Goal: Download file/media: Obtain a digital file from the website

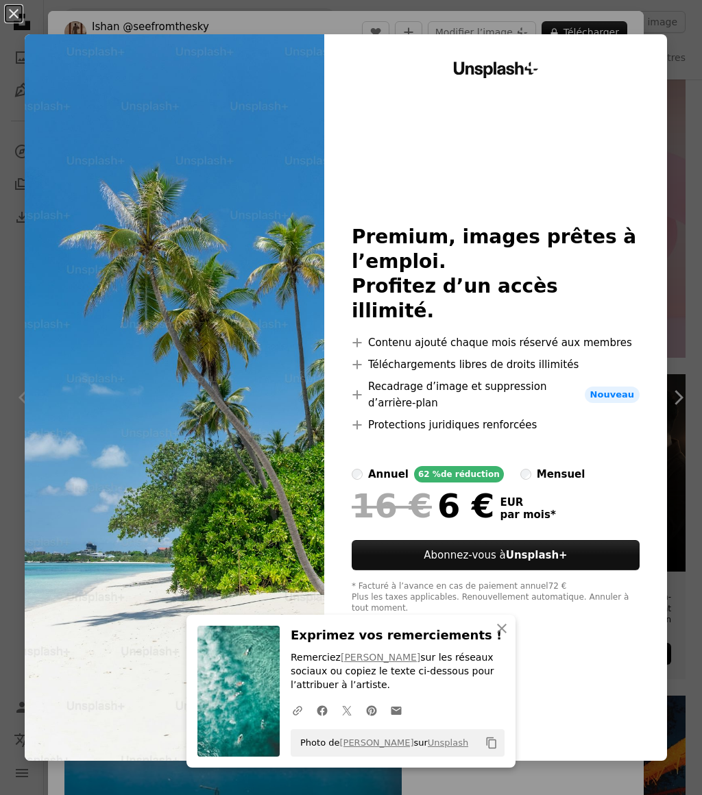
scroll to position [2757, 0]
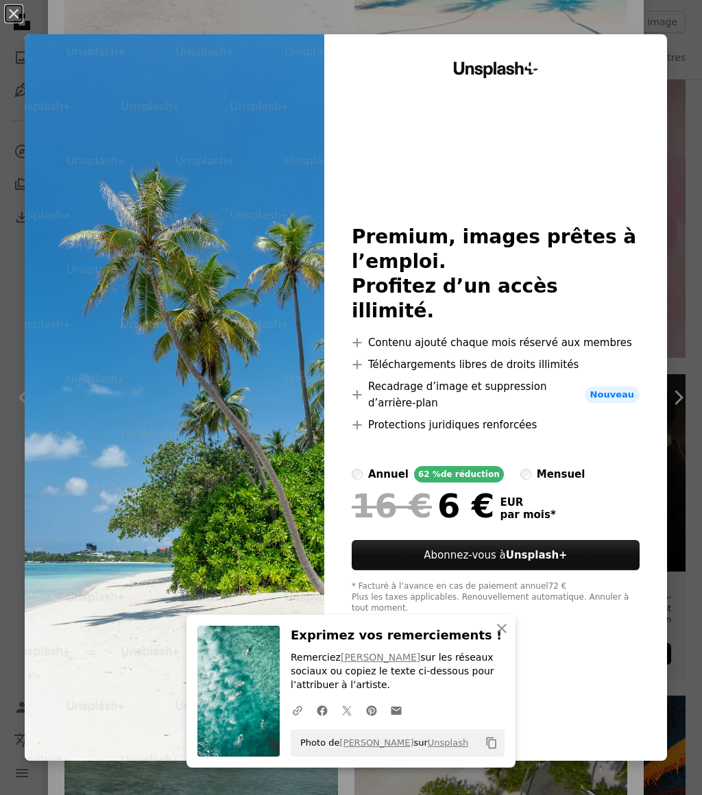
click at [22, 11] on button "An X shape" at bounding box center [13, 13] width 16 height 16
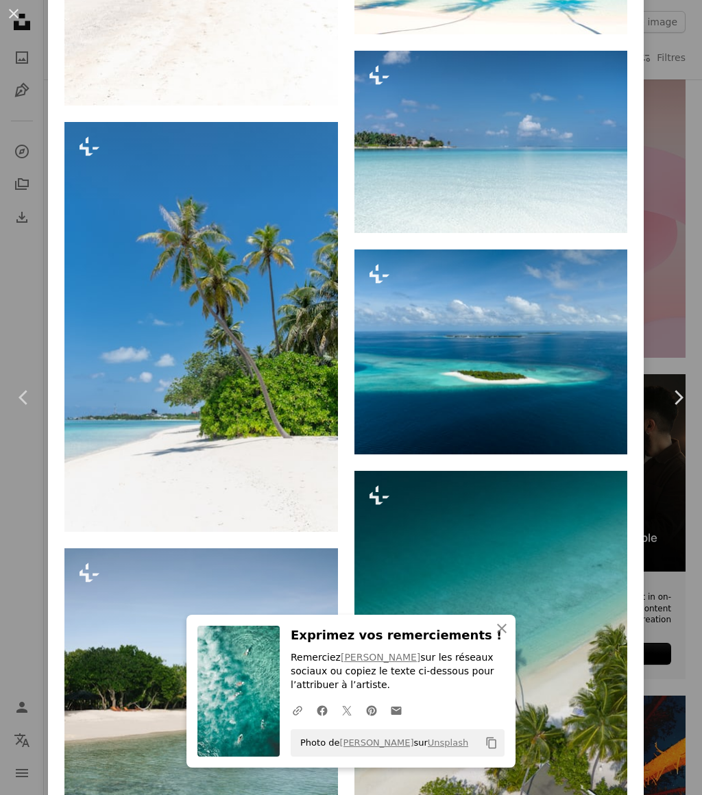
click at [680, 409] on icon "Chevron right" at bounding box center [678, 398] width 22 height 22
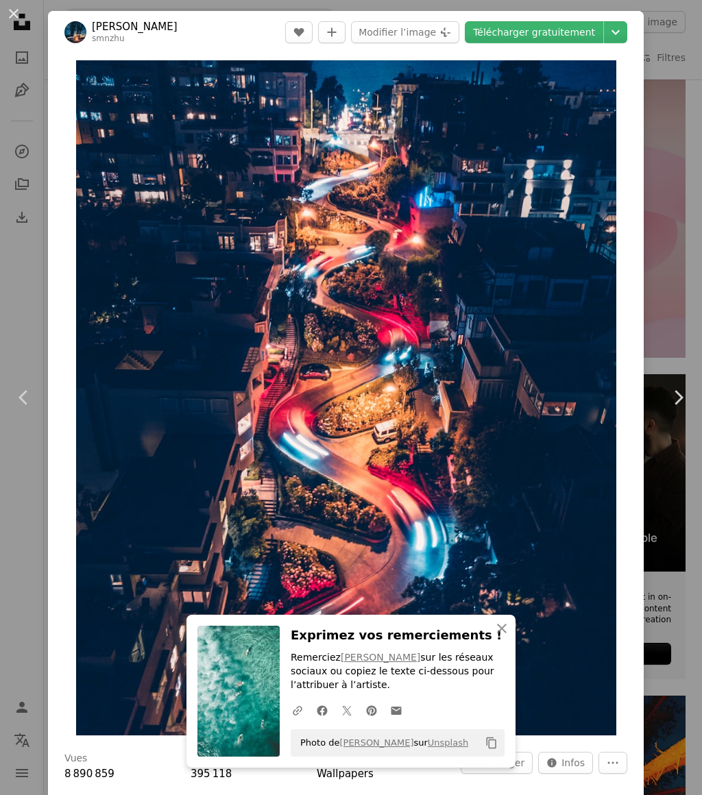
click at [680, 409] on icon "Chevron right" at bounding box center [678, 398] width 22 height 22
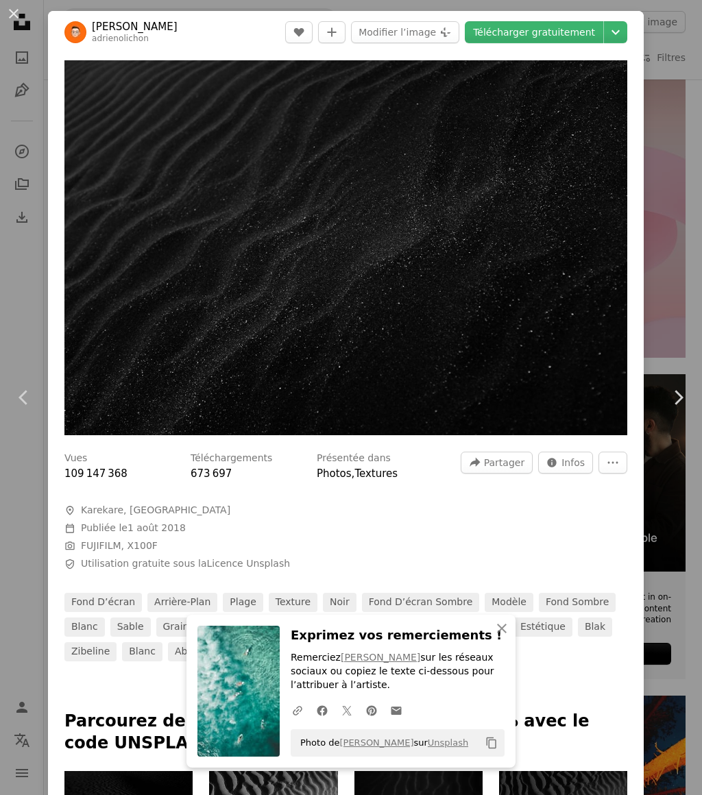
click at [679, 409] on icon "Chevron right" at bounding box center [678, 398] width 22 height 22
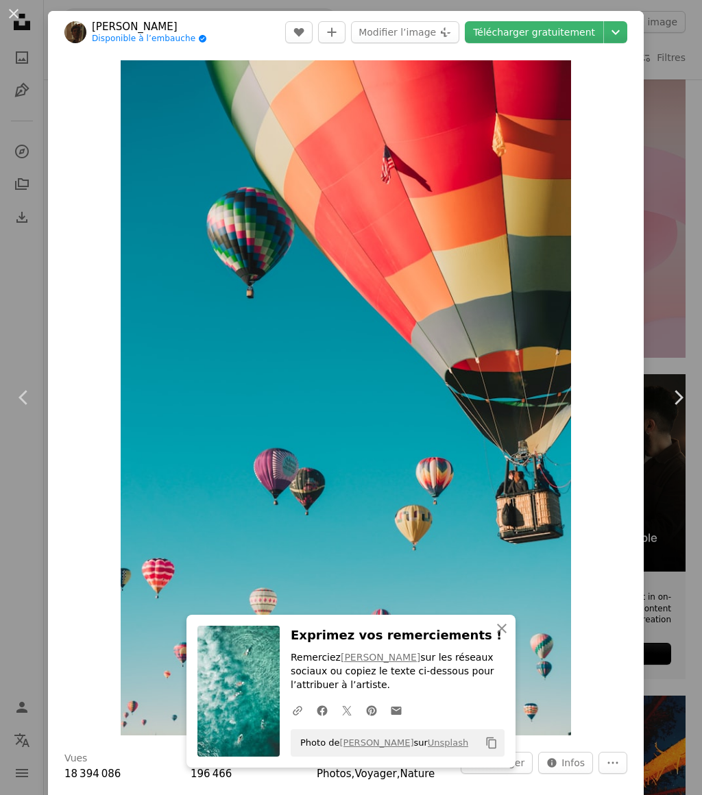
click at [684, 409] on icon "Chevron right" at bounding box center [678, 398] width 22 height 22
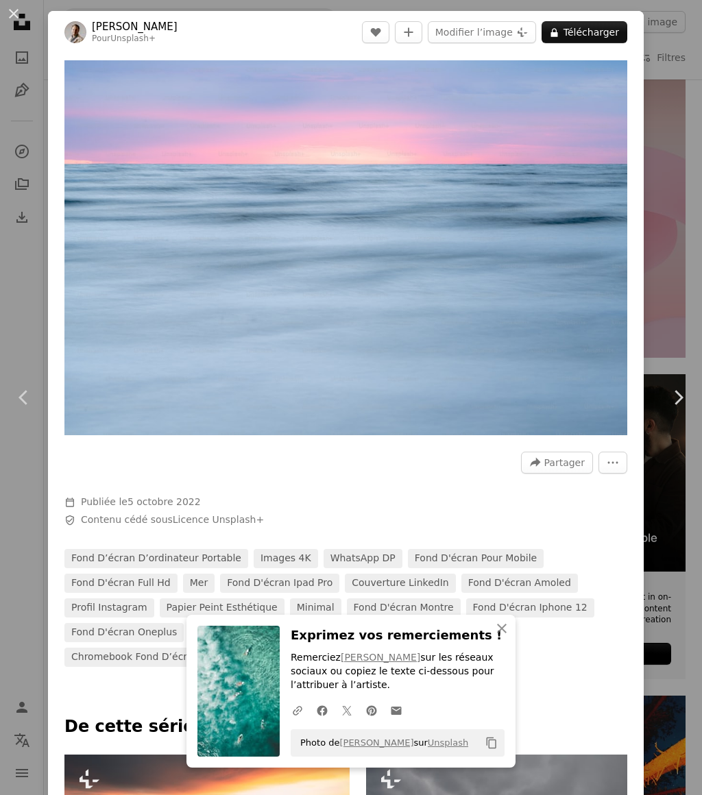
click at [686, 409] on icon "Chevron right" at bounding box center [678, 398] width 22 height 22
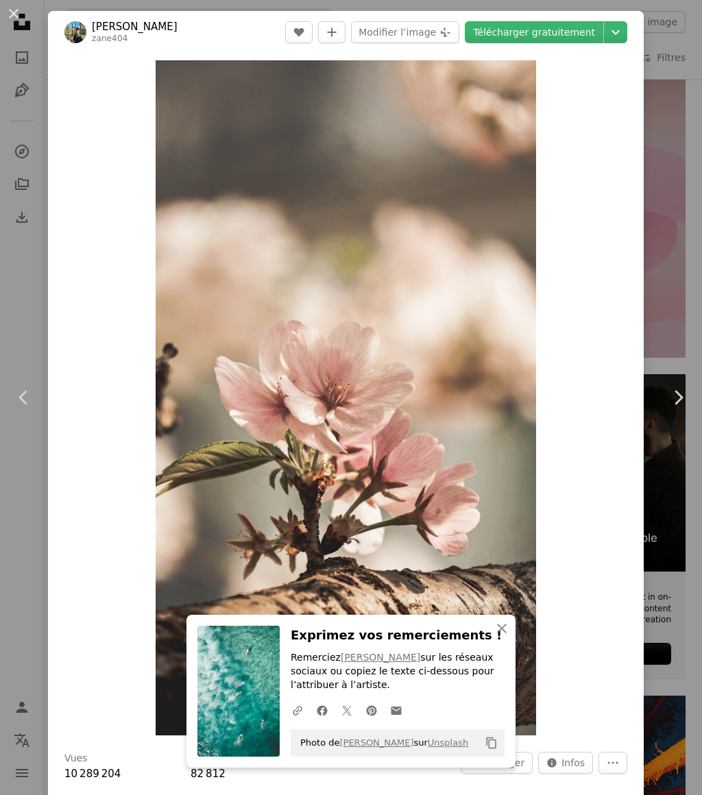
click at [686, 409] on icon "Chevron right" at bounding box center [678, 398] width 22 height 22
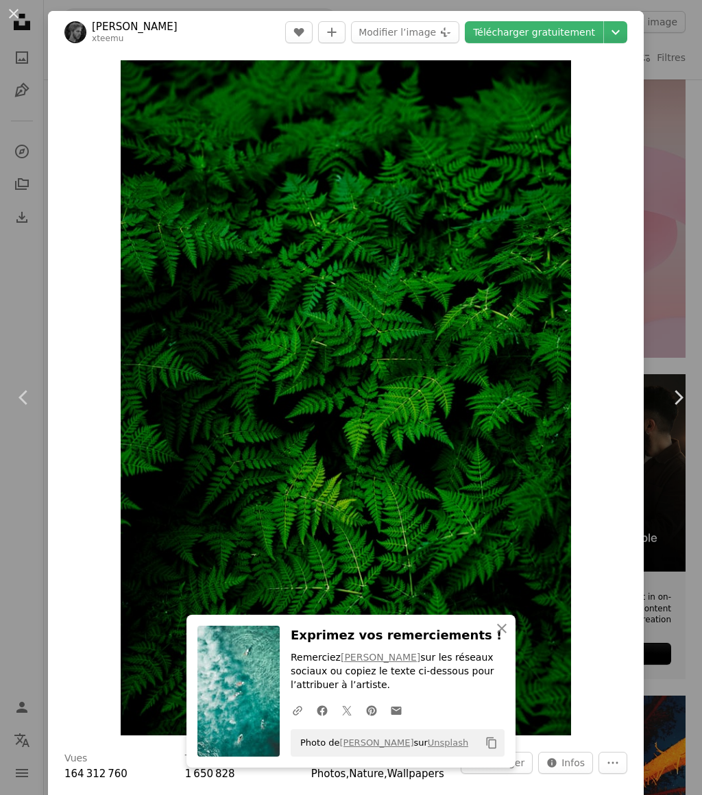
click at [681, 409] on icon "Chevron right" at bounding box center [678, 398] width 22 height 22
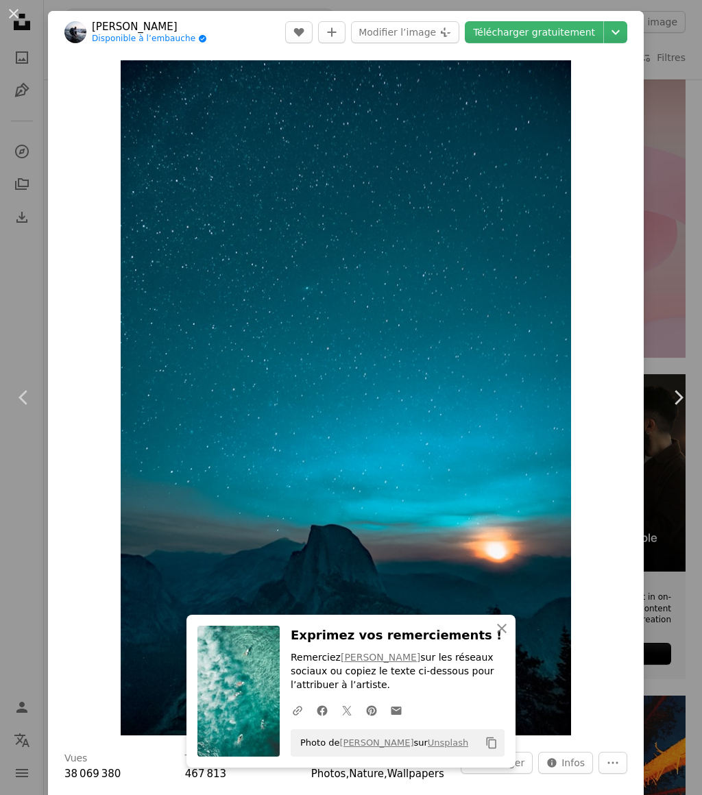
click at [557, 502] on img "Zoom sur cette image" at bounding box center [346, 397] width 451 height 675
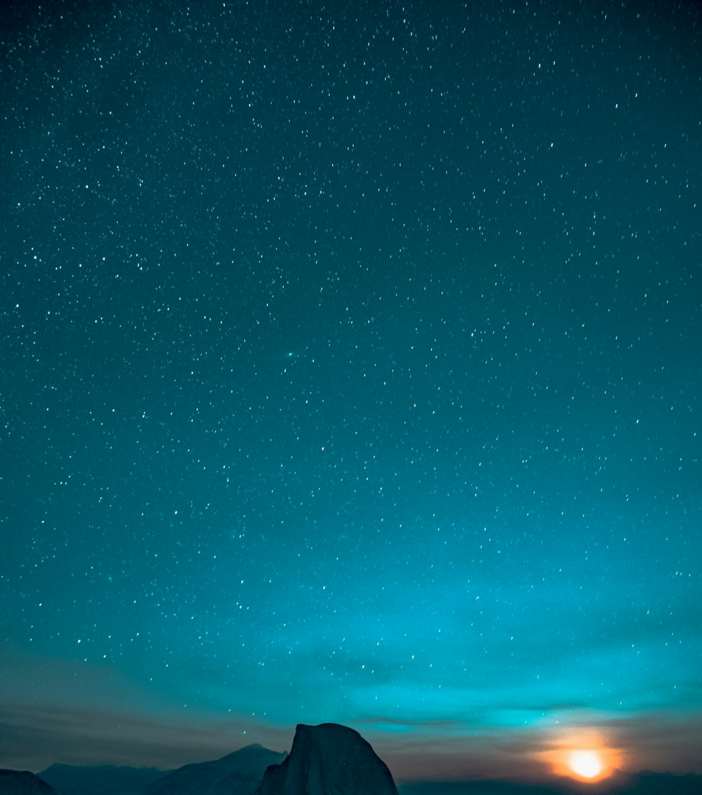
scroll to position [96, 0]
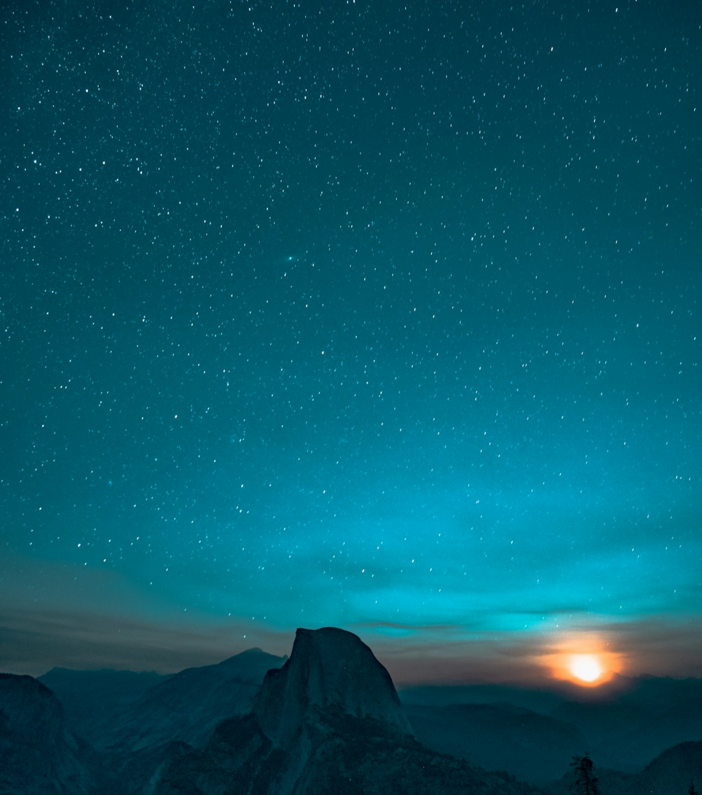
click at [582, 493] on img "Zoom arrière sur cette image" at bounding box center [351, 430] width 704 height 1054
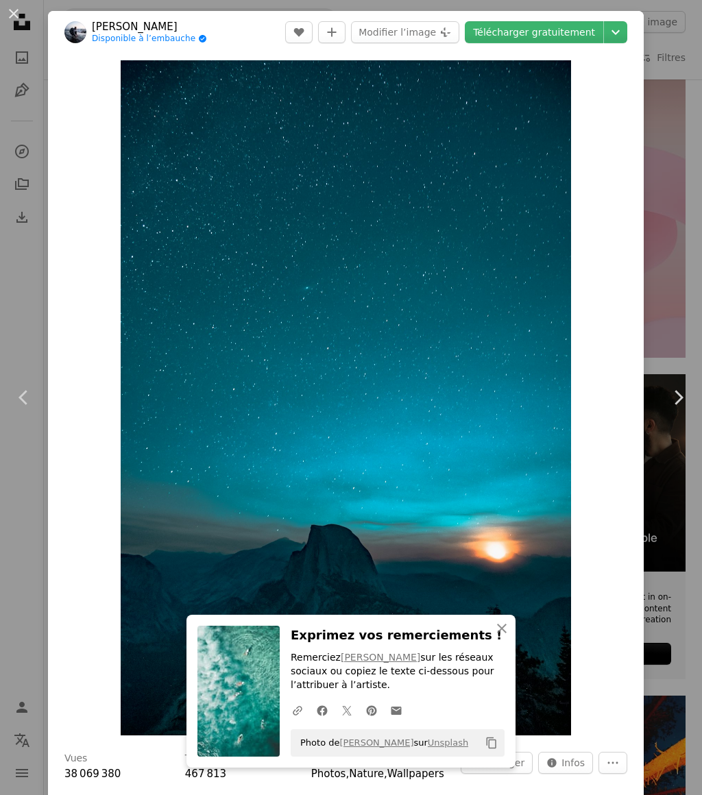
click at [684, 418] on link "Chevron right" at bounding box center [678, 398] width 48 height 132
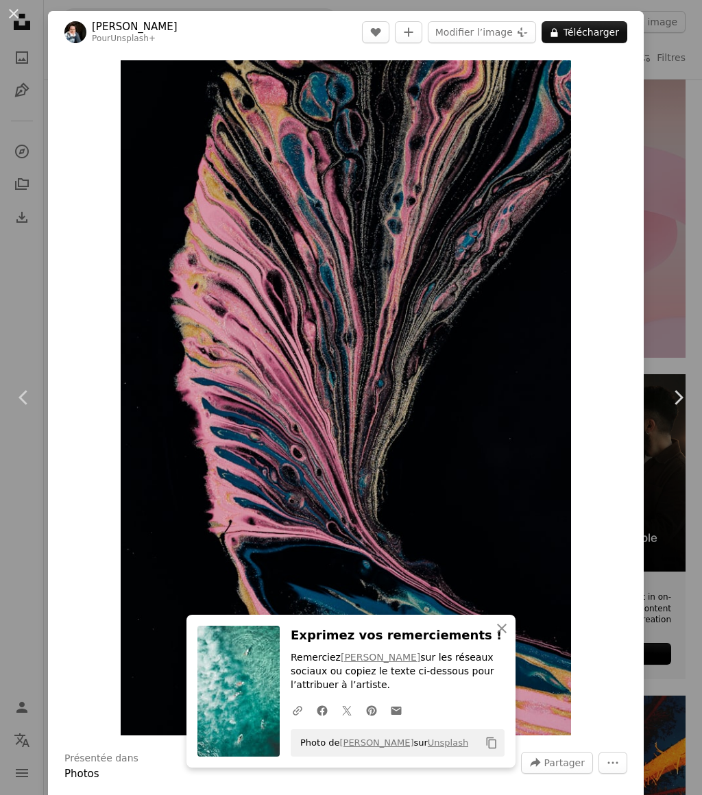
click at [685, 409] on icon "Chevron right" at bounding box center [678, 398] width 22 height 22
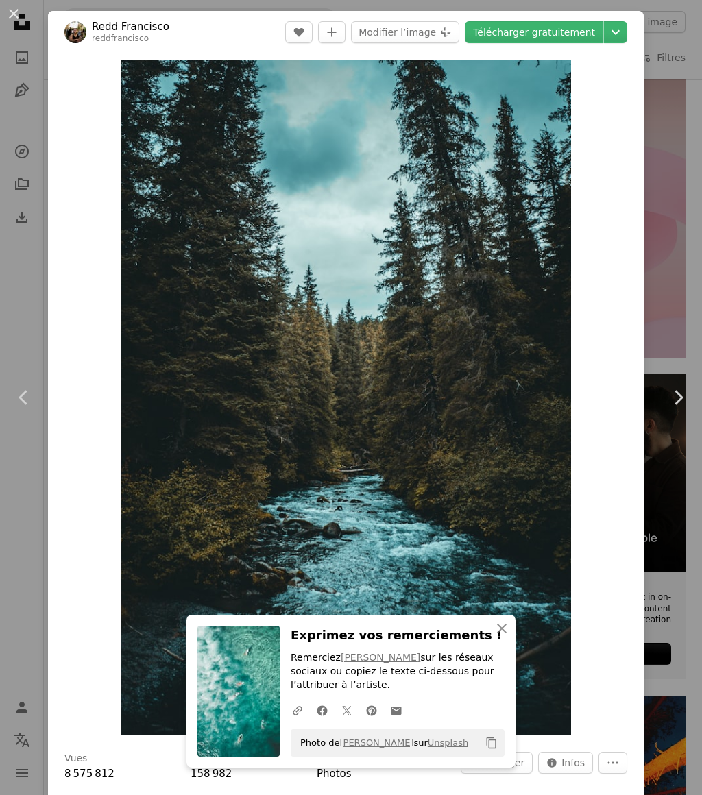
click at [678, 409] on icon "Chevron right" at bounding box center [678, 398] width 22 height 22
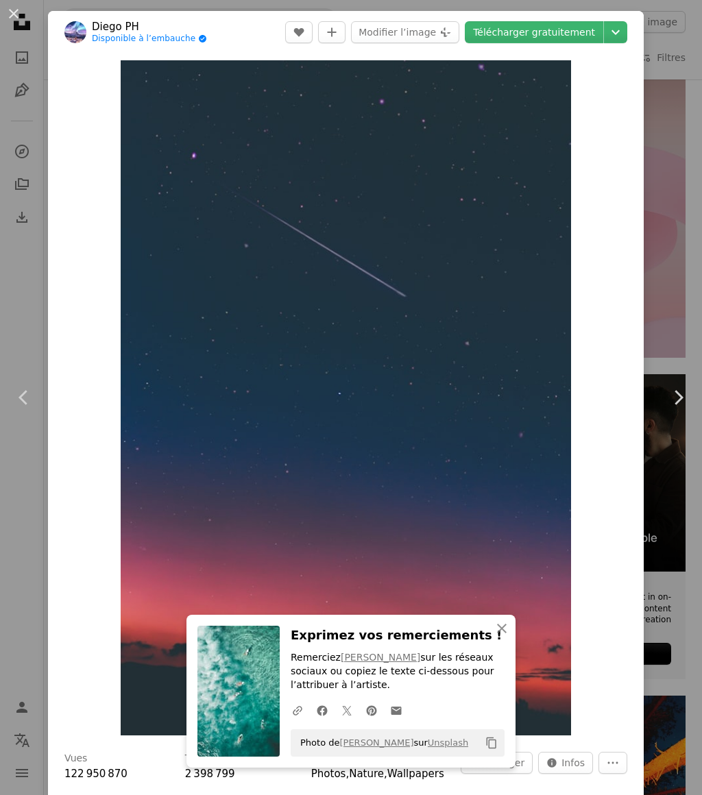
click at [681, 405] on icon at bounding box center [679, 397] width 9 height 14
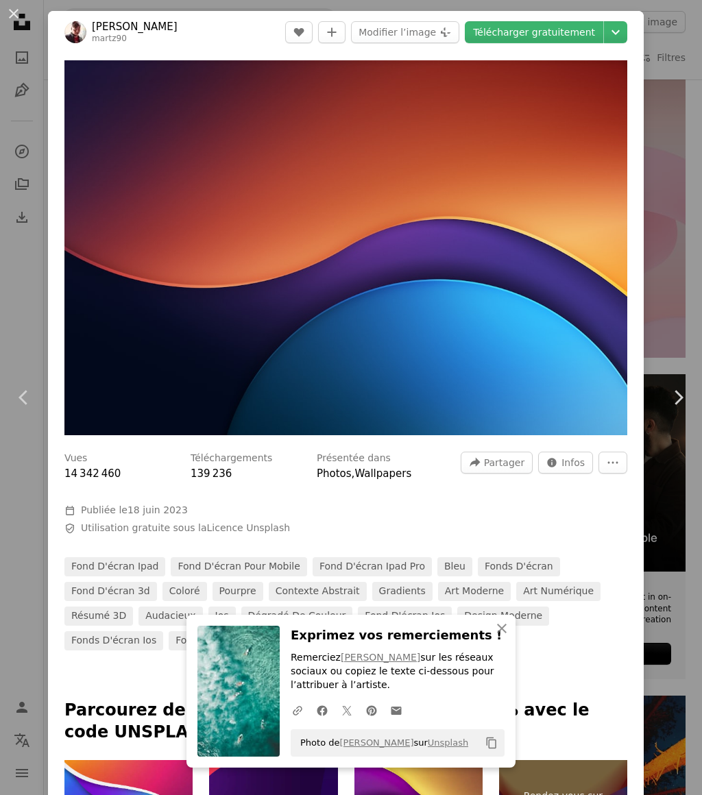
click at [685, 409] on icon "Chevron right" at bounding box center [678, 398] width 22 height 22
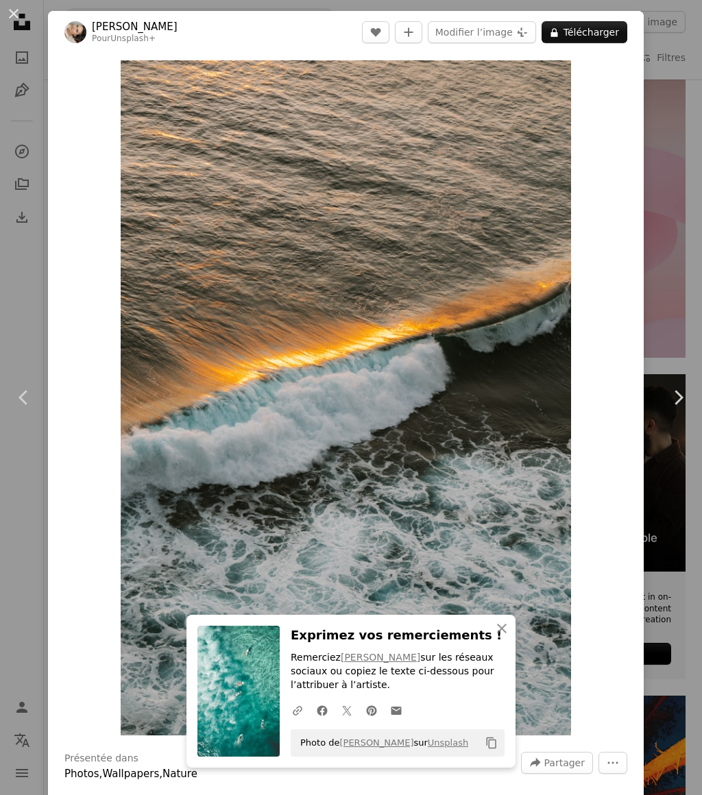
click at [686, 409] on icon "Chevron right" at bounding box center [678, 398] width 22 height 22
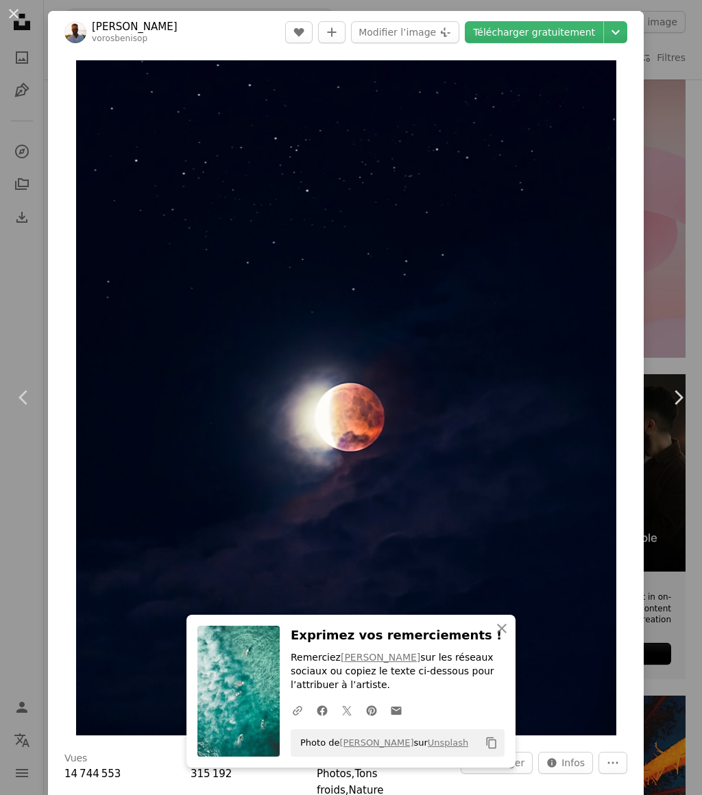
click at [684, 409] on icon "Chevron right" at bounding box center [678, 398] width 22 height 22
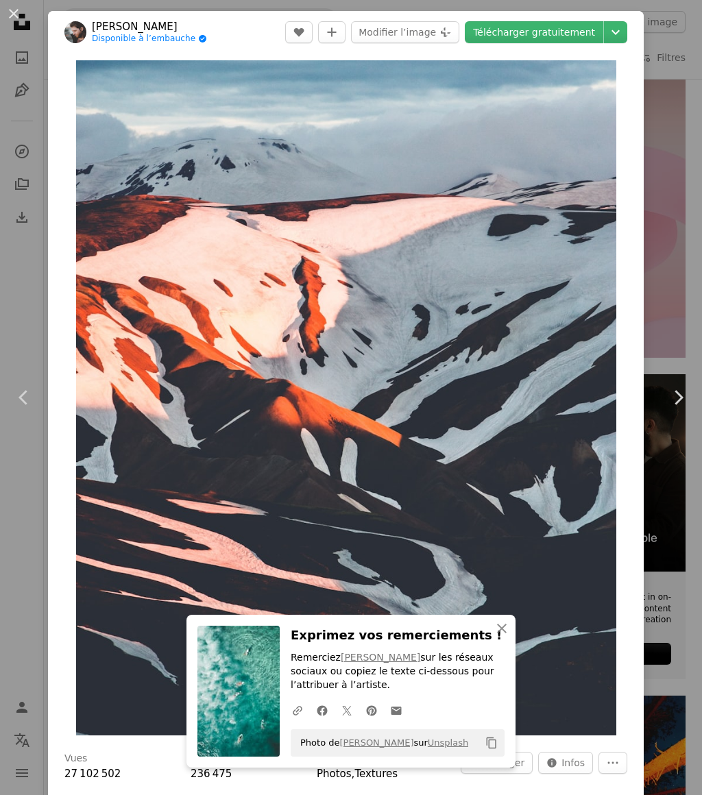
click at [684, 409] on icon "Chevron right" at bounding box center [678, 398] width 22 height 22
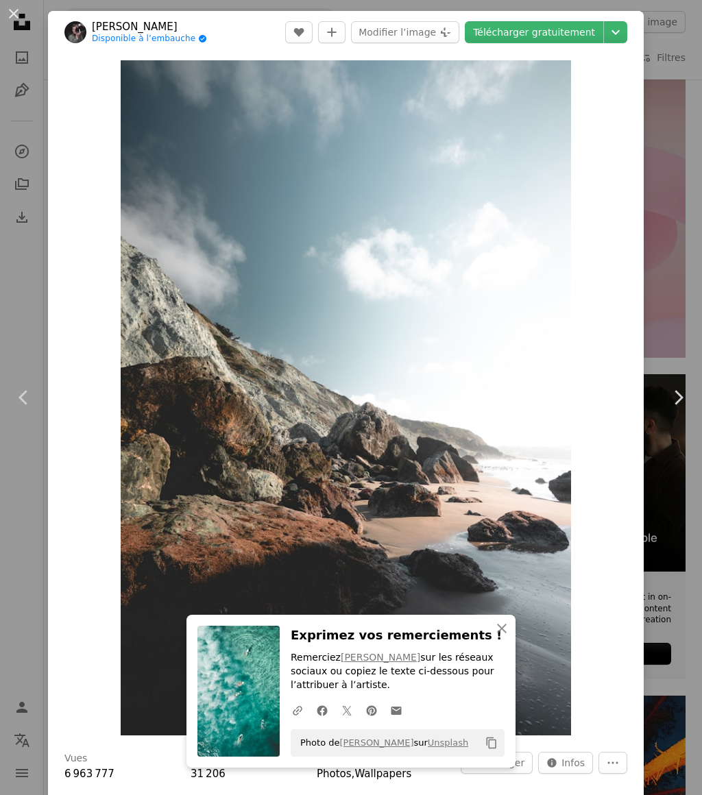
click at [683, 409] on icon "Chevron right" at bounding box center [678, 398] width 22 height 22
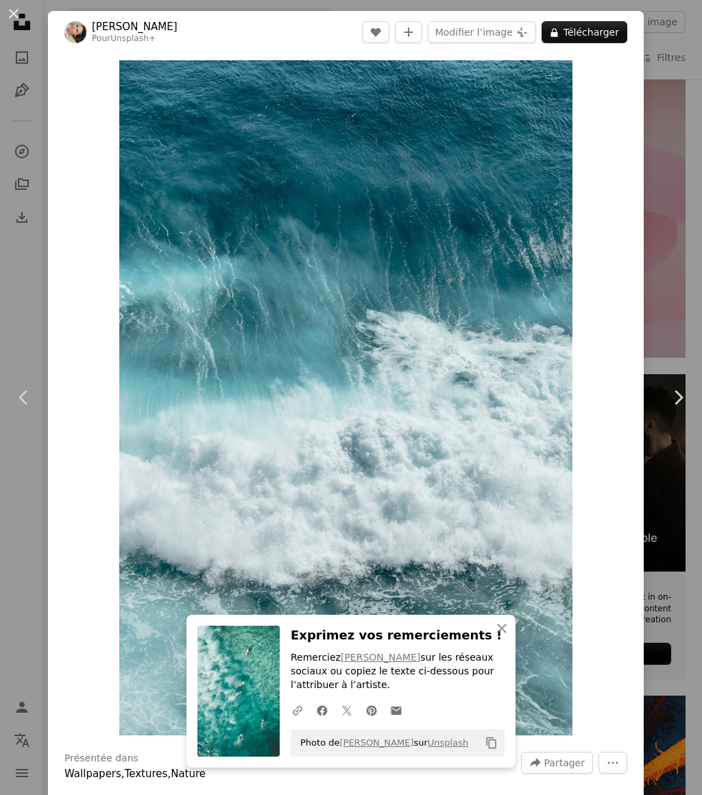
click at [555, 511] on img "Zoom sur cette image" at bounding box center [345, 397] width 453 height 675
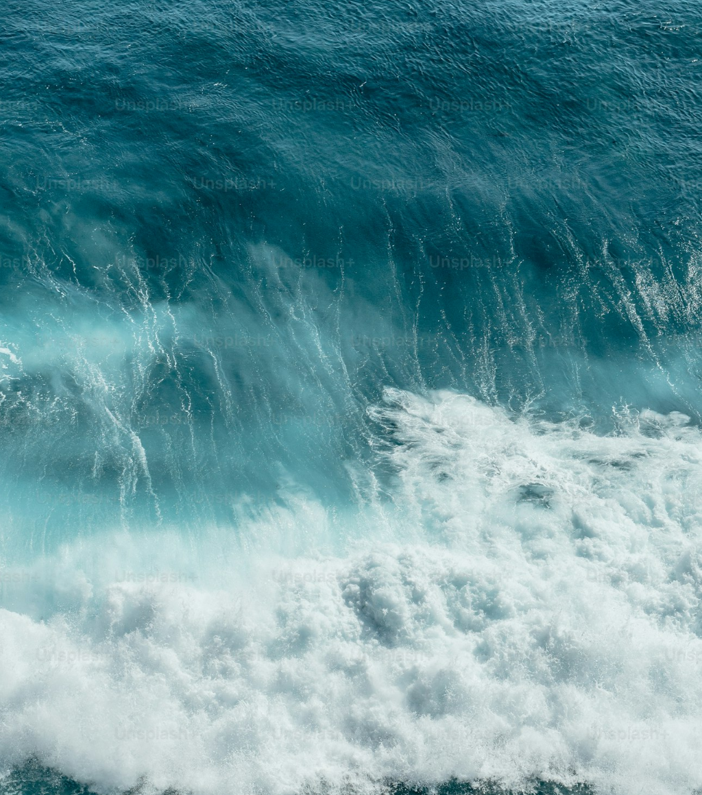
scroll to position [94, 0]
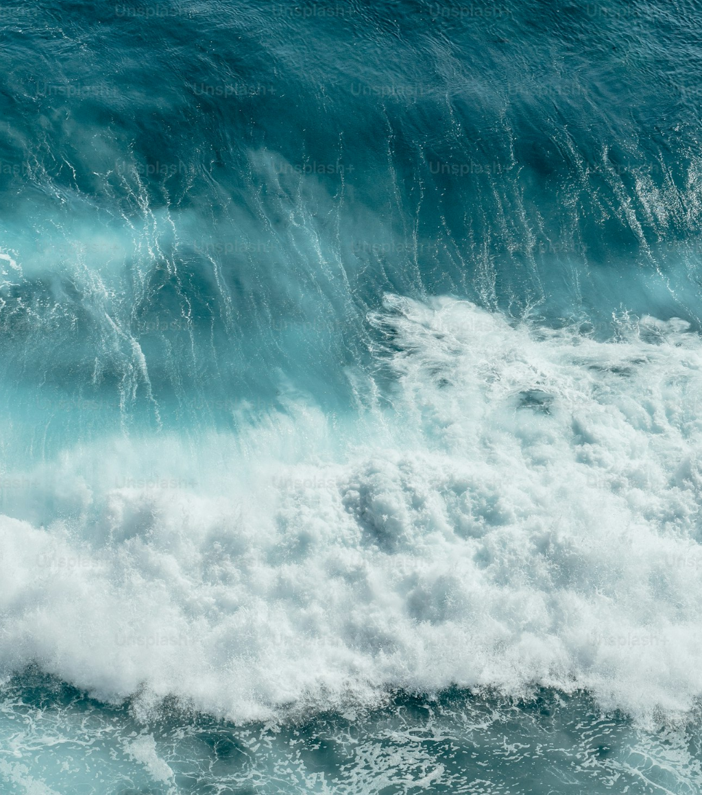
click at [583, 503] on img "Zoom arrière sur cette image" at bounding box center [351, 430] width 704 height 1050
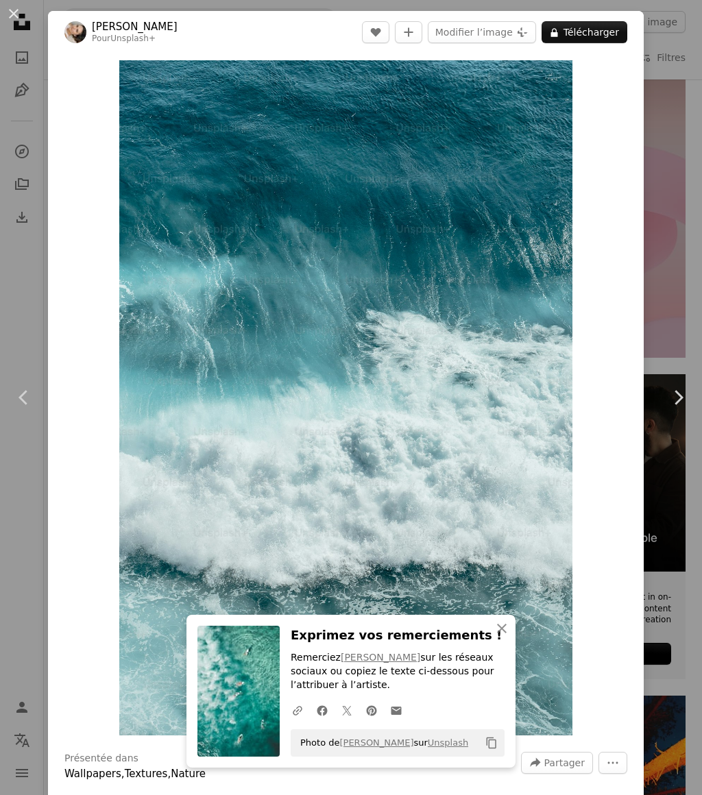
click at [680, 409] on icon "Chevron right" at bounding box center [678, 398] width 22 height 22
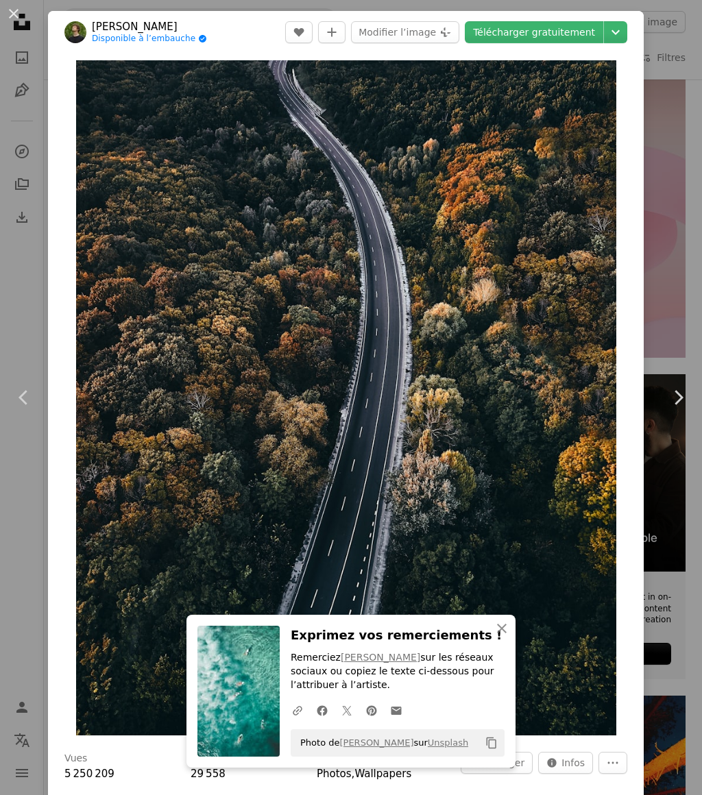
click at [584, 503] on img "Zoom sur cette image" at bounding box center [346, 397] width 540 height 675
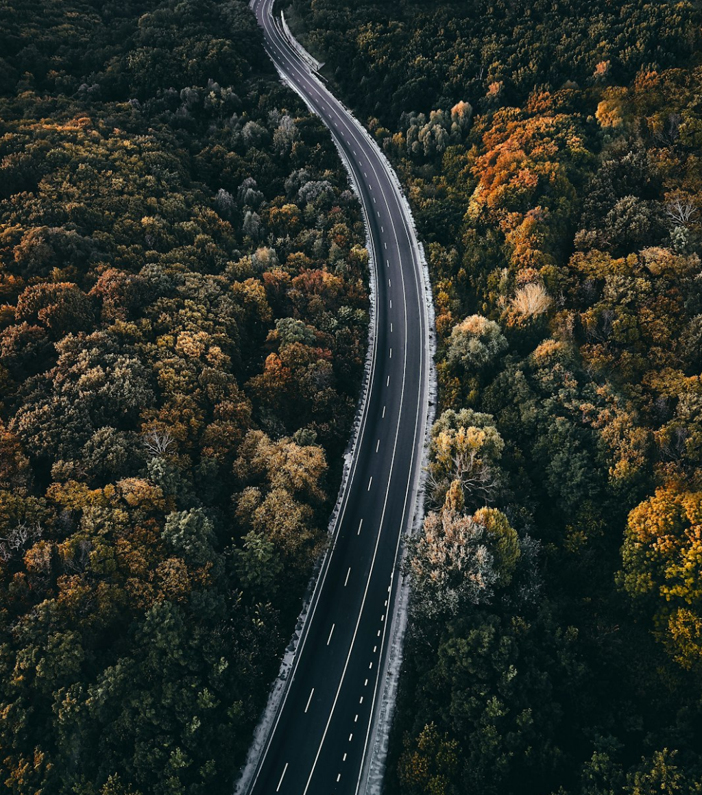
scroll to position [9, 0]
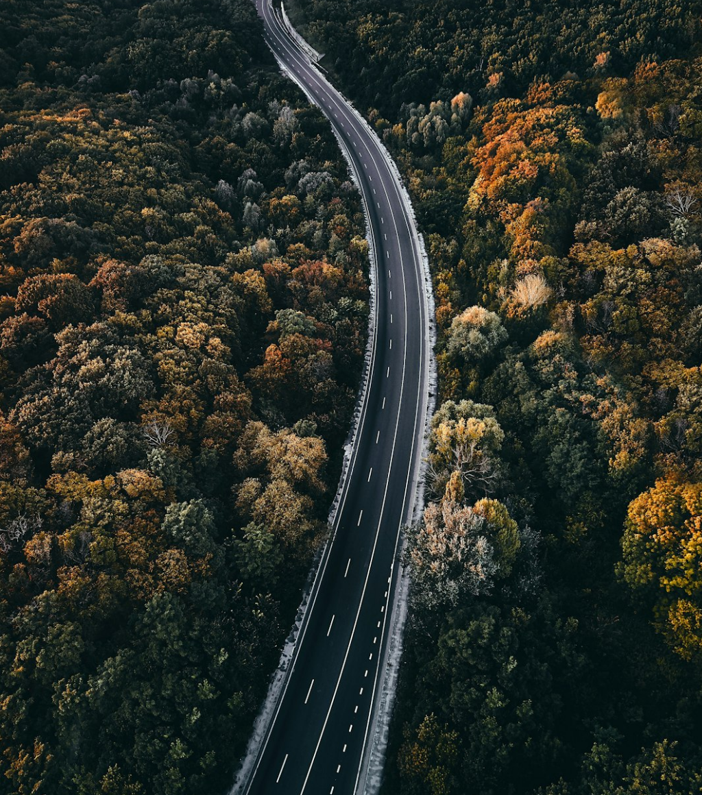
click at [584, 501] on img "Zoom arrière sur cette image" at bounding box center [351, 430] width 704 height 880
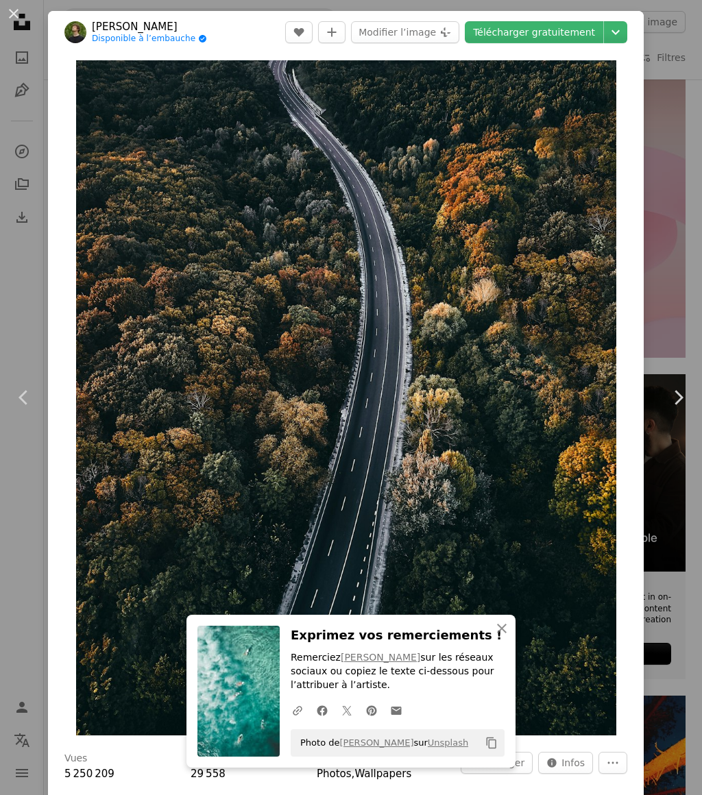
click at [688, 409] on icon "Chevron right" at bounding box center [678, 398] width 22 height 22
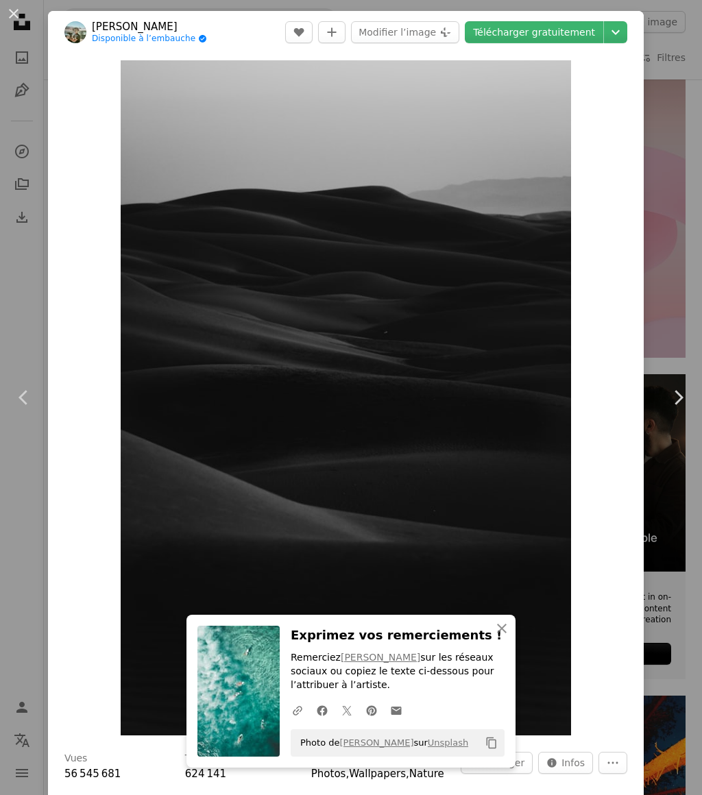
click at [684, 409] on icon "Chevron right" at bounding box center [678, 398] width 22 height 22
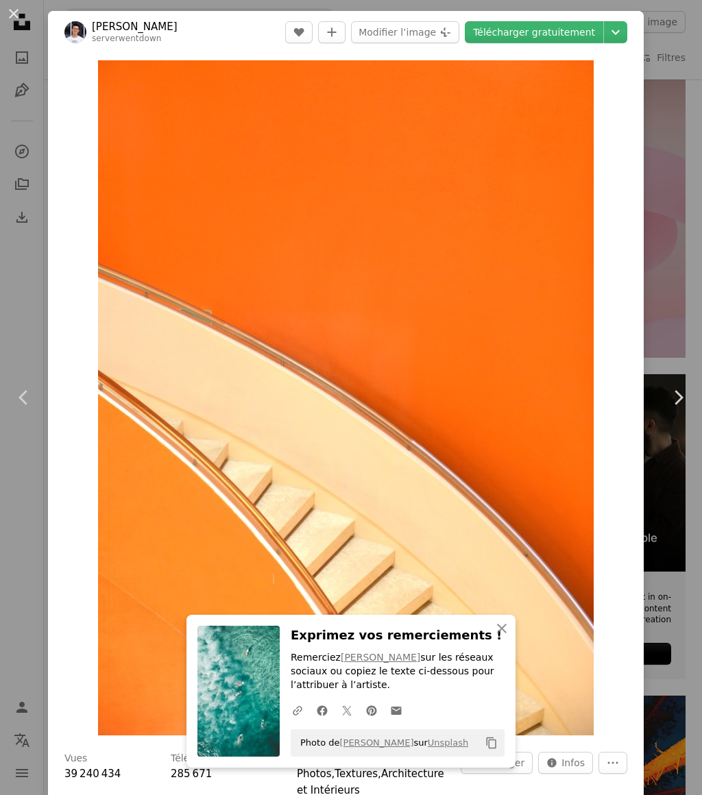
click at [683, 405] on icon at bounding box center [679, 397] width 9 height 14
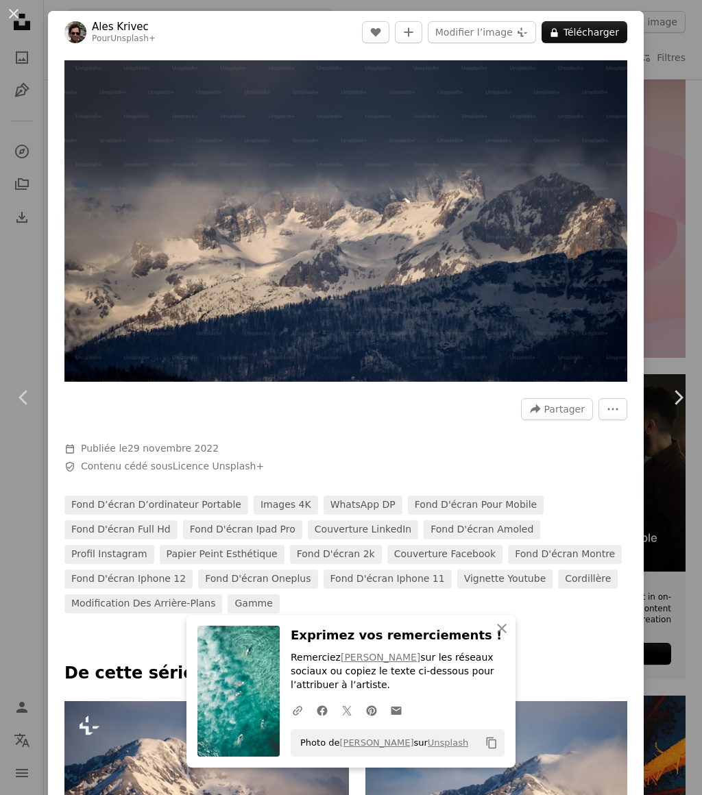
click at [686, 409] on icon "Chevron right" at bounding box center [678, 398] width 22 height 22
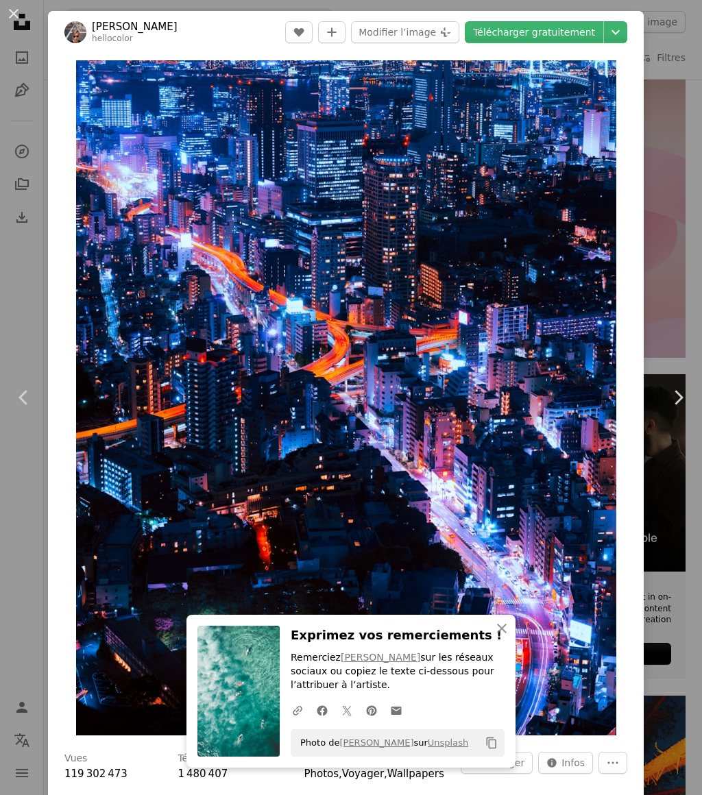
click at [686, 409] on icon "Chevron right" at bounding box center [678, 398] width 22 height 22
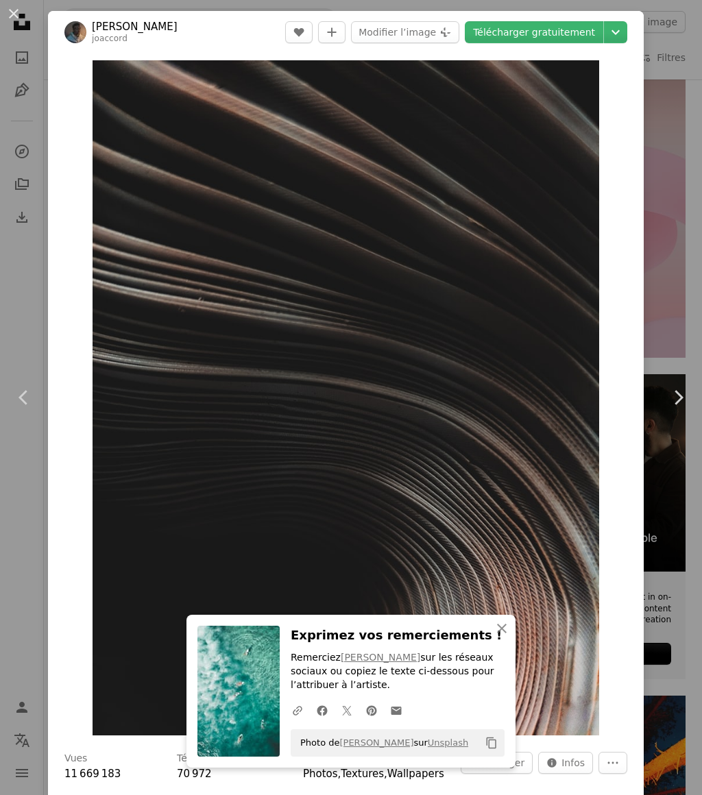
click at [29, 409] on icon "Chevron left" at bounding box center [24, 398] width 22 height 22
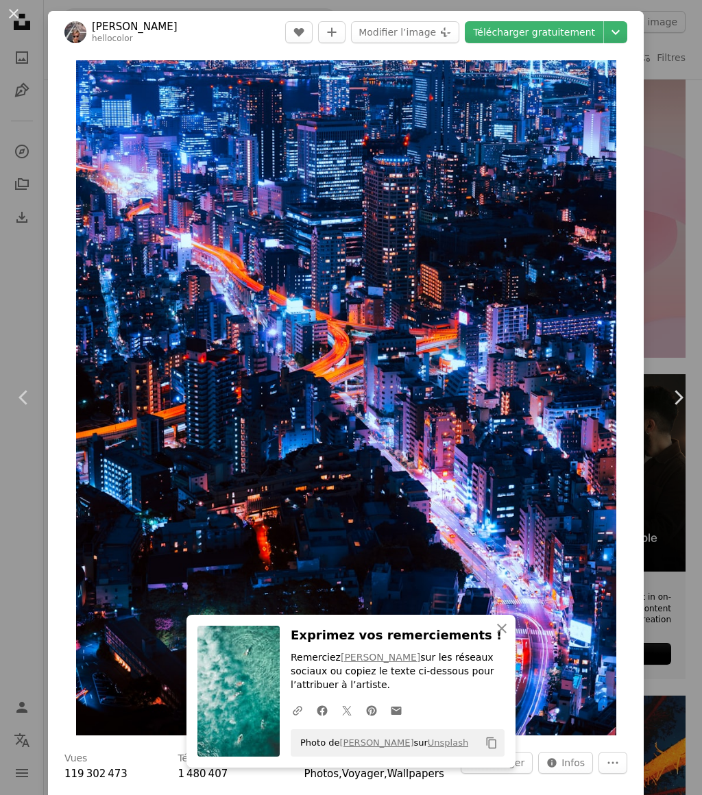
click at [562, 482] on img "Zoom sur cette image" at bounding box center [346, 397] width 540 height 675
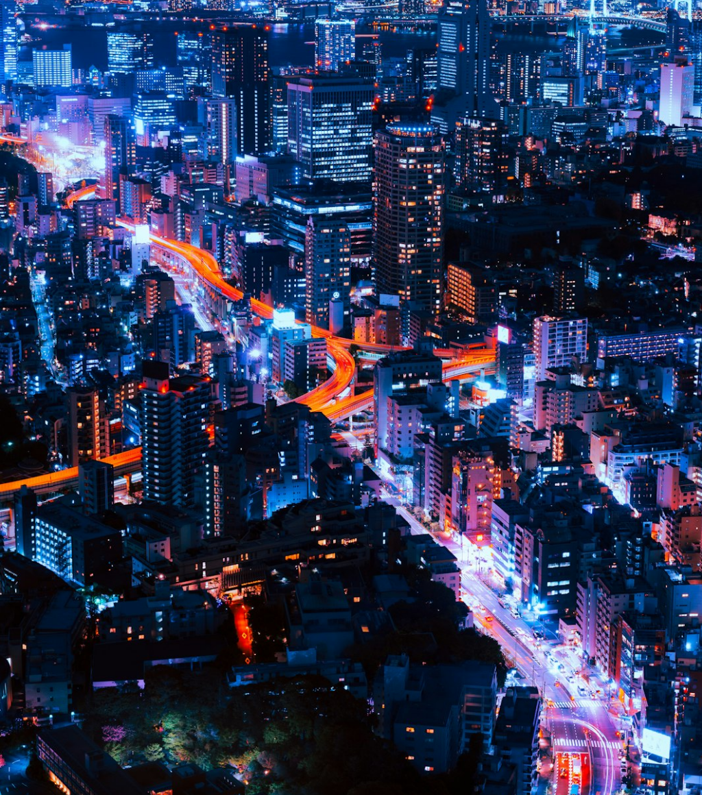
scroll to position [9, 0]
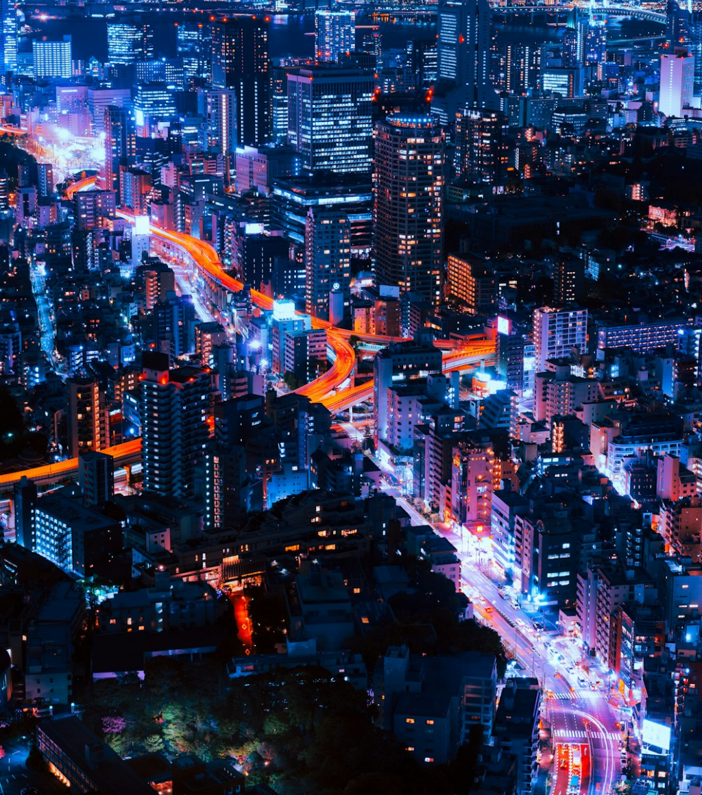
click at [541, 415] on img "Zoom arrière sur cette image" at bounding box center [351, 430] width 704 height 880
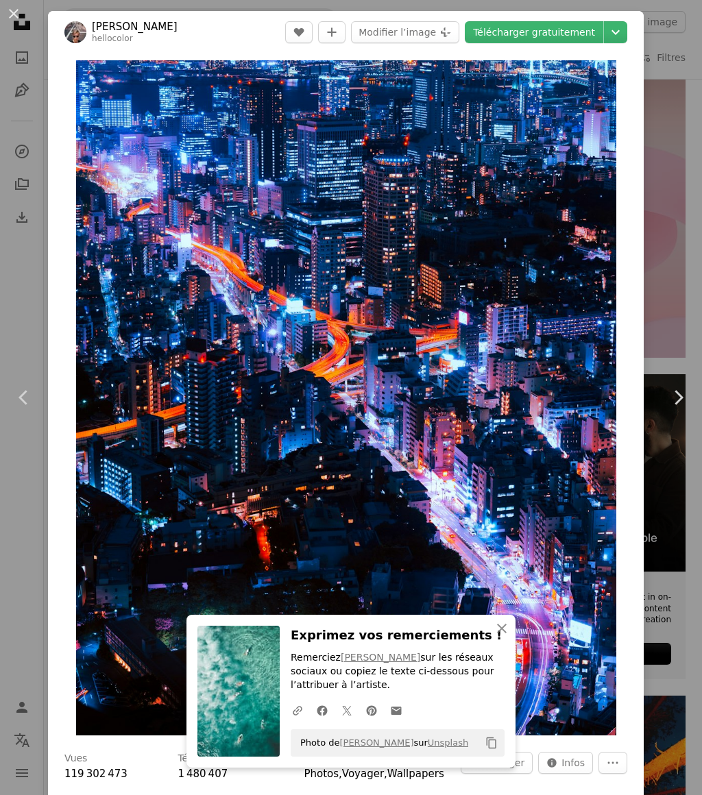
click at [680, 409] on icon "Chevron right" at bounding box center [678, 398] width 22 height 22
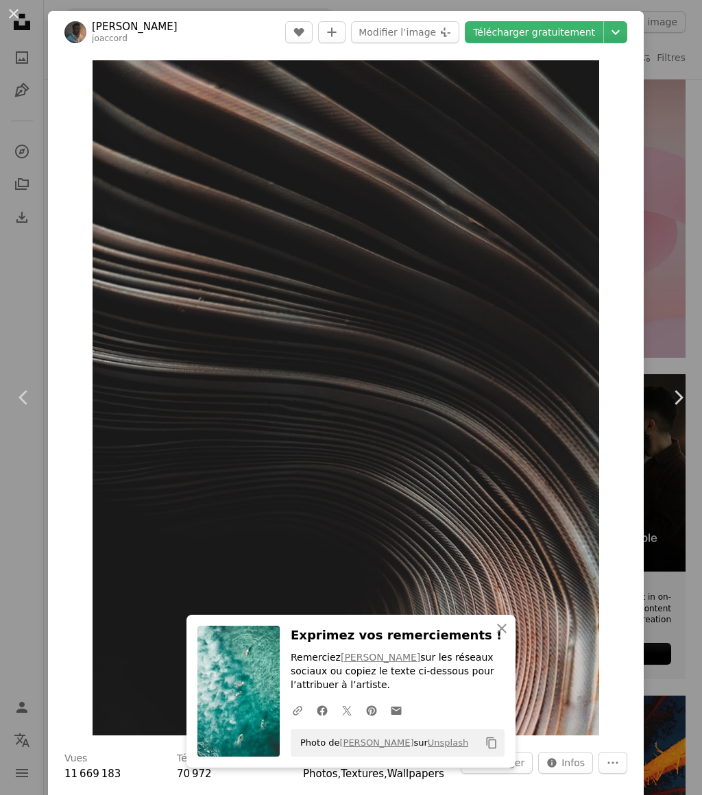
click at [681, 409] on icon "Chevron right" at bounding box center [678, 398] width 22 height 22
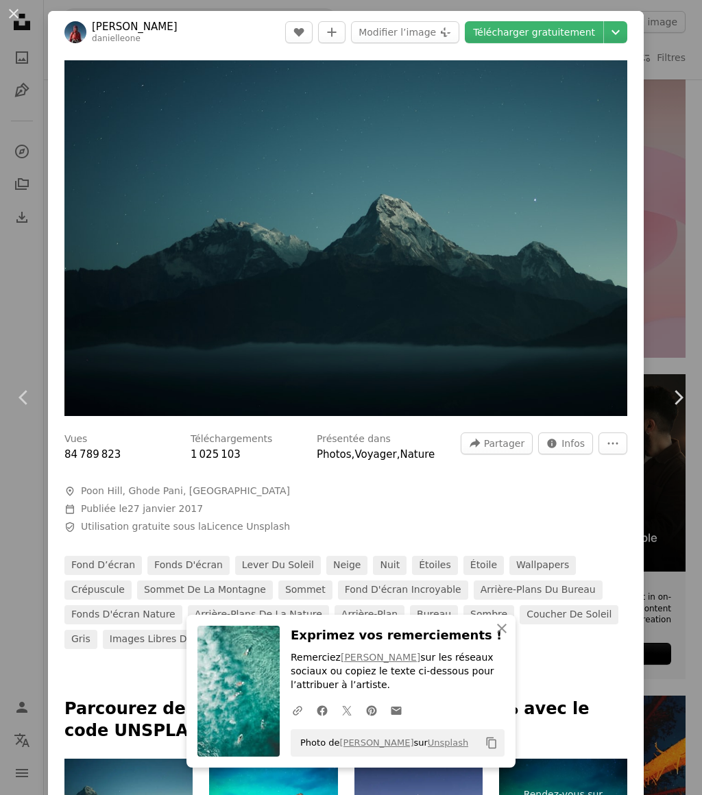
click at [686, 409] on icon "Chevron right" at bounding box center [678, 398] width 22 height 22
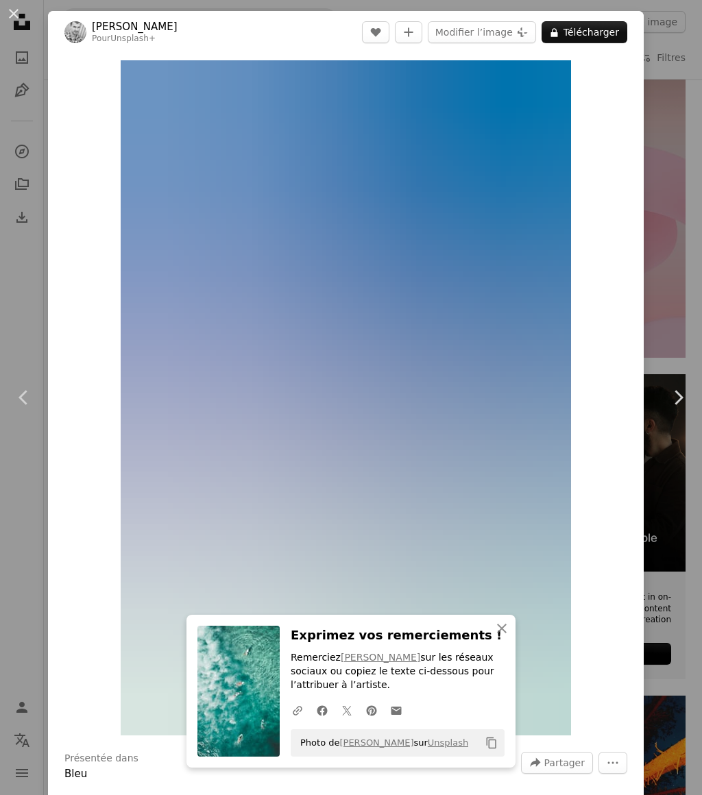
click at [553, 540] on img "Zoom sur cette image" at bounding box center [346, 397] width 451 height 675
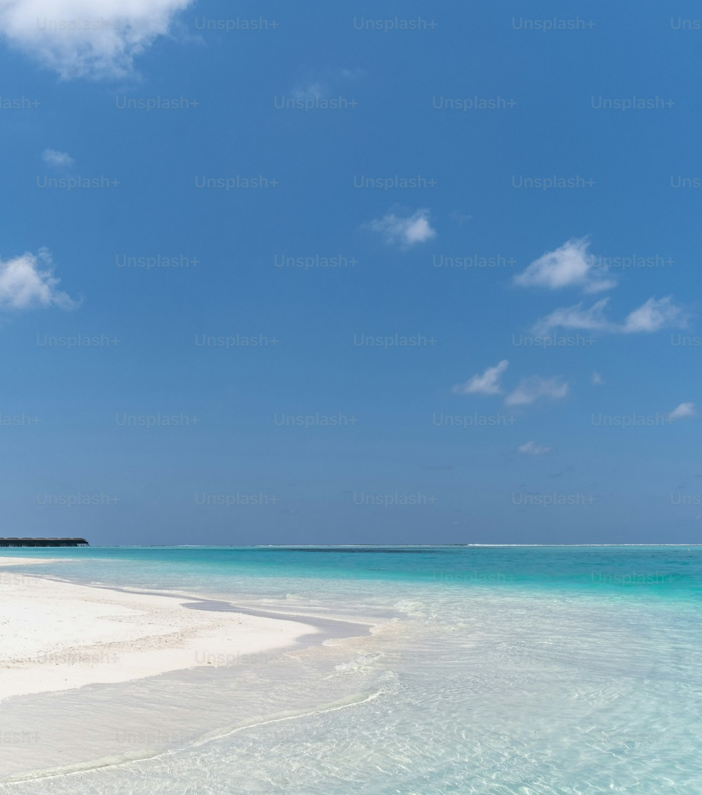
scroll to position [97, 0]
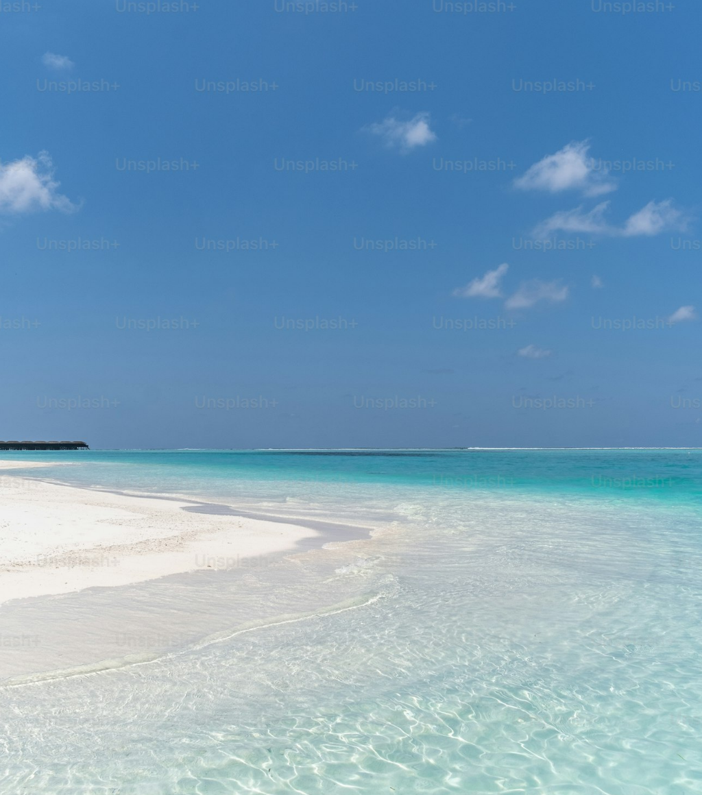
click at [570, 540] on img "Zoom arrière sur cette image" at bounding box center [351, 430] width 704 height 1055
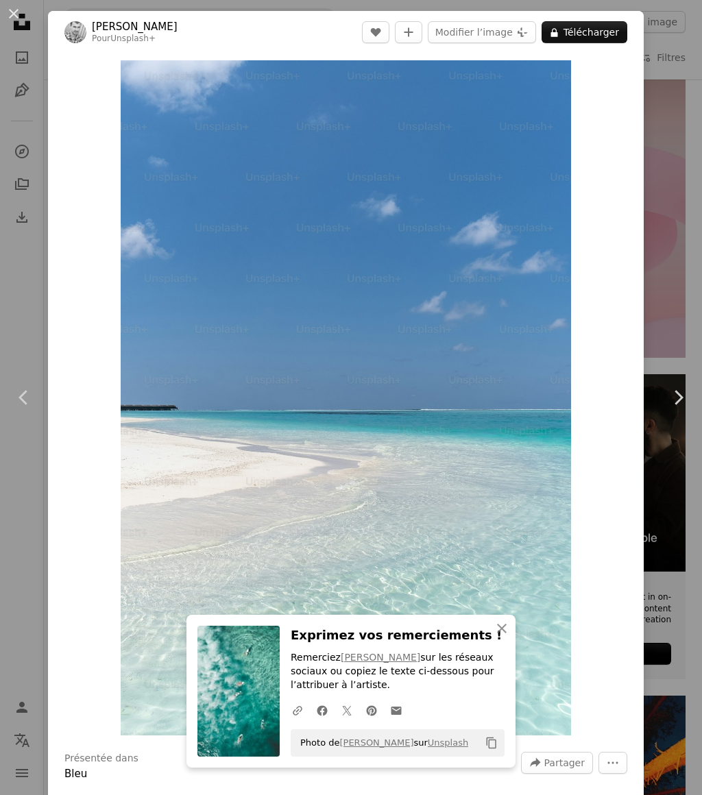
click at [686, 409] on icon "Chevron right" at bounding box center [678, 398] width 22 height 22
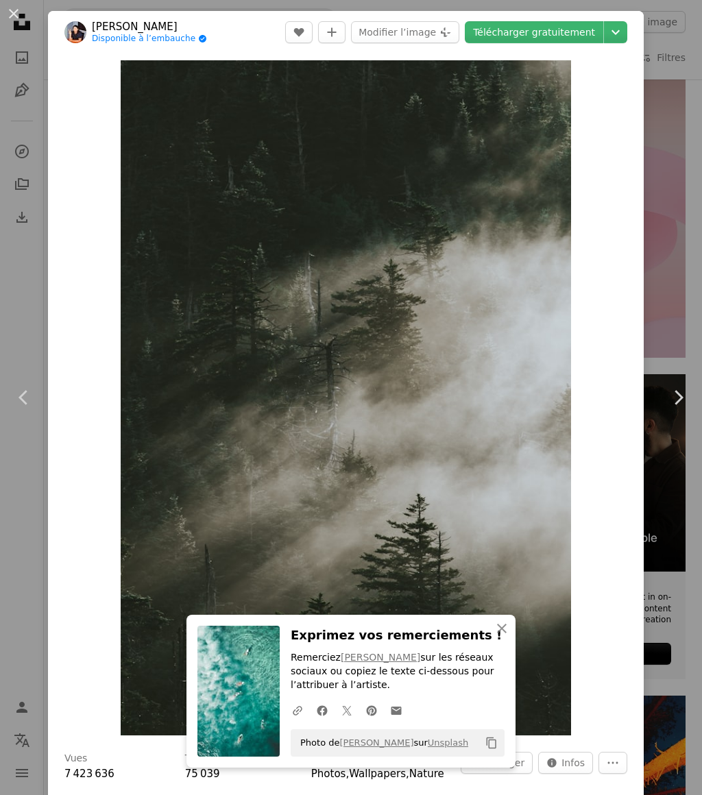
click at [686, 409] on icon "Chevron right" at bounding box center [678, 398] width 22 height 22
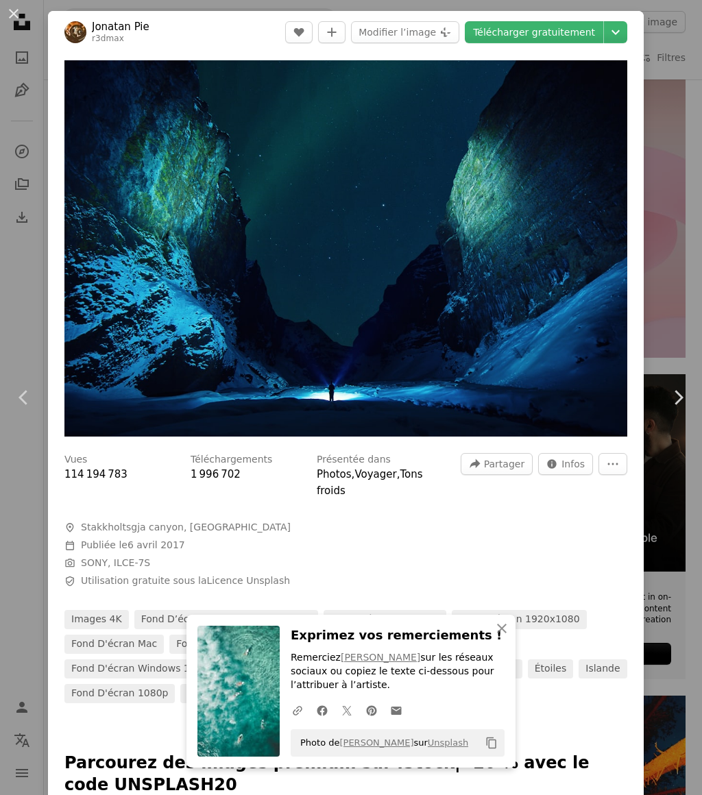
click at [554, 368] on img "Zoom sur cette image" at bounding box center [345, 248] width 563 height 376
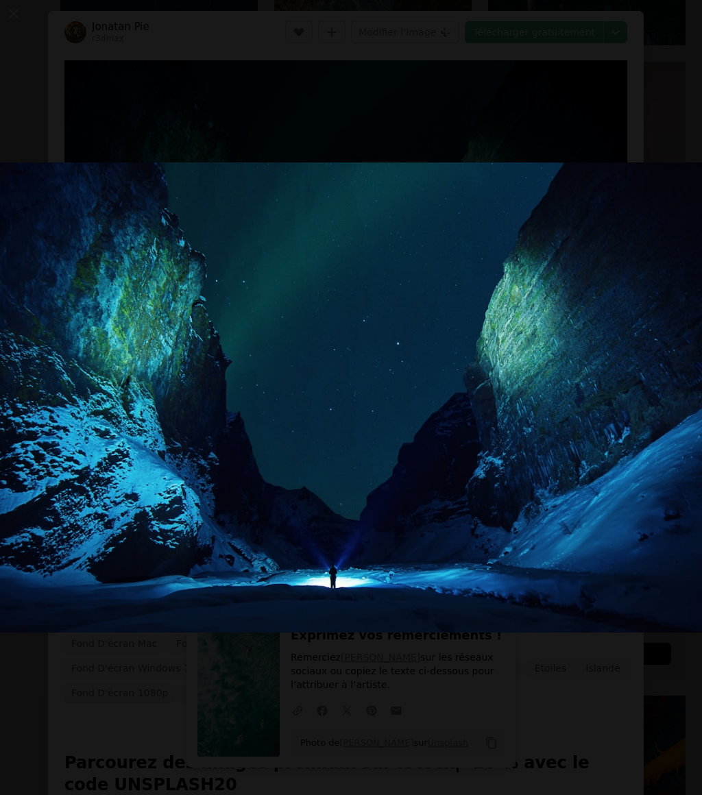
click at [586, 504] on img "Zoom arrière sur cette image" at bounding box center [351, 398] width 704 height 470
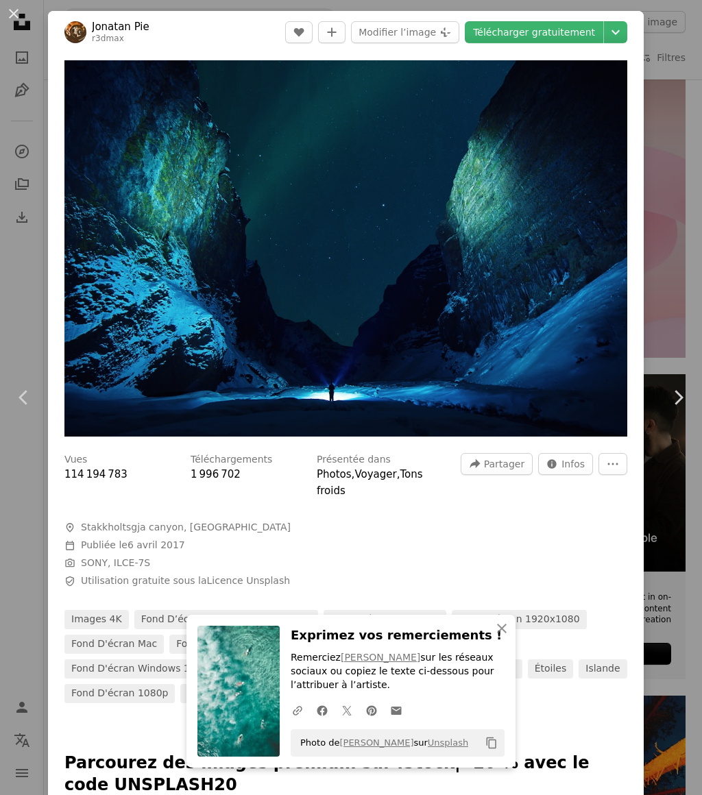
click at [684, 409] on icon "Chevron right" at bounding box center [678, 398] width 22 height 22
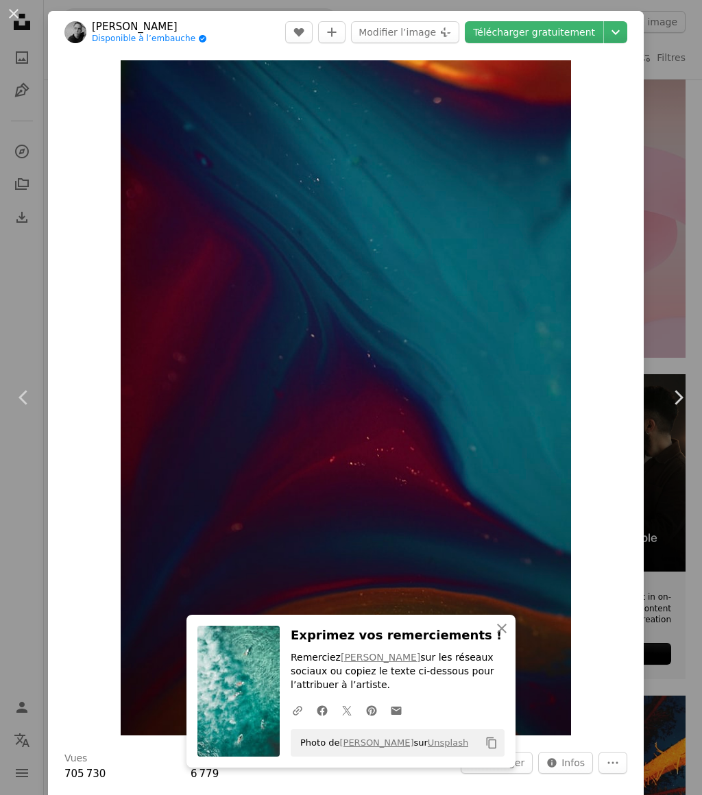
click at [680, 405] on icon at bounding box center [679, 397] width 9 height 14
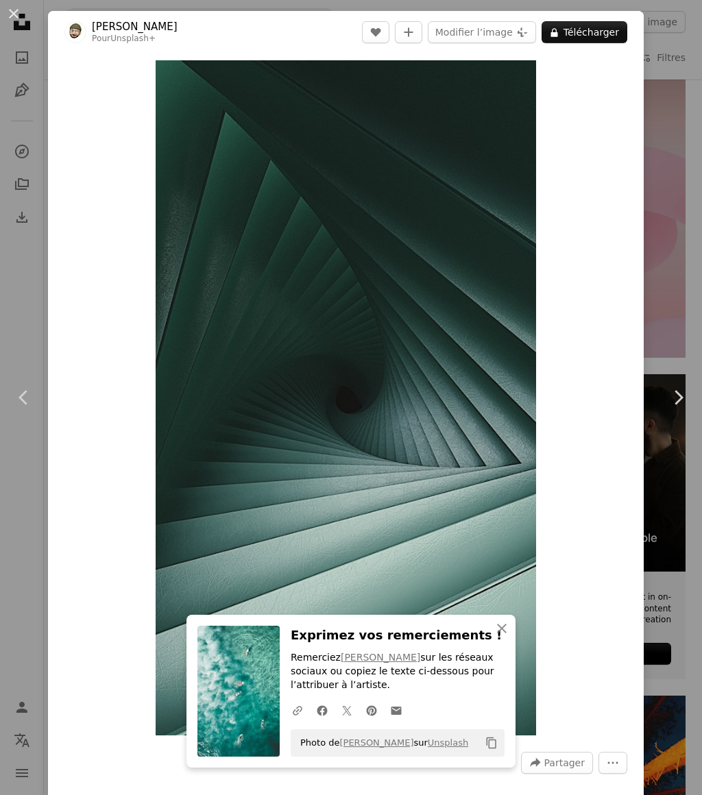
click at [677, 409] on icon "Chevron right" at bounding box center [678, 398] width 22 height 22
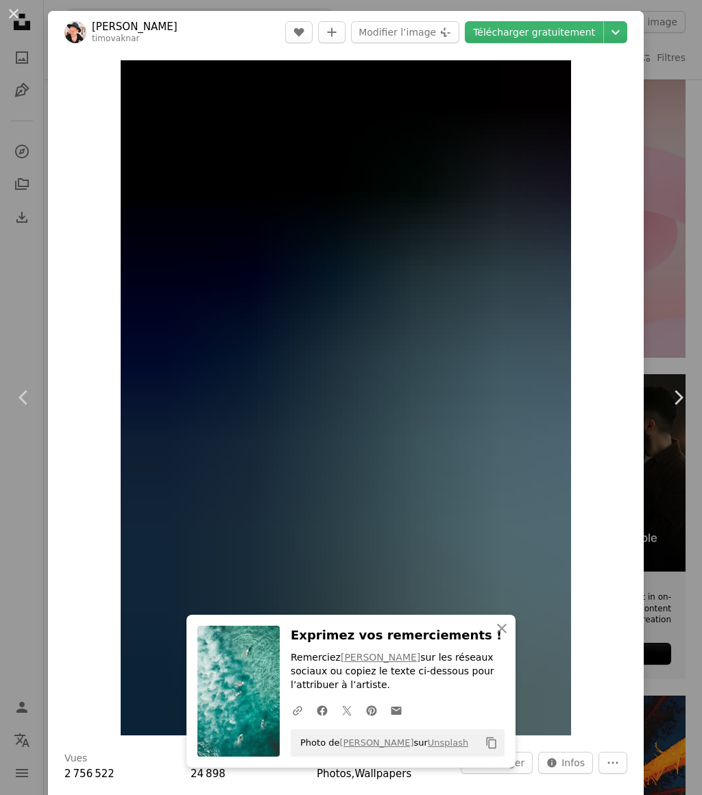
click at [680, 442] on link "Chevron right" at bounding box center [678, 398] width 48 height 132
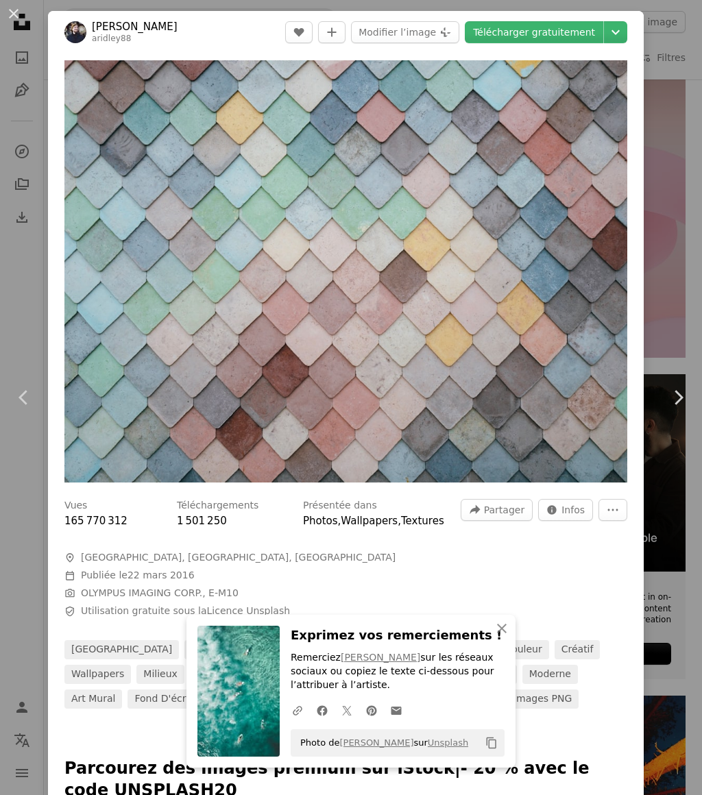
click at [678, 409] on icon "Chevron right" at bounding box center [678, 398] width 22 height 22
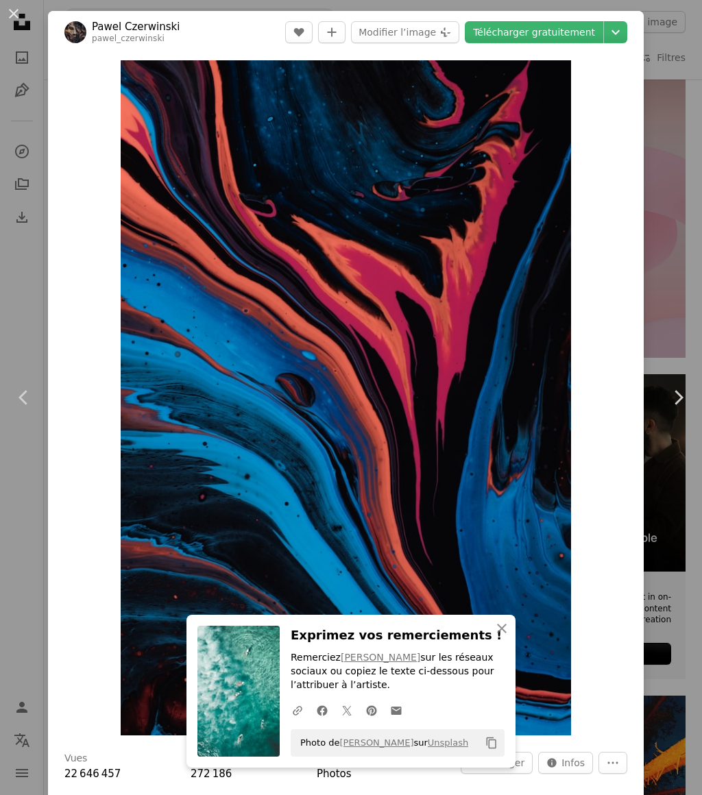
click at [679, 409] on icon "Chevron right" at bounding box center [678, 398] width 22 height 22
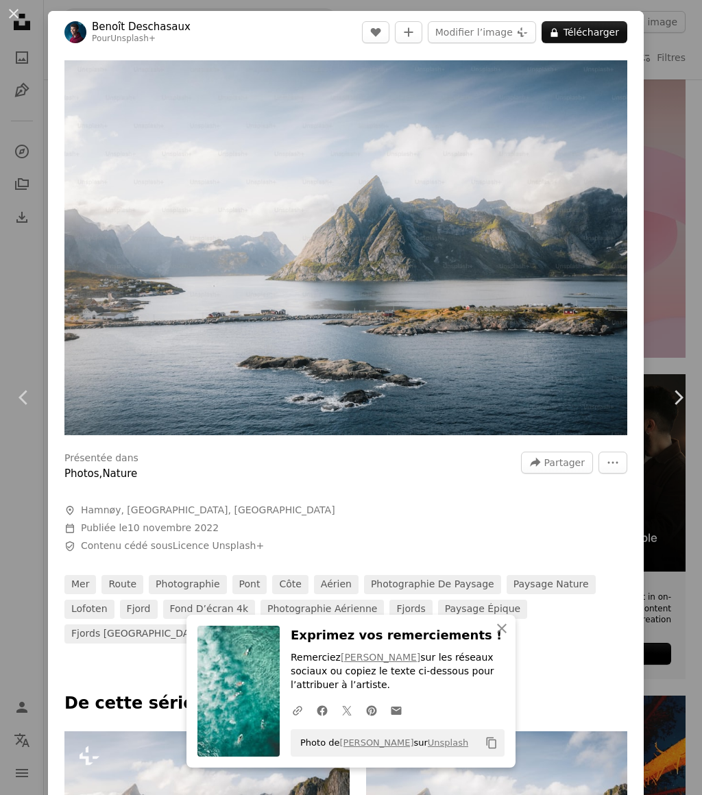
click at [678, 409] on icon "Chevron right" at bounding box center [678, 398] width 22 height 22
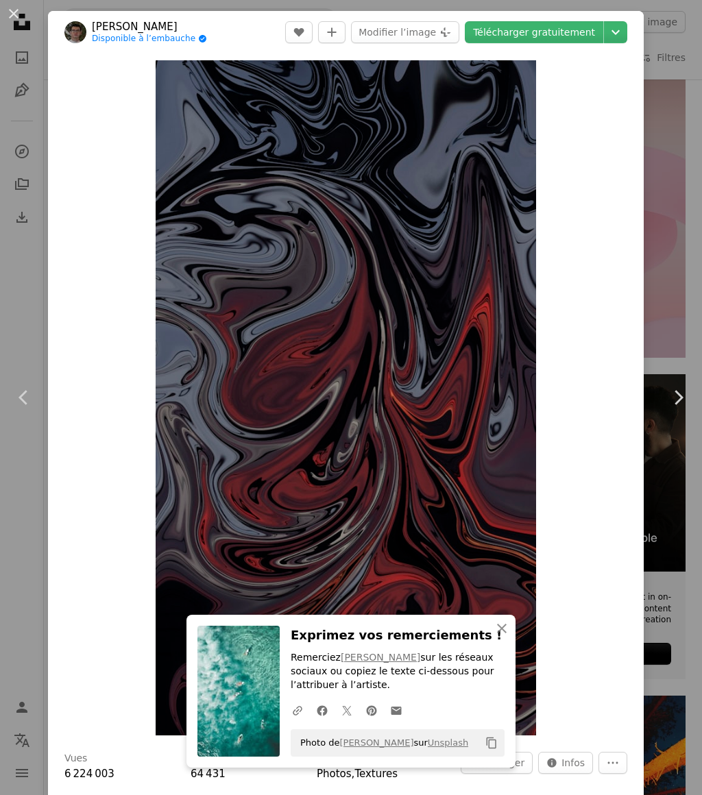
click at [679, 409] on icon "Chevron right" at bounding box center [678, 398] width 22 height 22
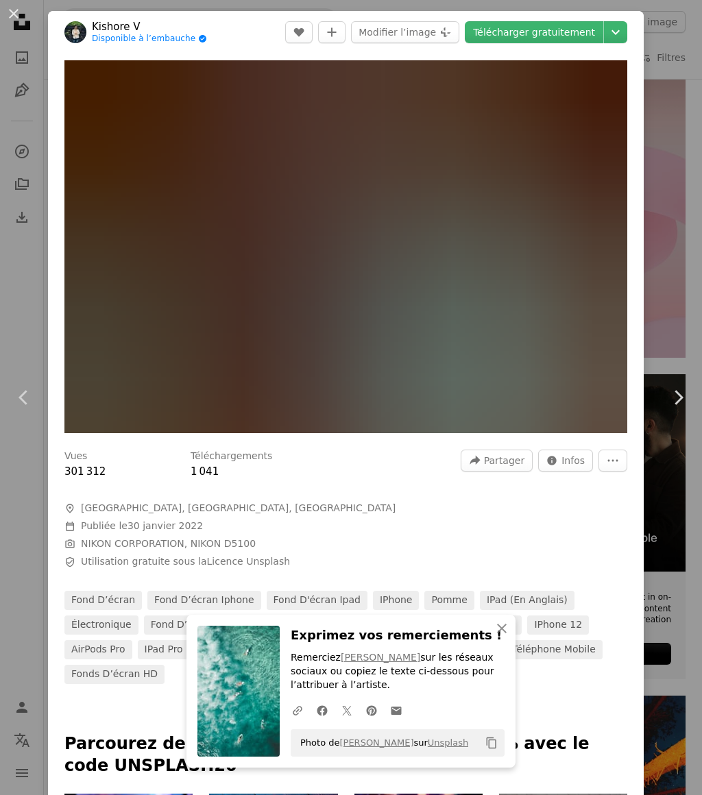
click at [687, 409] on icon "Chevron right" at bounding box center [678, 398] width 22 height 22
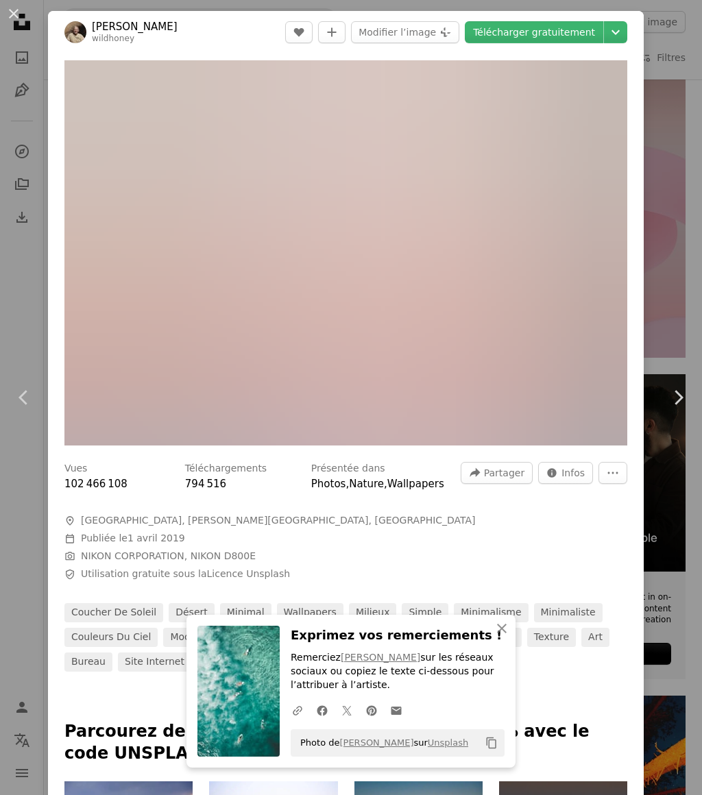
click at [678, 409] on icon "Chevron right" at bounding box center [678, 398] width 22 height 22
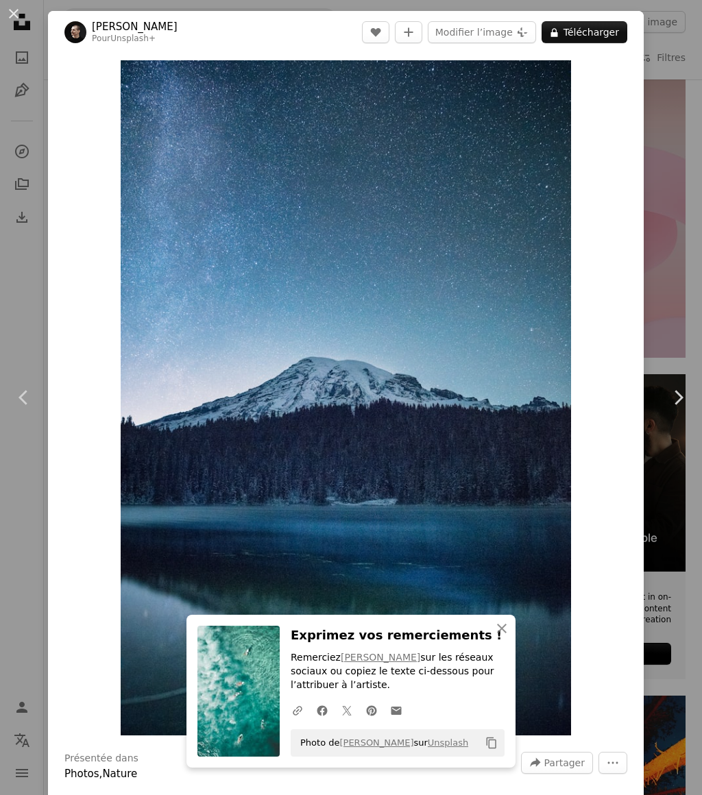
click at [682, 409] on icon "Chevron right" at bounding box center [678, 398] width 22 height 22
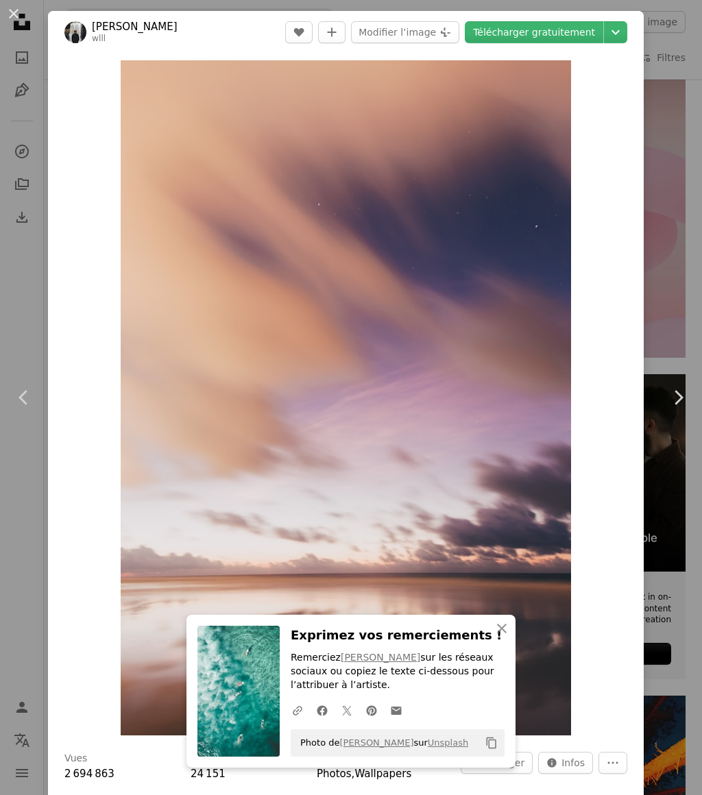
click at [682, 409] on icon "Chevron right" at bounding box center [678, 398] width 22 height 22
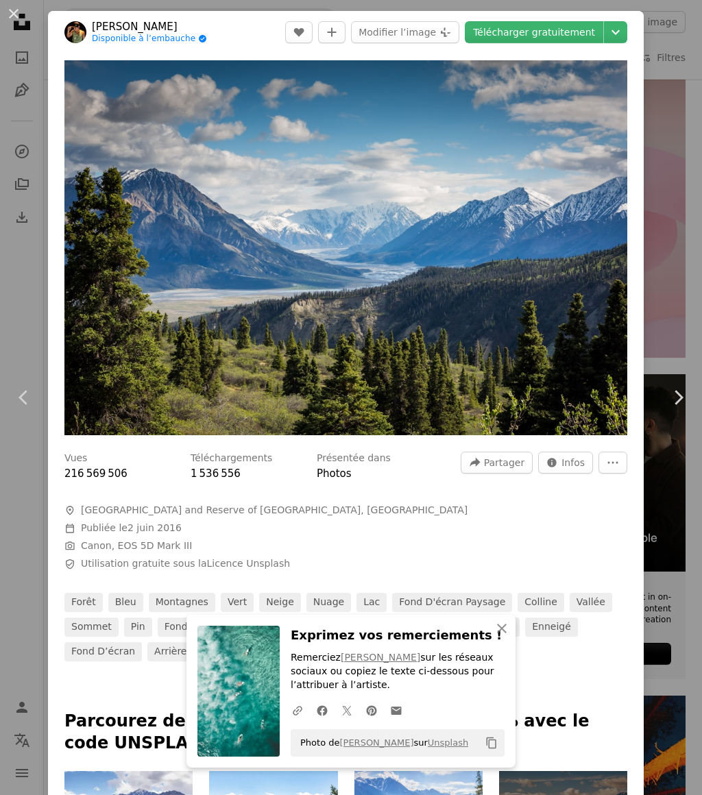
click at [684, 417] on link "Chevron right" at bounding box center [678, 398] width 48 height 132
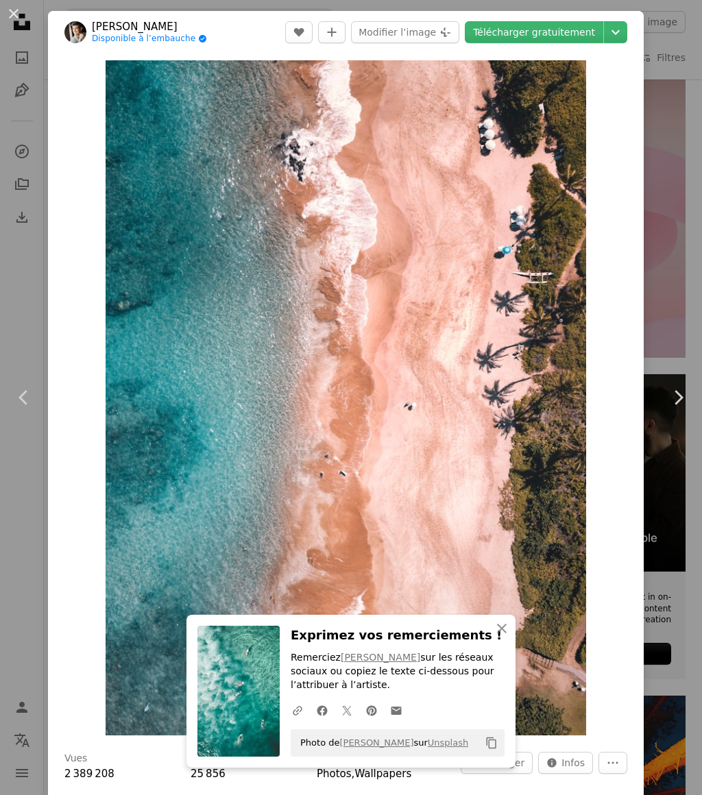
click at [544, 507] on img "Zoom sur cette image" at bounding box center [346, 397] width 481 height 675
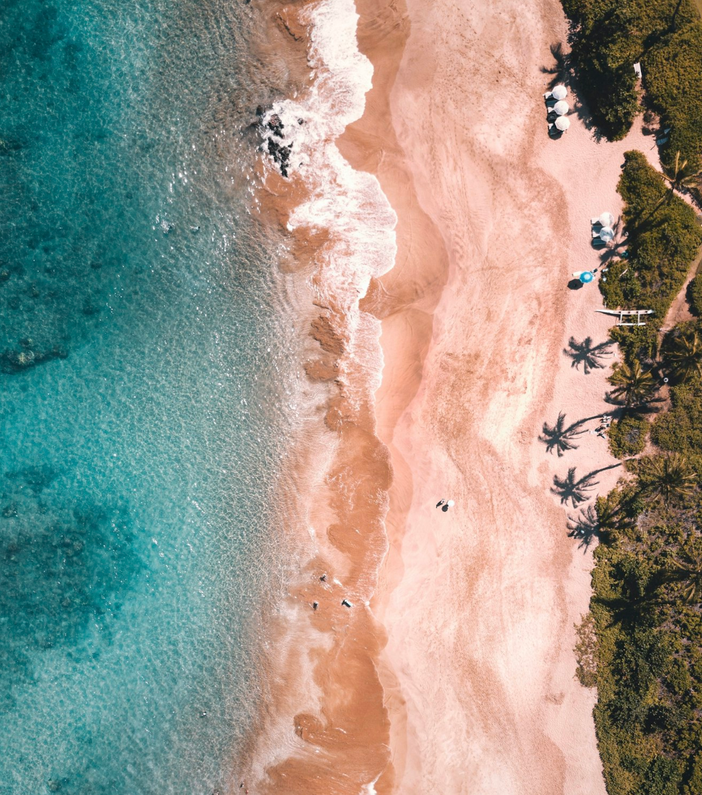
scroll to position [63, 0]
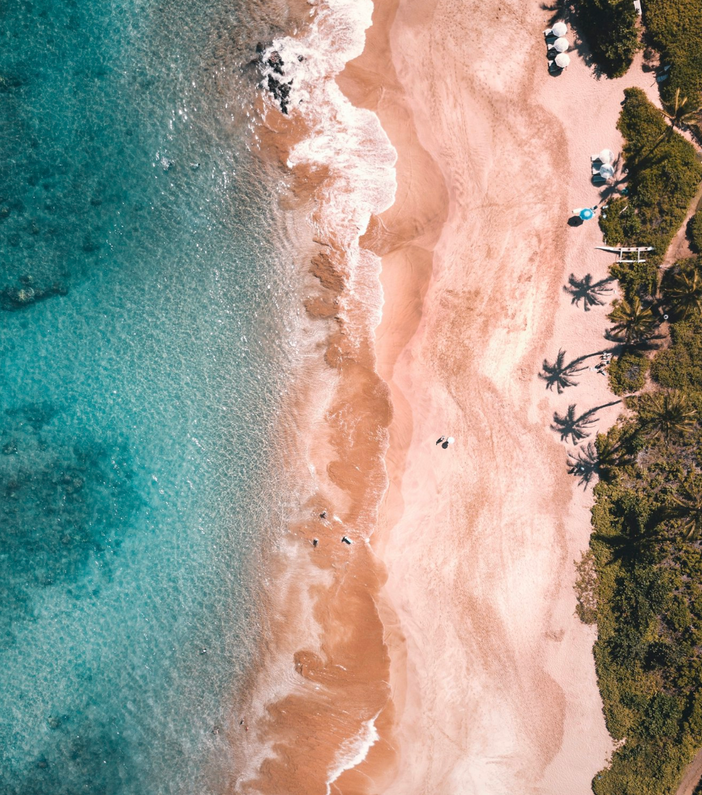
click at [560, 517] on img "Zoom arrière sur cette image" at bounding box center [351, 430] width 704 height 988
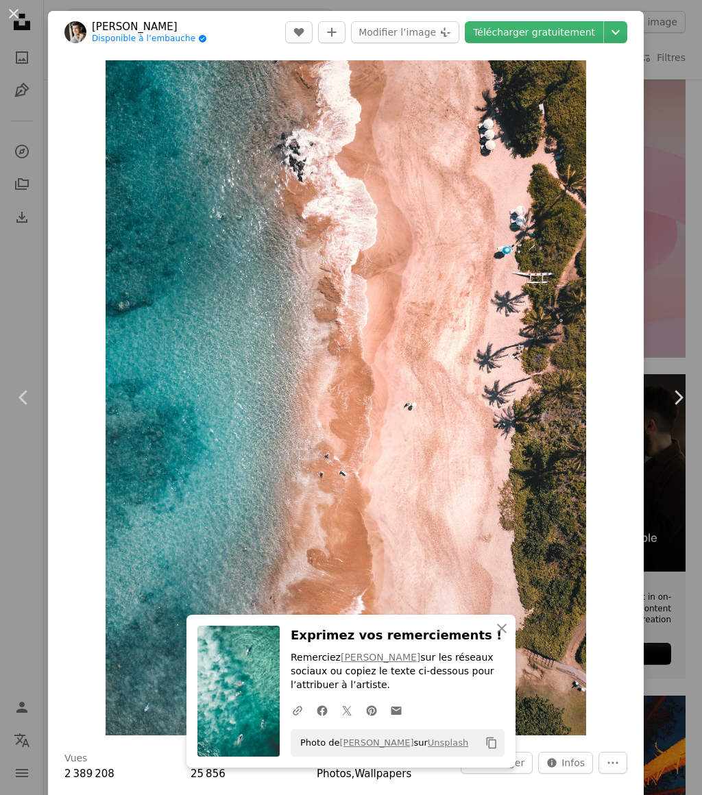
click at [564, 37] on link "Télécharger gratuitement" at bounding box center [534, 32] width 139 height 22
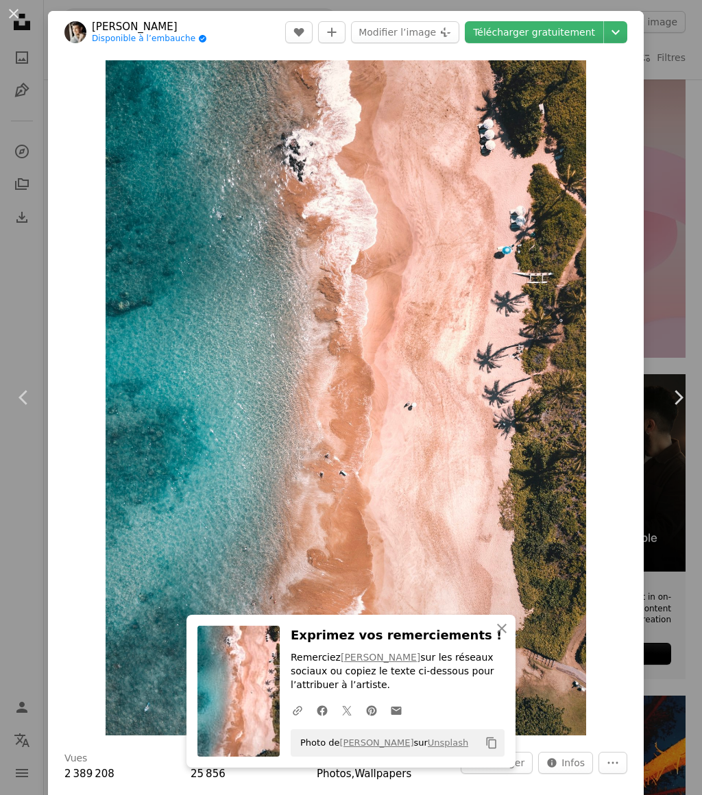
click at [679, 409] on icon "Chevron right" at bounding box center [678, 398] width 22 height 22
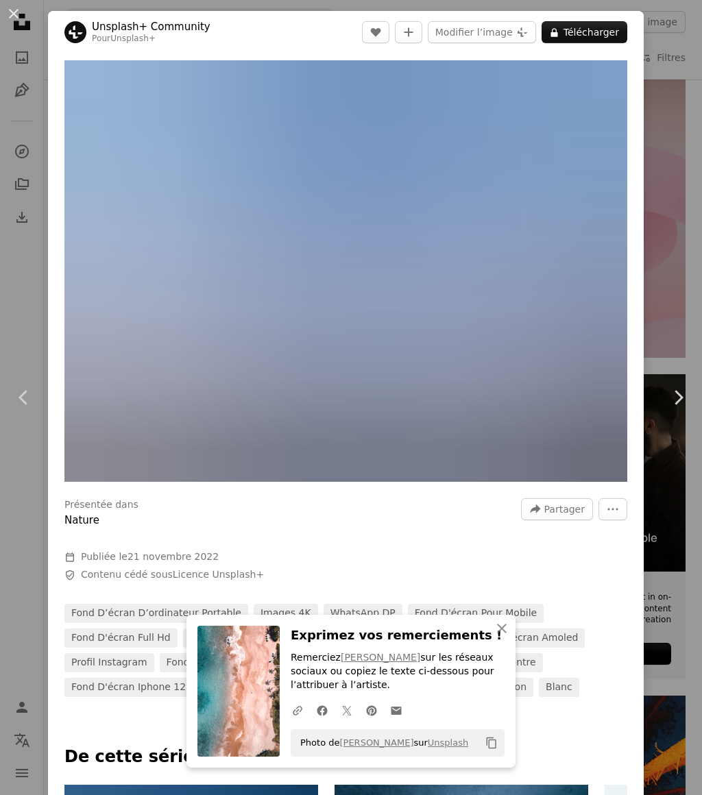
click at [680, 409] on icon "Chevron right" at bounding box center [678, 398] width 22 height 22
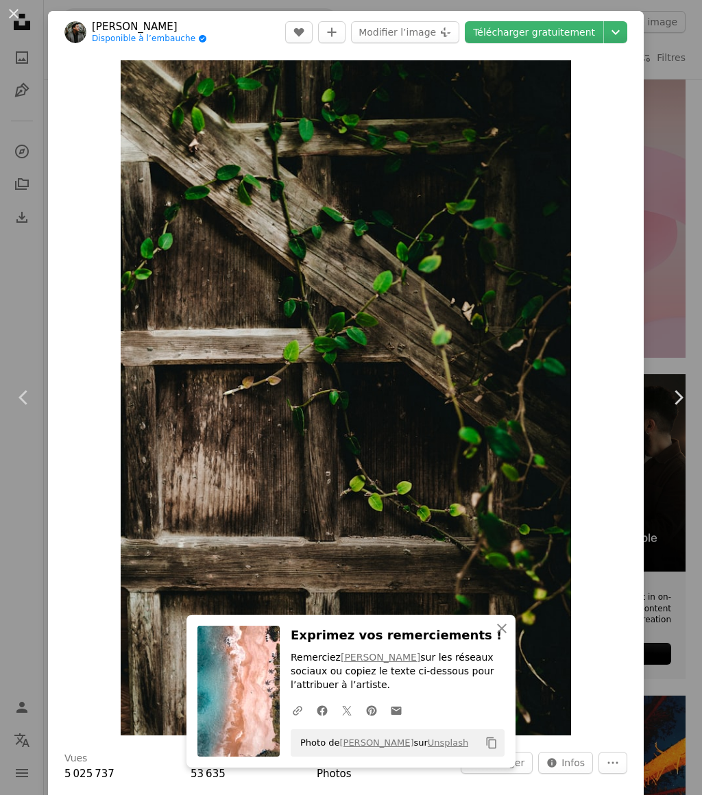
click at [680, 409] on icon "Chevron right" at bounding box center [678, 398] width 22 height 22
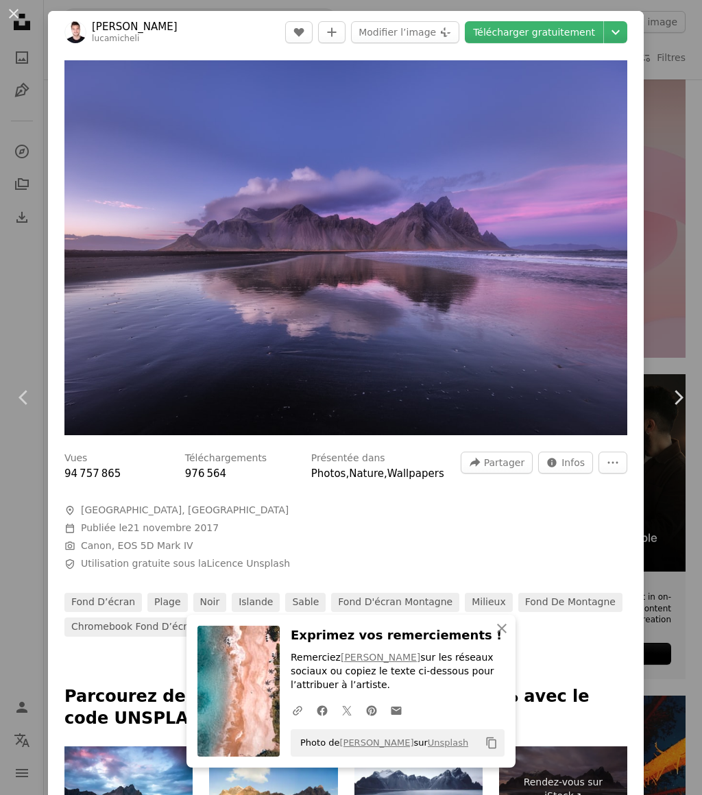
click at [674, 409] on icon "Chevron right" at bounding box center [678, 398] width 22 height 22
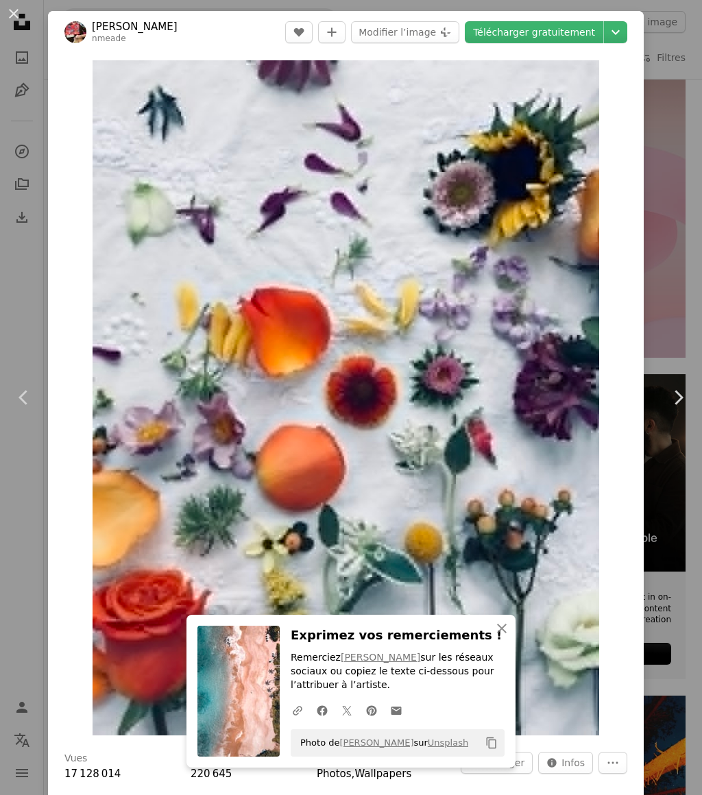
click at [683, 409] on icon "Chevron right" at bounding box center [678, 398] width 22 height 22
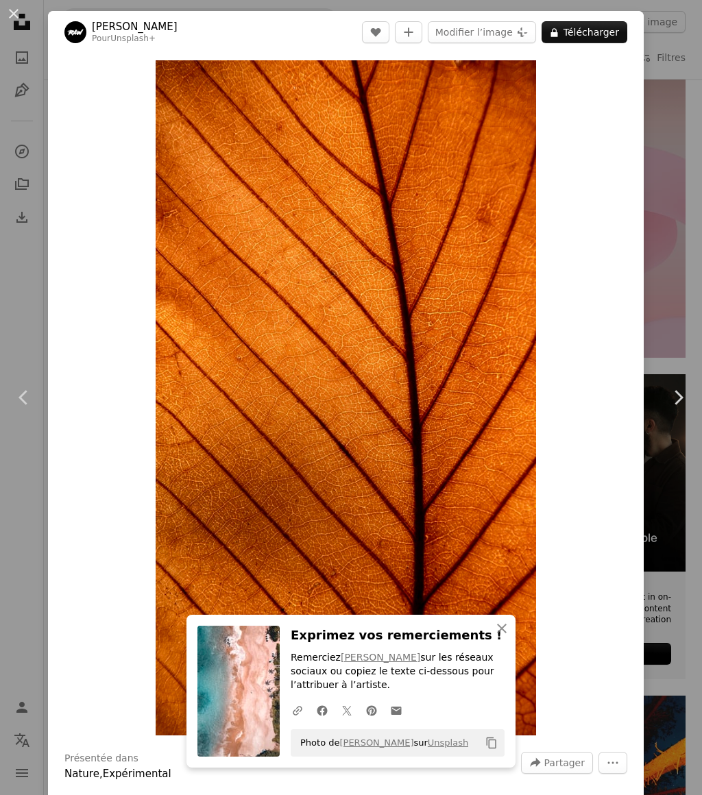
click at [21, 409] on icon "Chevron left" at bounding box center [24, 398] width 22 height 22
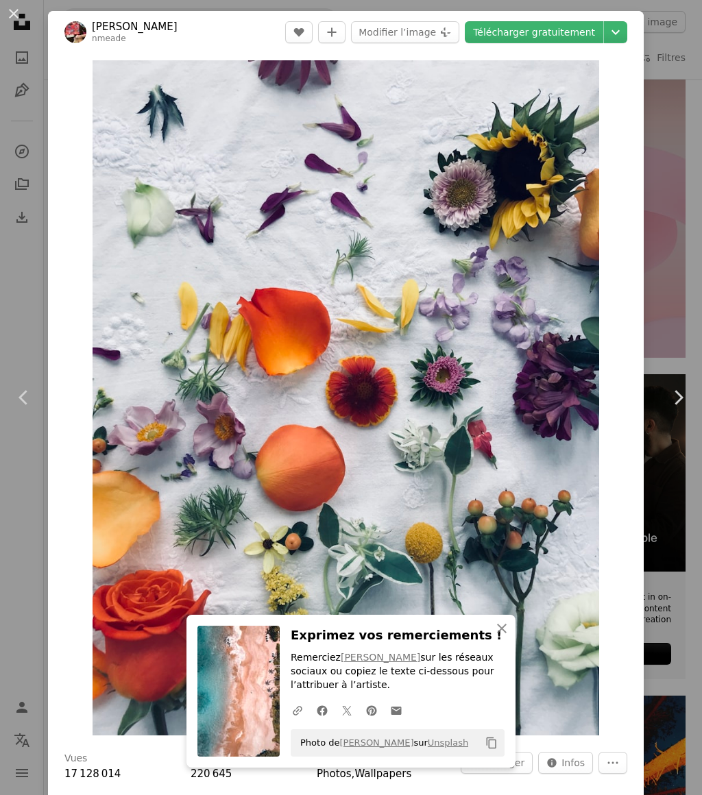
click at [683, 405] on icon at bounding box center [679, 397] width 9 height 14
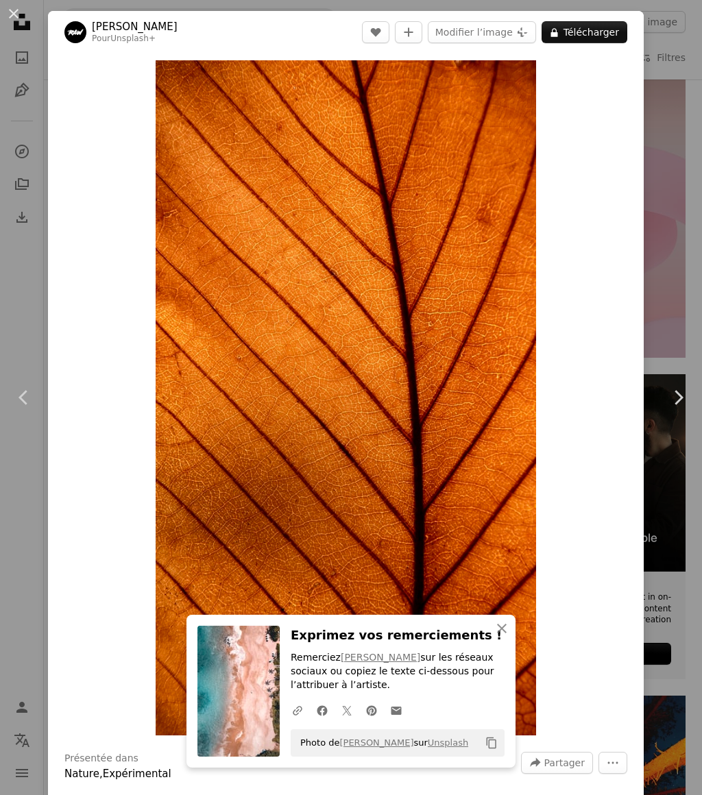
click at [683, 409] on icon "Chevron right" at bounding box center [678, 398] width 22 height 22
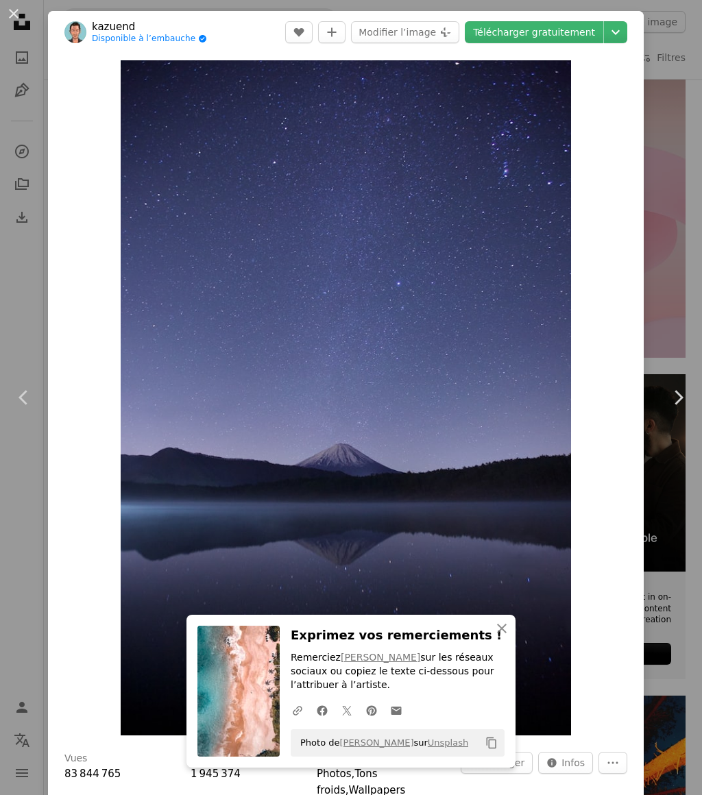
click at [684, 409] on icon "Chevron right" at bounding box center [678, 398] width 22 height 22
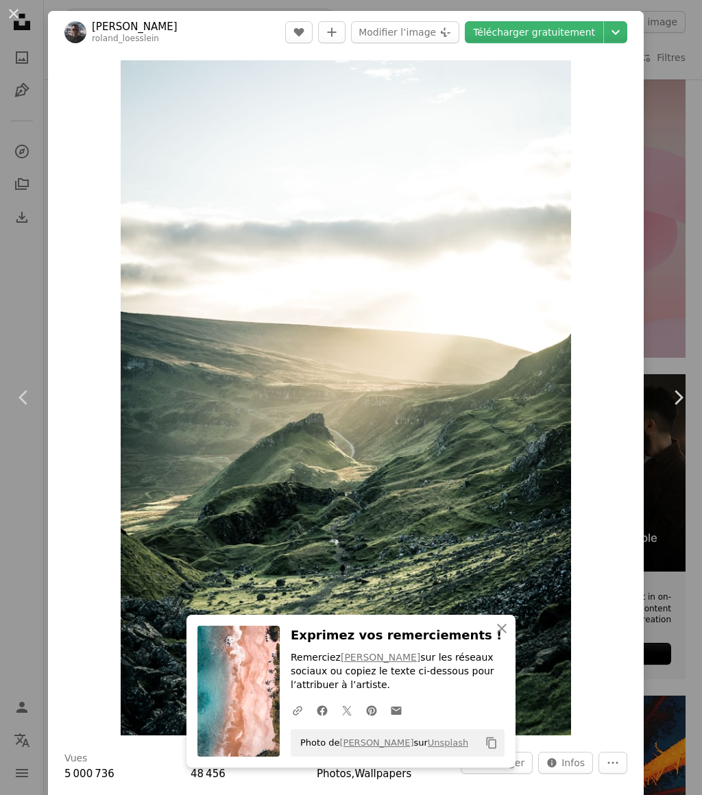
click at [549, 497] on img "Zoom sur cette image" at bounding box center [346, 397] width 451 height 675
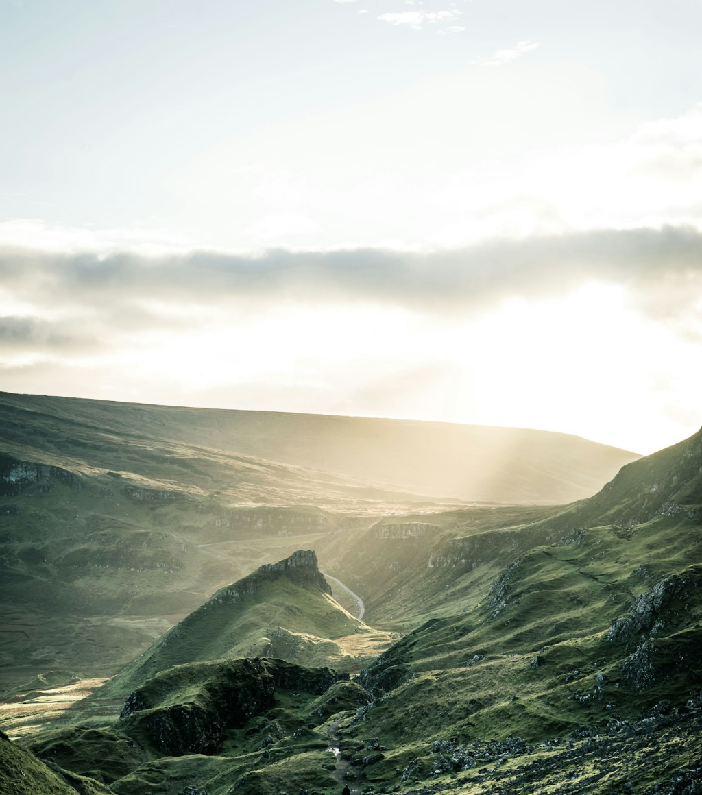
scroll to position [97, 0]
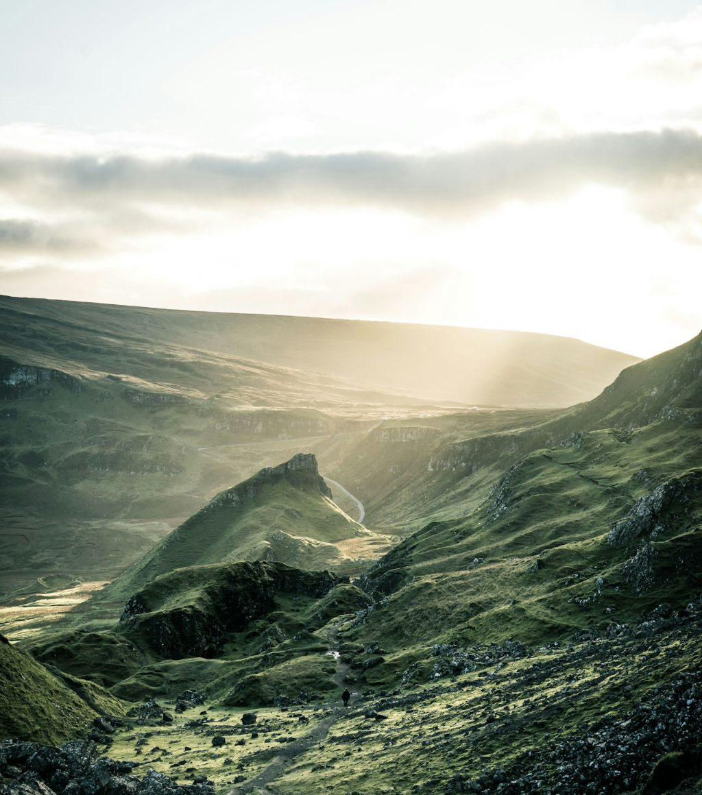
click at [584, 494] on img "Zoom arrière sur cette image" at bounding box center [351, 430] width 704 height 1055
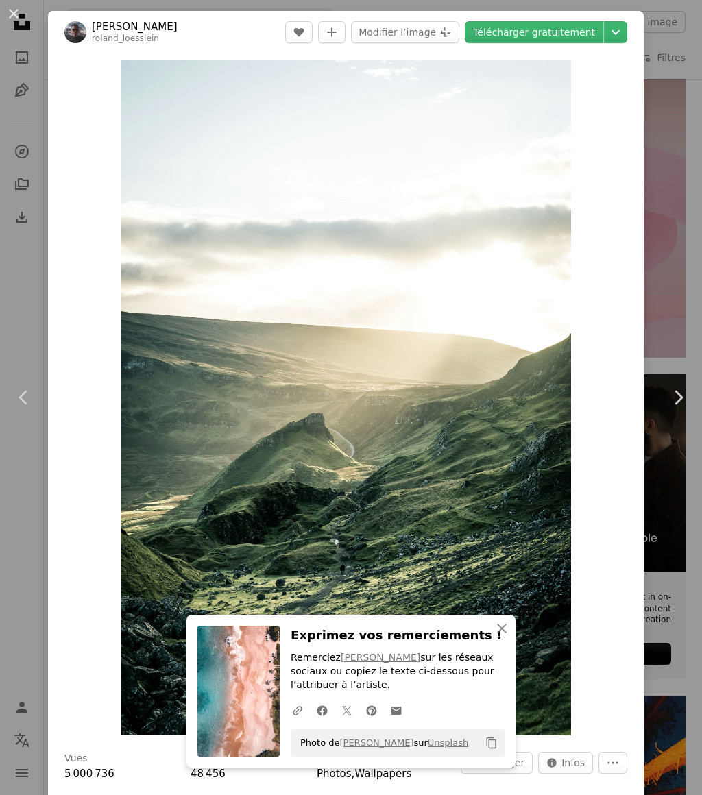
click at [682, 409] on icon "Chevron right" at bounding box center [678, 398] width 22 height 22
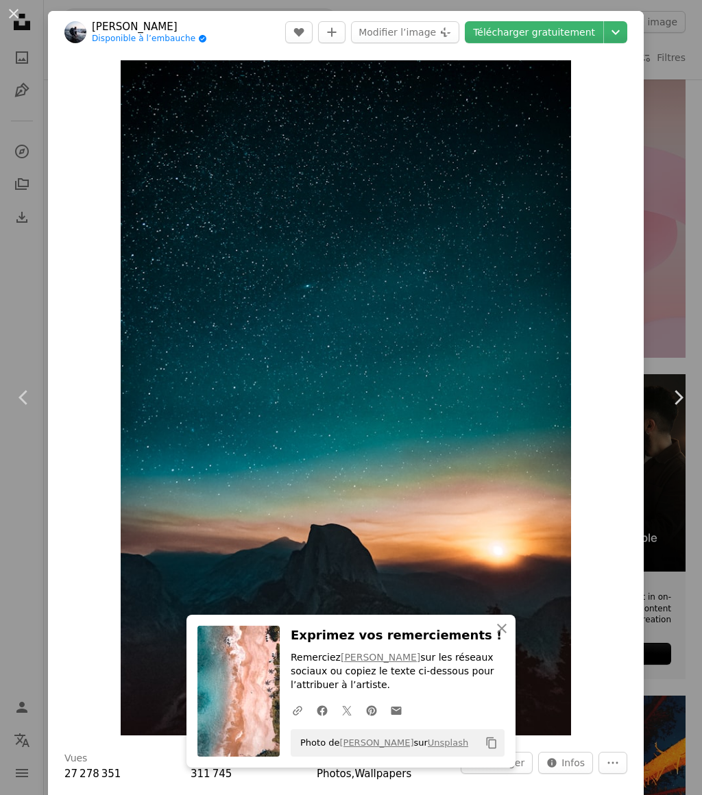
click at [558, 510] on img "Zoom sur cette image" at bounding box center [346, 397] width 451 height 675
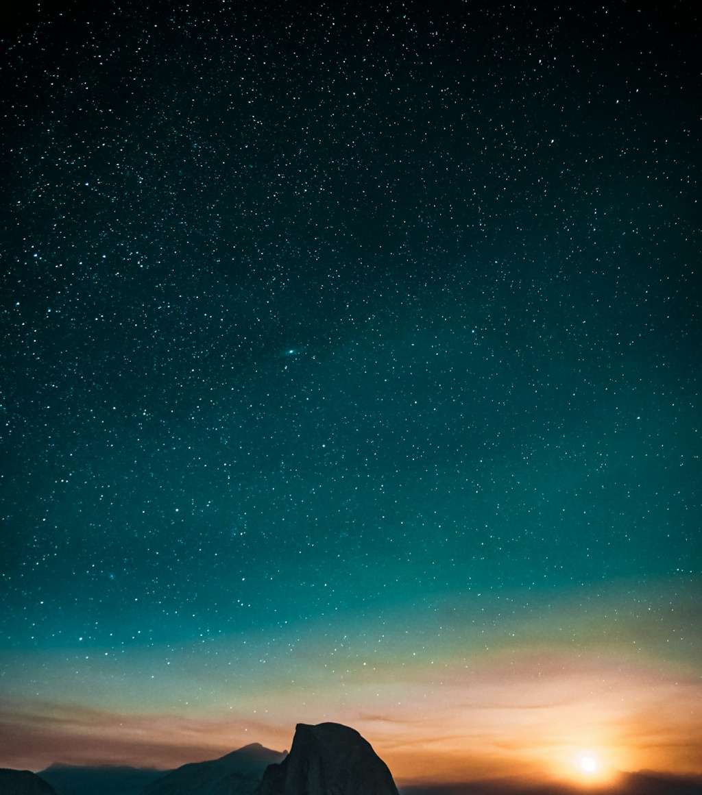
scroll to position [96, 0]
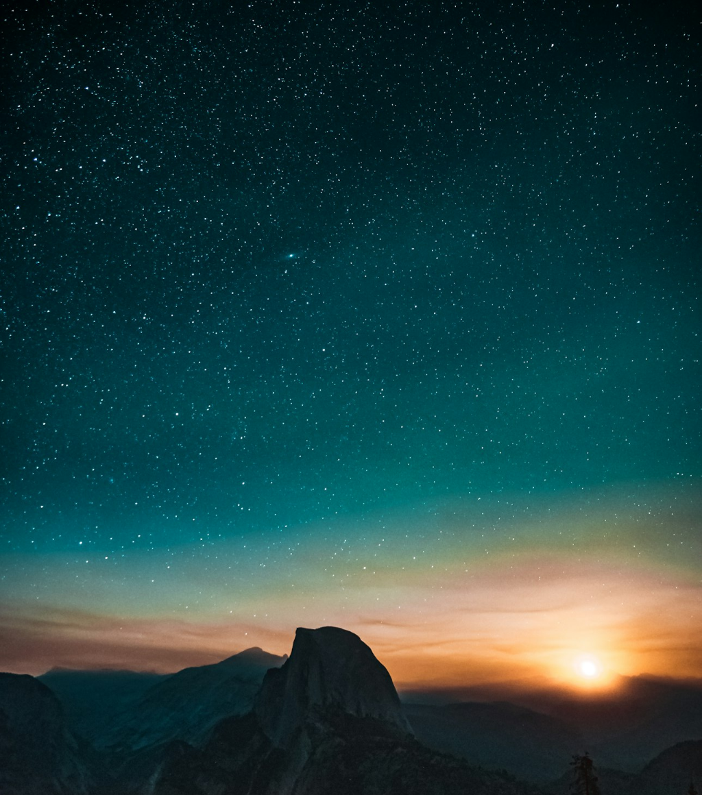
click at [573, 505] on img "Zoom arrière sur cette image" at bounding box center [351, 430] width 704 height 1054
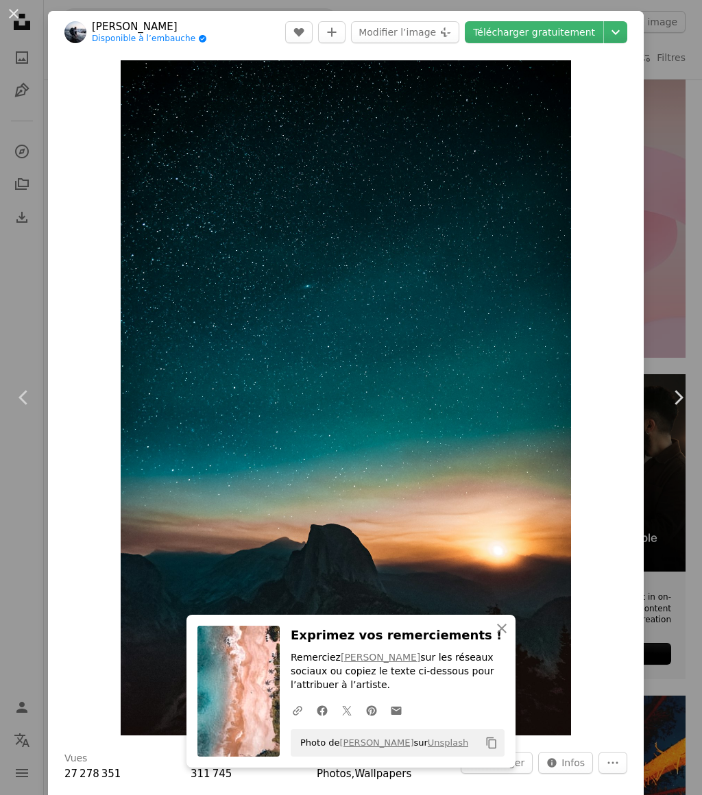
click at [690, 424] on link "Chevron right" at bounding box center [678, 398] width 48 height 132
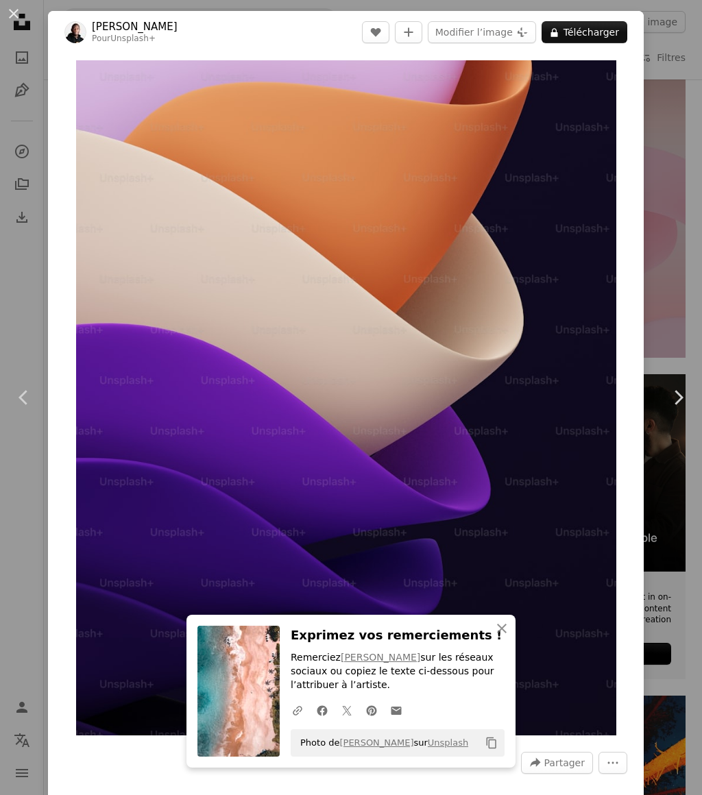
click at [675, 409] on icon "Chevron right" at bounding box center [678, 398] width 22 height 22
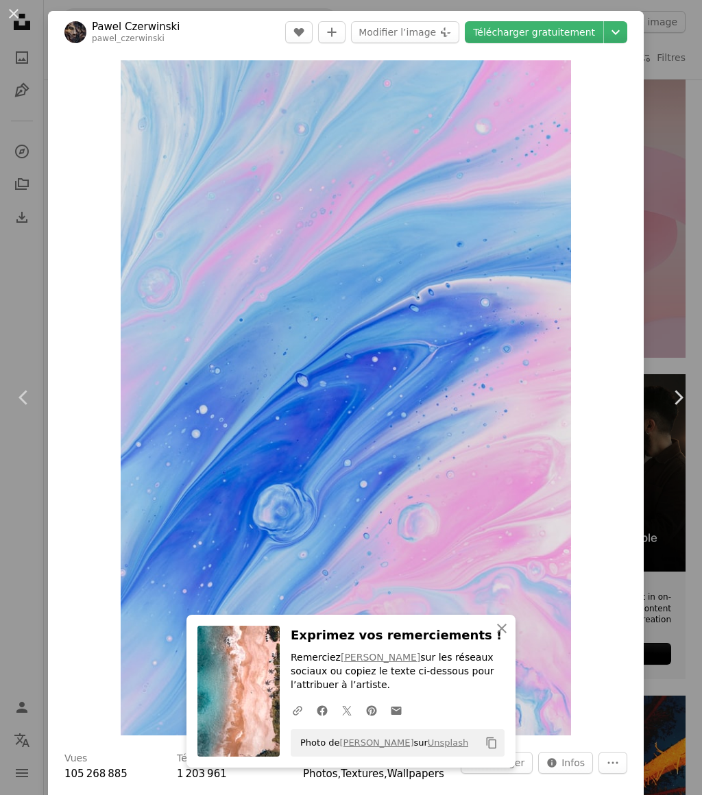
click at [686, 409] on icon "Chevron right" at bounding box center [678, 398] width 22 height 22
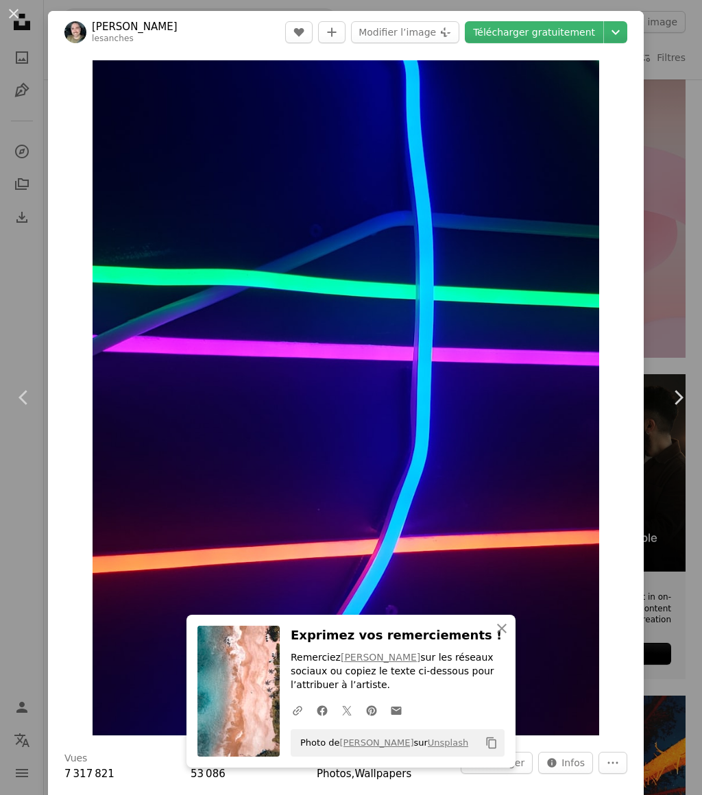
click at [686, 409] on icon "Chevron right" at bounding box center [678, 398] width 22 height 22
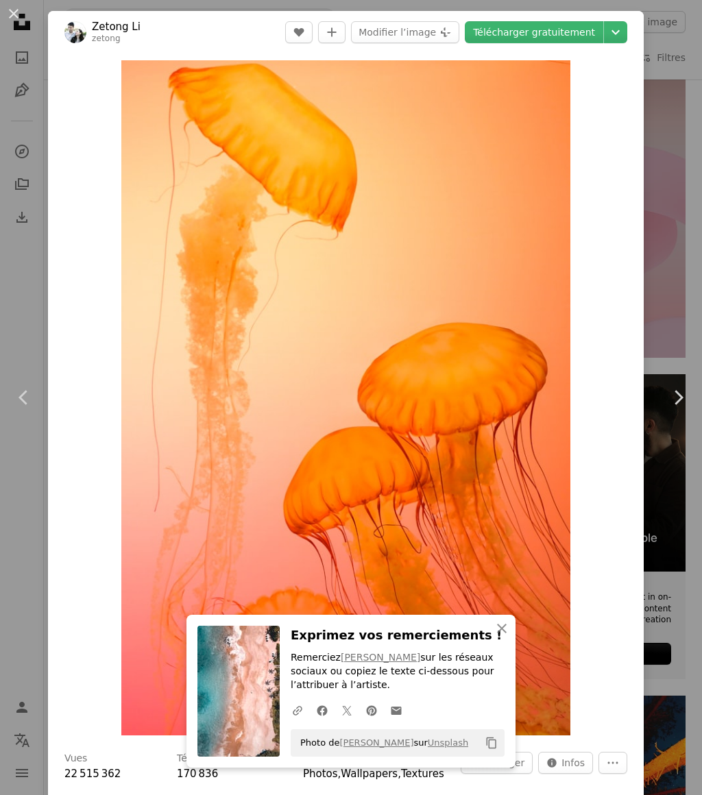
click at [681, 405] on icon at bounding box center [679, 397] width 9 height 14
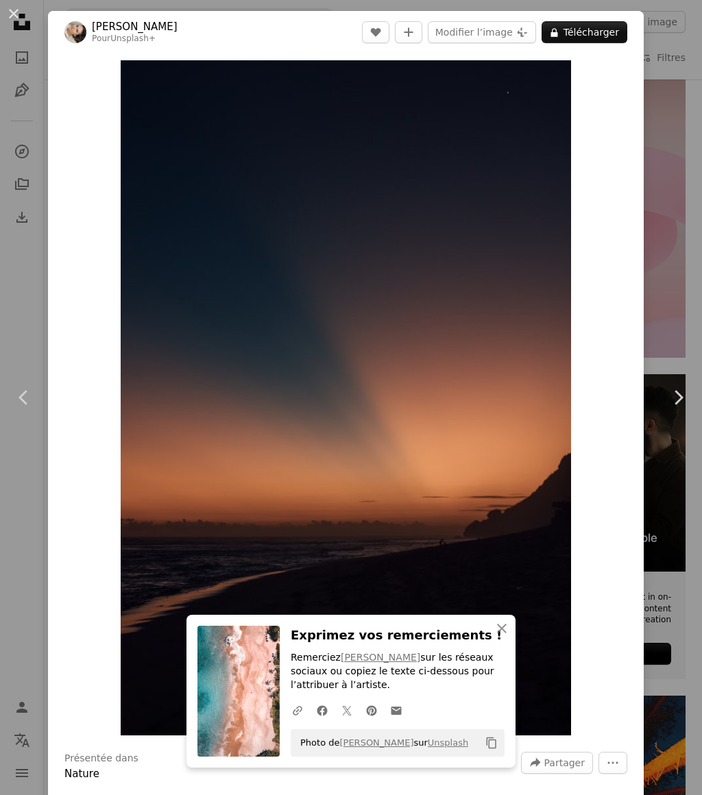
click at [682, 405] on icon at bounding box center [679, 397] width 9 height 14
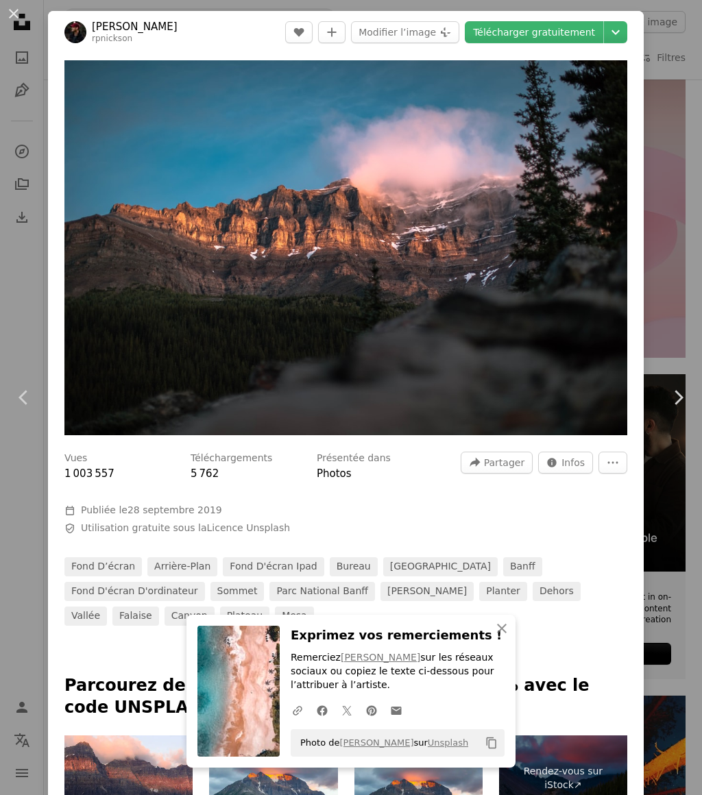
click at [680, 448] on link "Chevron right" at bounding box center [678, 398] width 48 height 132
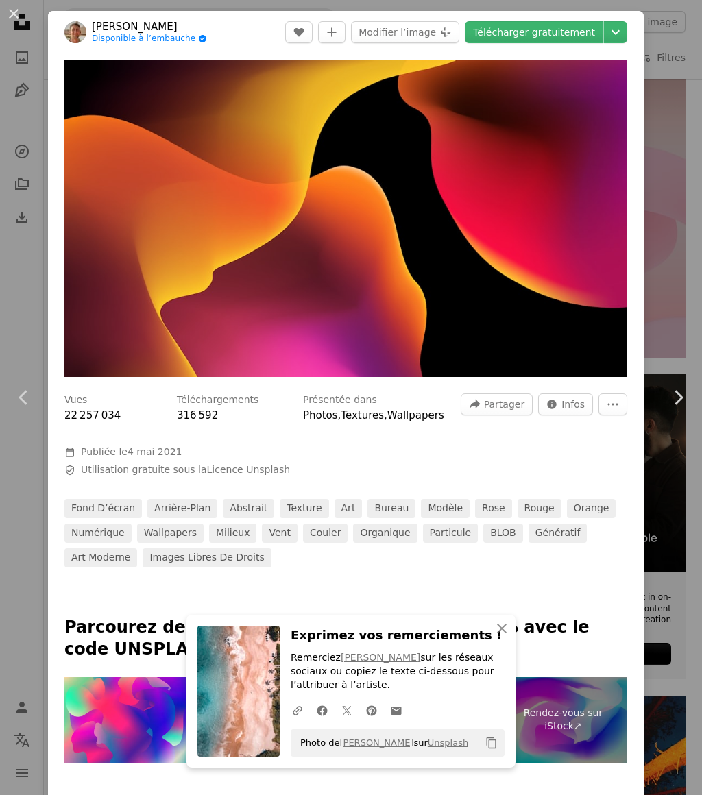
click at [680, 356] on div "An X shape Chevron left Chevron right An X shape Fermer Exprimez vos remercieme…" at bounding box center [351, 397] width 702 height 795
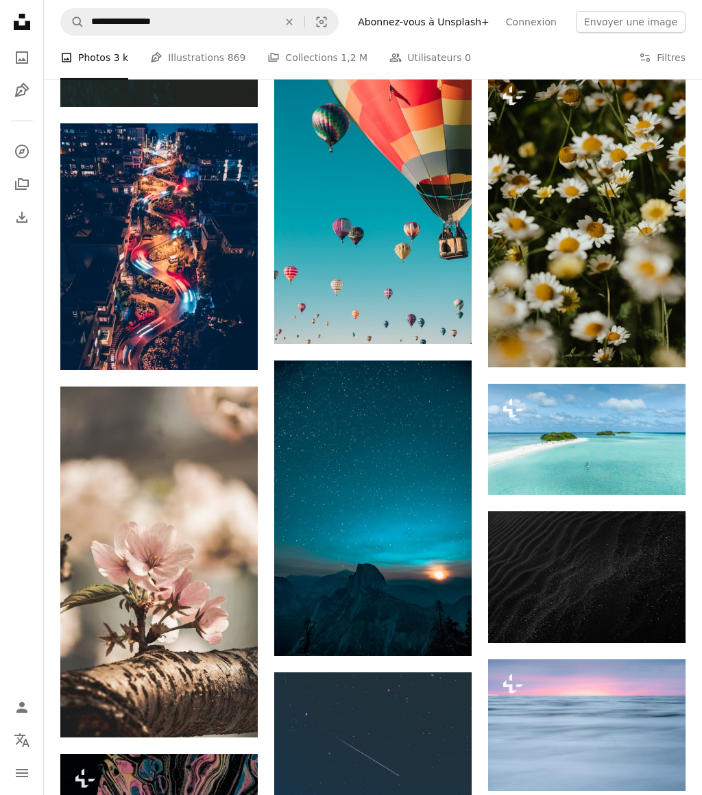
scroll to position [11774, 0]
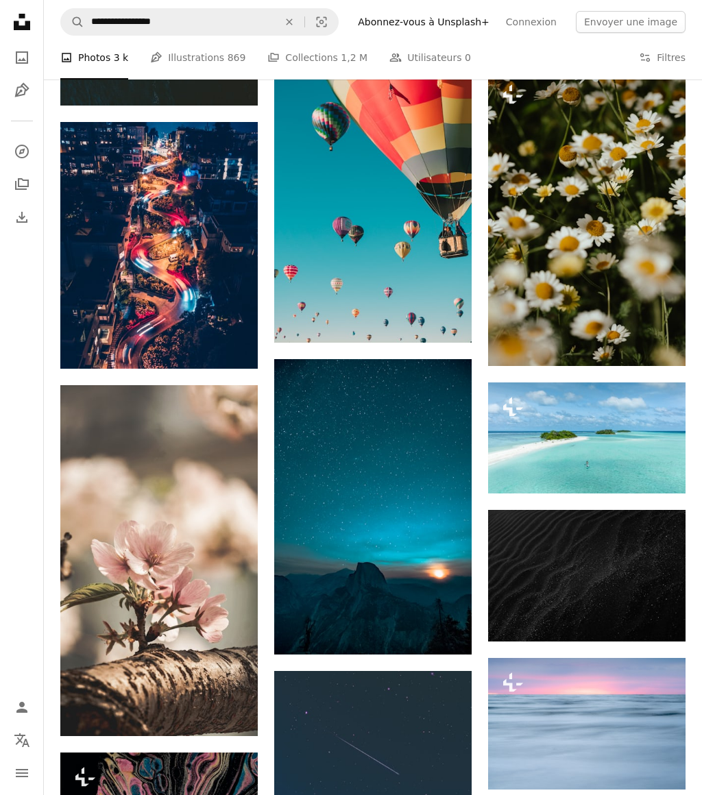
click at [354, 222] on img at bounding box center [372, 195] width 197 height 296
click at [396, 238] on img at bounding box center [372, 195] width 197 height 296
click at [448, 314] on icon "Arrow pointing down" at bounding box center [444, 317] width 11 height 16
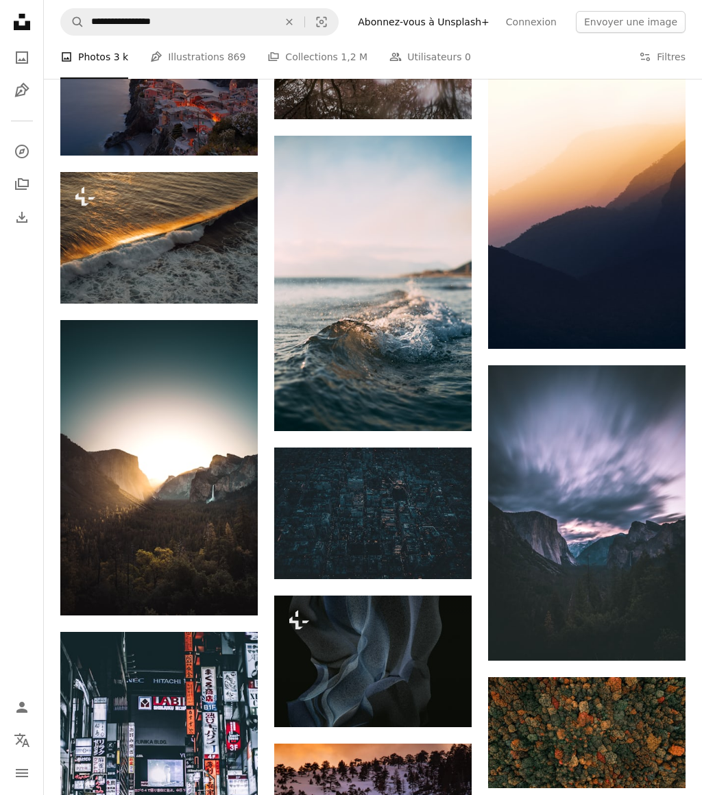
scroll to position [17482, 0]
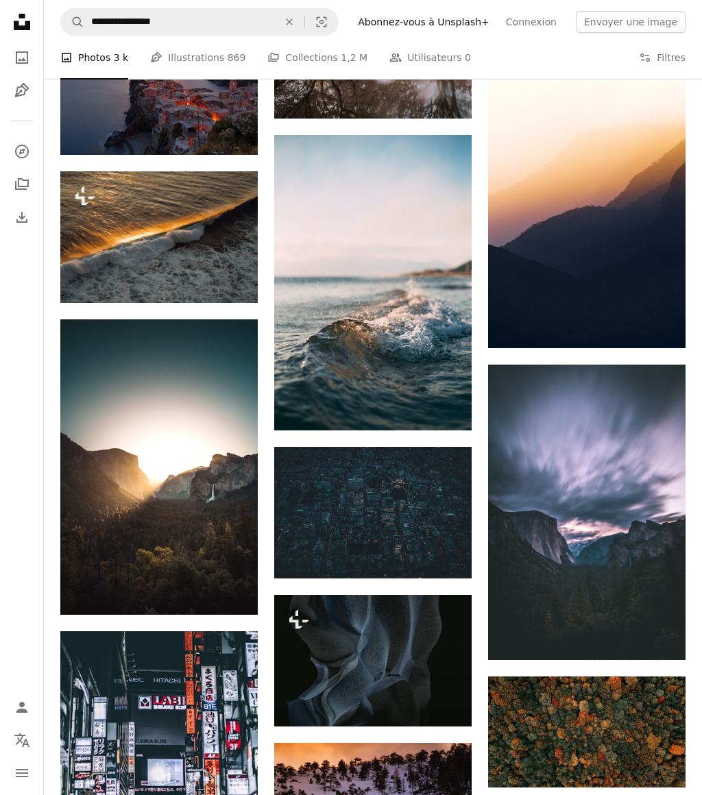
click at [379, 343] on img at bounding box center [372, 283] width 197 height 296
click at [416, 324] on img at bounding box center [372, 283] width 197 height 296
click at [448, 410] on icon "Arrow pointing down" at bounding box center [444, 405] width 11 height 16
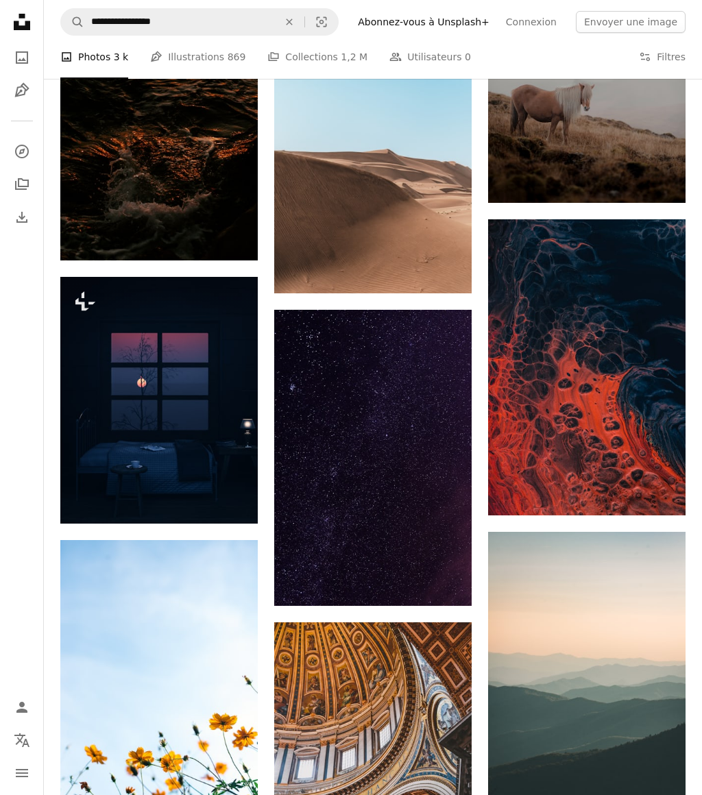
scroll to position [19861, 0]
click at [443, 277] on link "Arrow pointing down" at bounding box center [444, 269] width 27 height 22
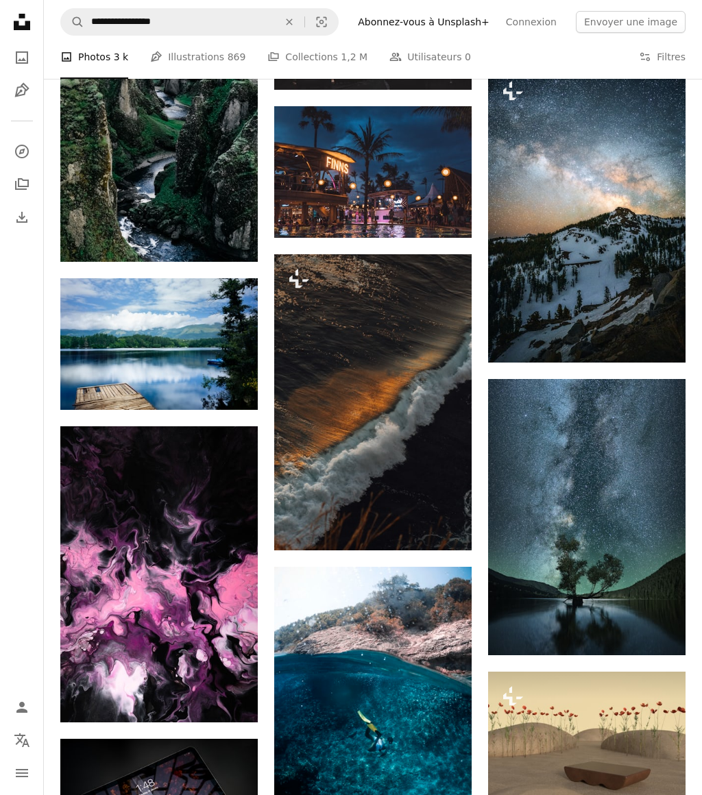
scroll to position [21562, 0]
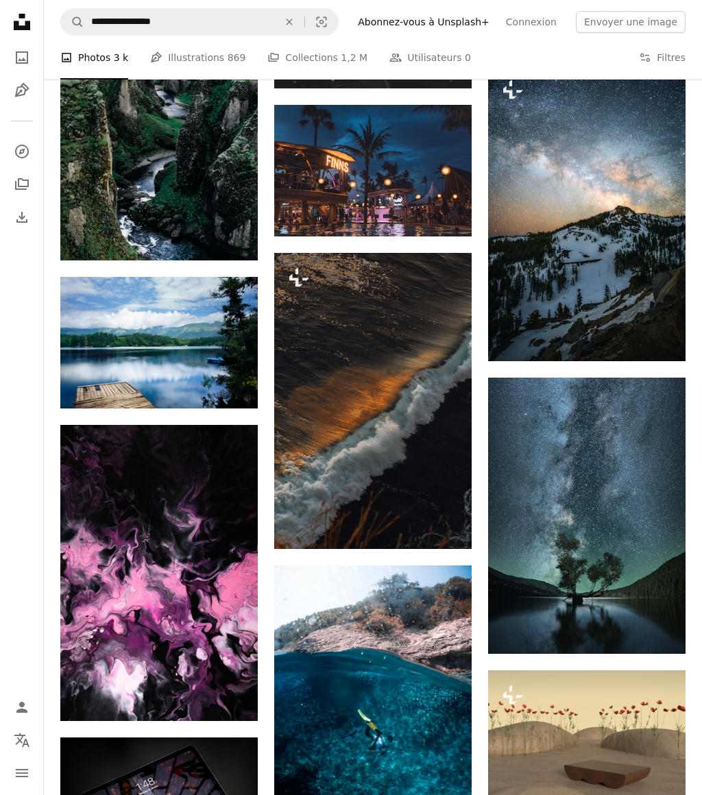
click at [385, 723] on img at bounding box center [372, 697] width 197 height 263
click at [422, 673] on img at bounding box center [372, 697] width 197 height 263
click at [449, 795] on icon "Arrow pointing down" at bounding box center [444, 803] width 11 height 16
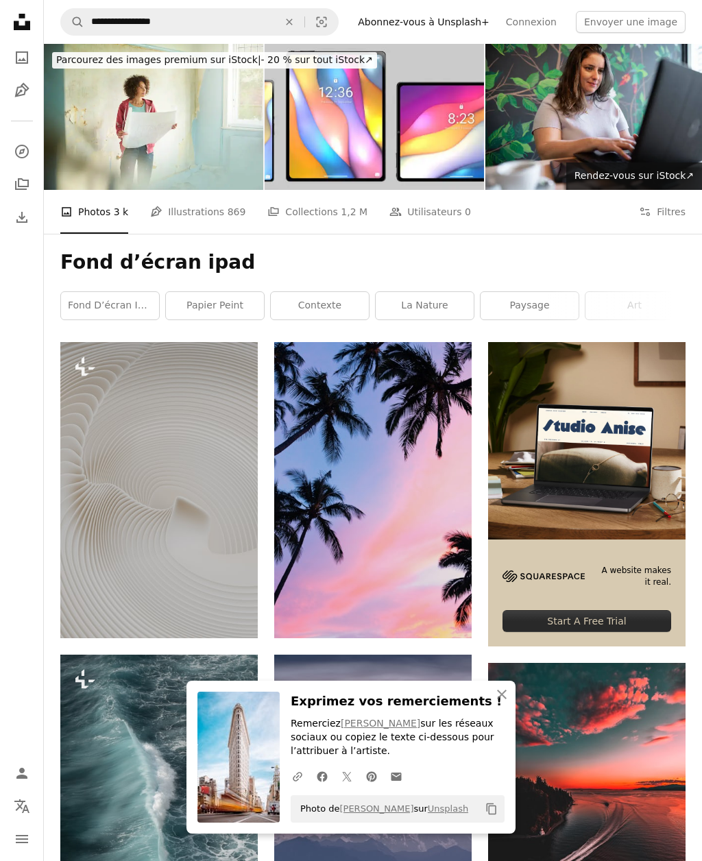
scroll to position [36762, 0]
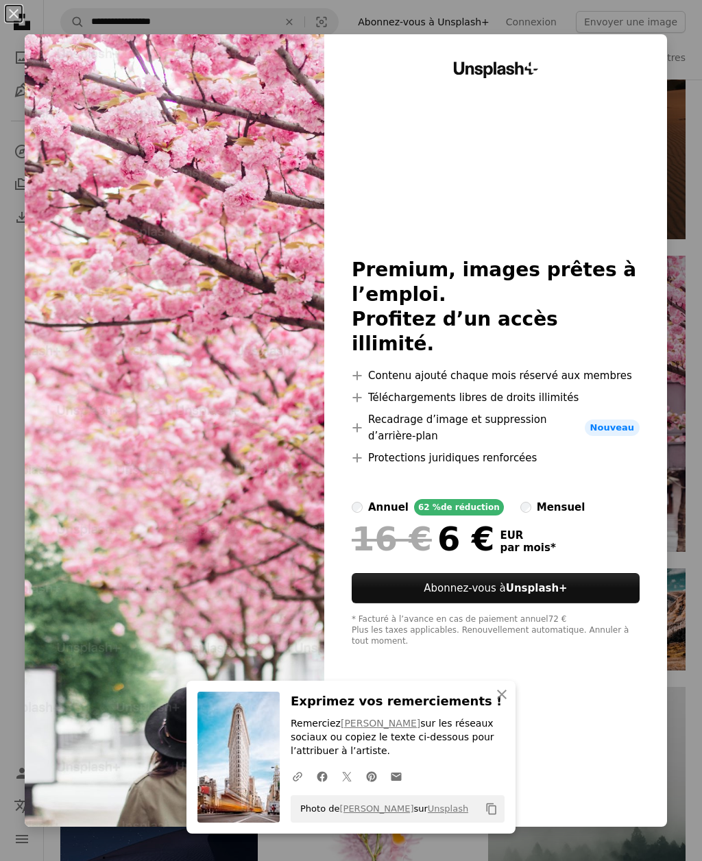
click at [17, 22] on button "An X shape" at bounding box center [13, 13] width 16 height 16
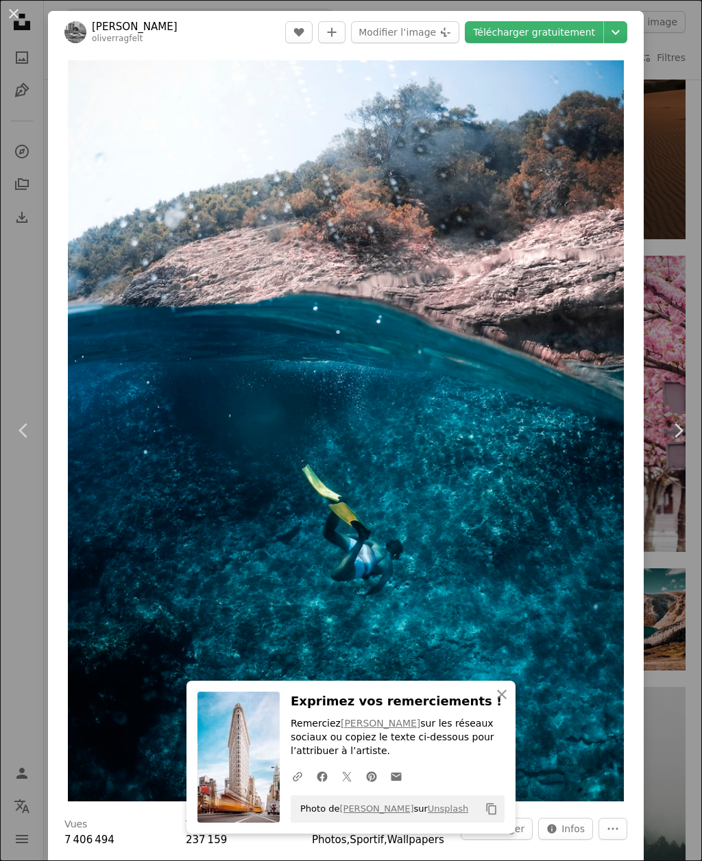
click at [11, 10] on button "An X shape" at bounding box center [13, 13] width 16 height 16
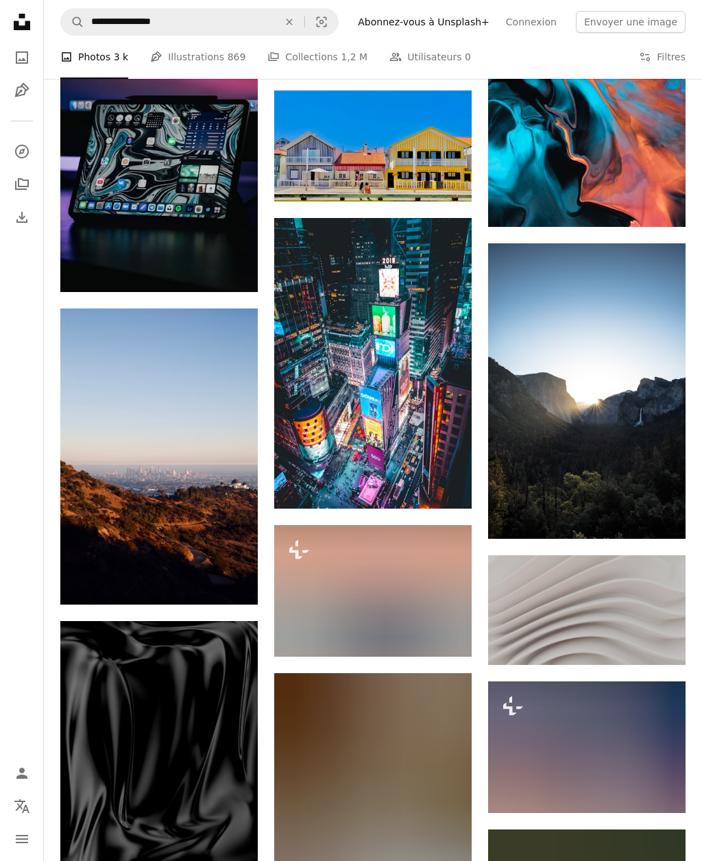
scroll to position [39067, 0]
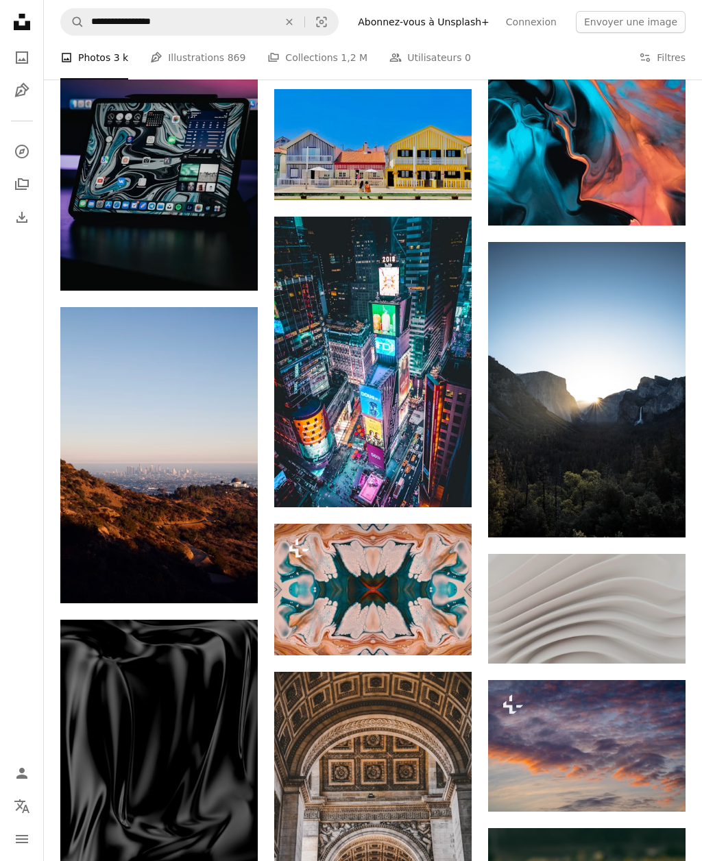
click at [451, 478] on link "Arrow pointing down" at bounding box center [444, 483] width 27 height 22
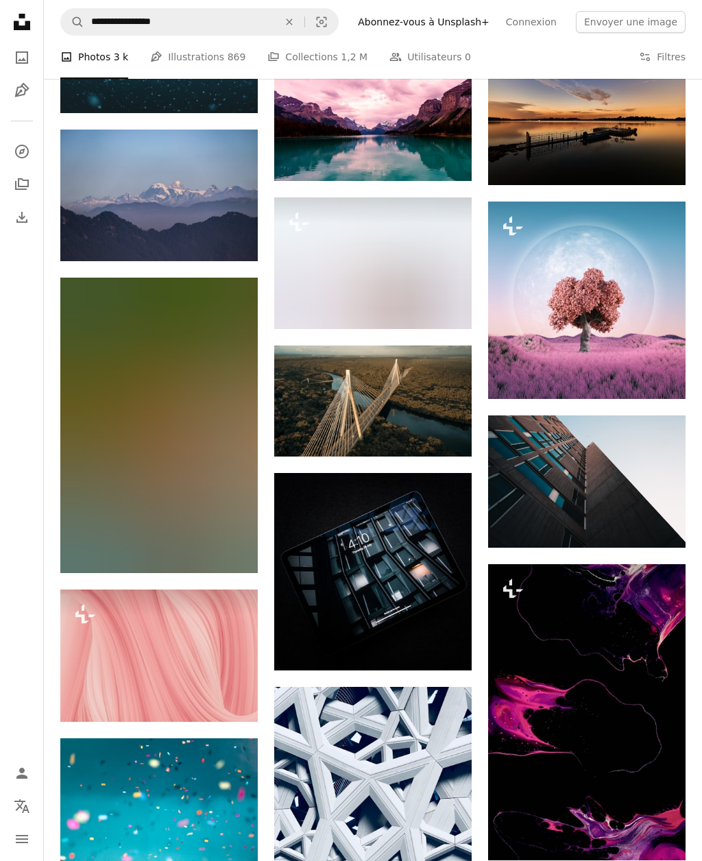
scroll to position [47150, 0]
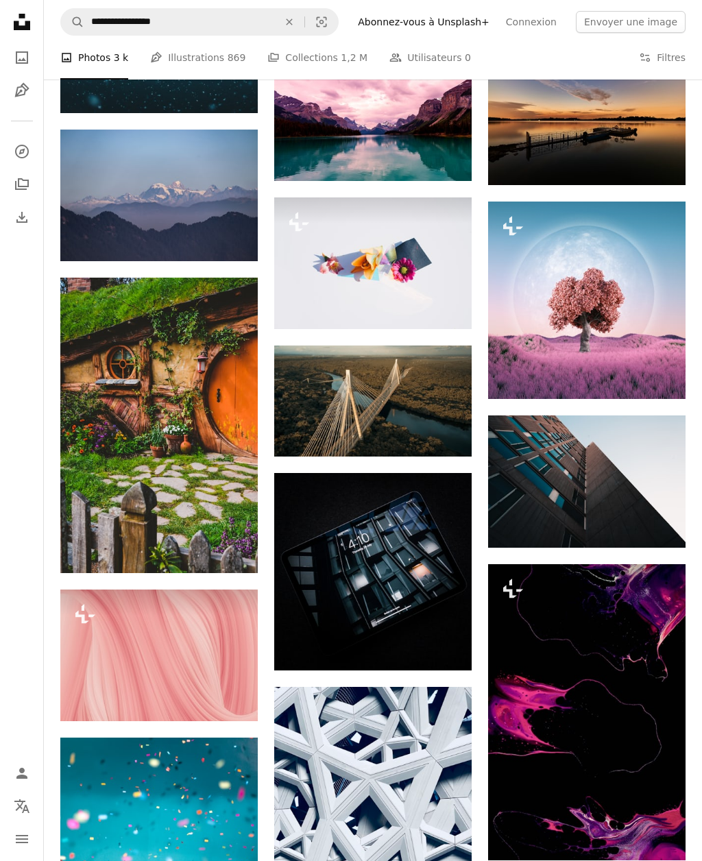
click at [235, 556] on icon "Arrow pointing down" at bounding box center [230, 548] width 11 height 16
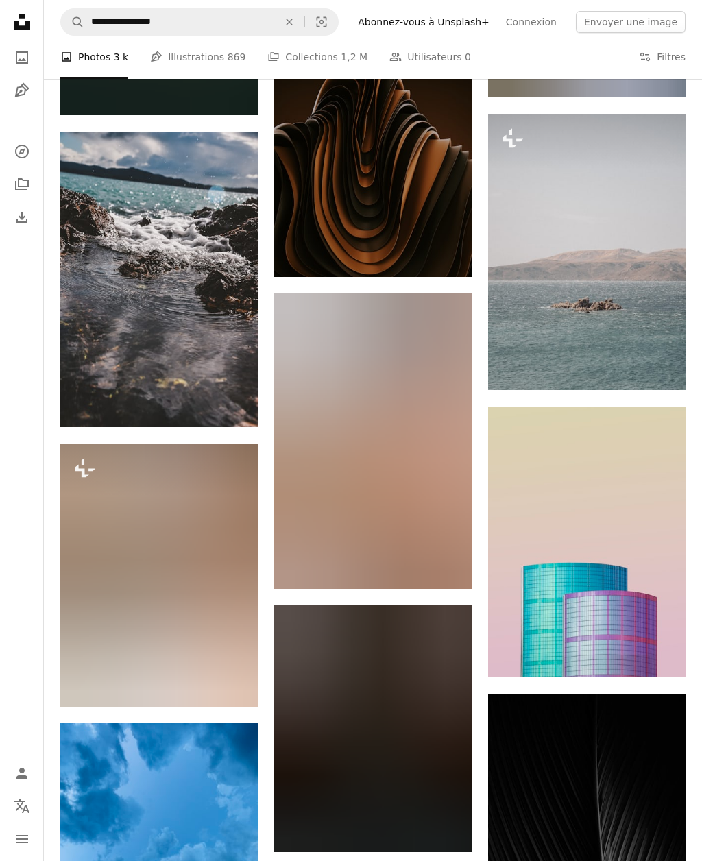
scroll to position [54161, 0]
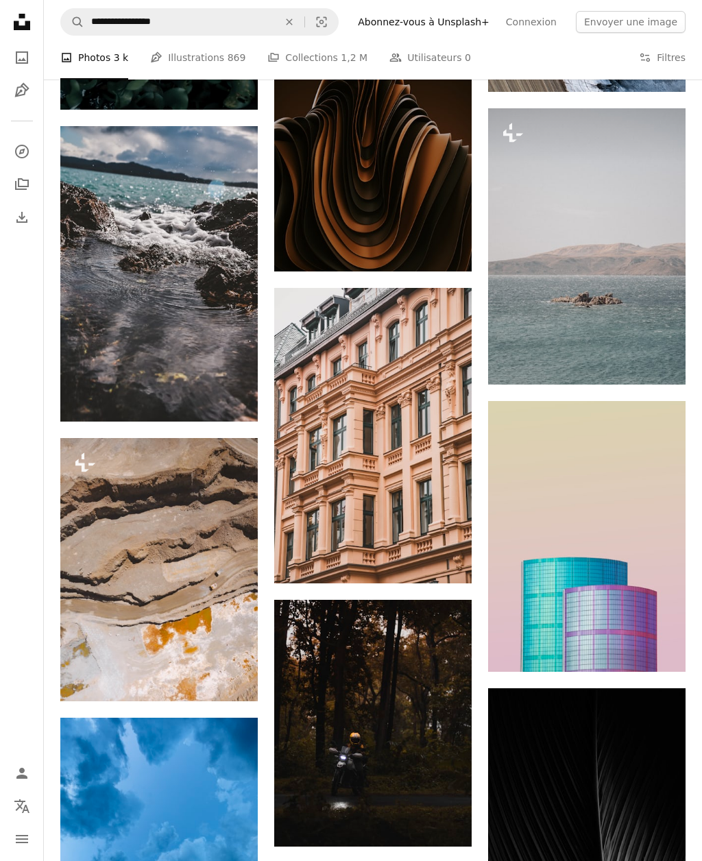
click at [232, 398] on icon "Arrow pointing down" at bounding box center [230, 396] width 11 height 16
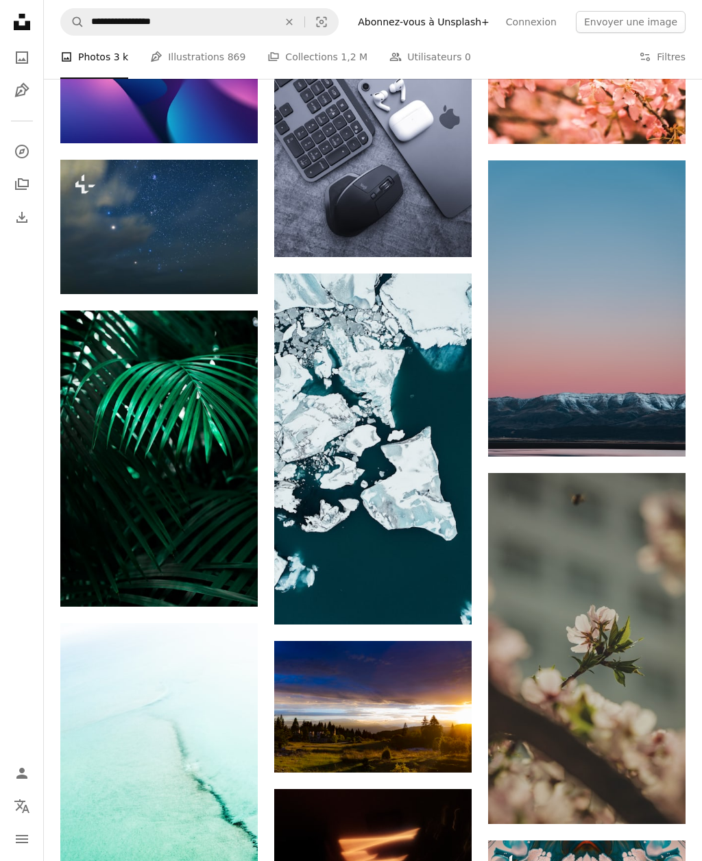
scroll to position [56086, 0]
click at [442, 599] on icon "Arrow pointing down" at bounding box center [444, 599] width 11 height 16
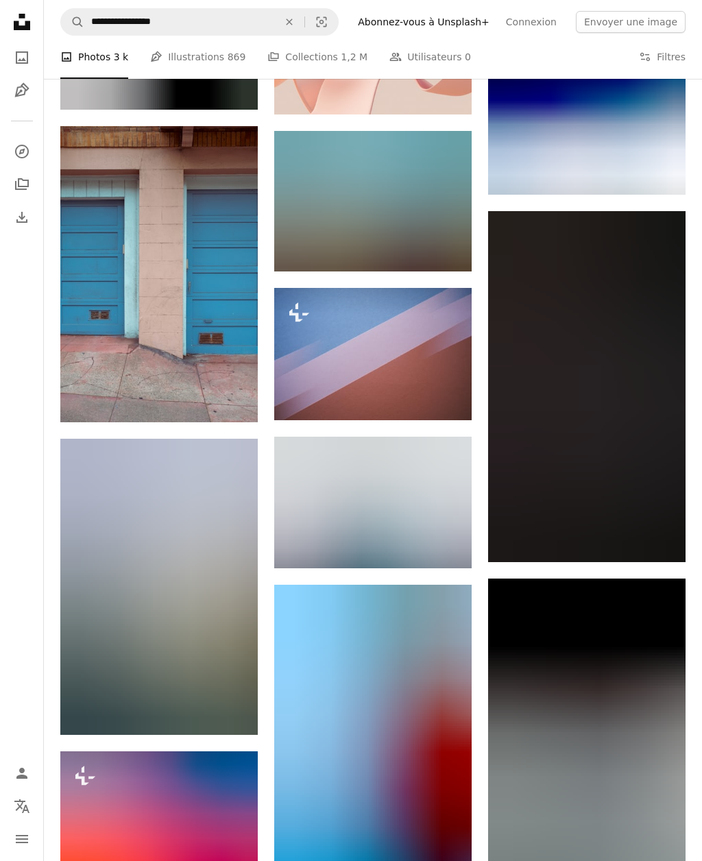
scroll to position [75124, 0]
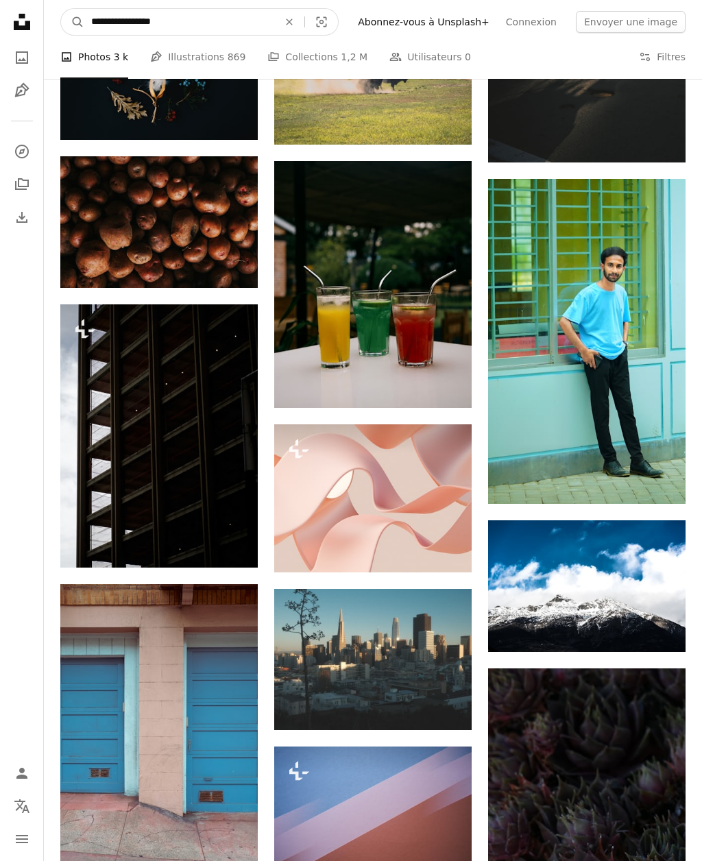
click at [232, 31] on input "**********" at bounding box center [179, 22] width 190 height 26
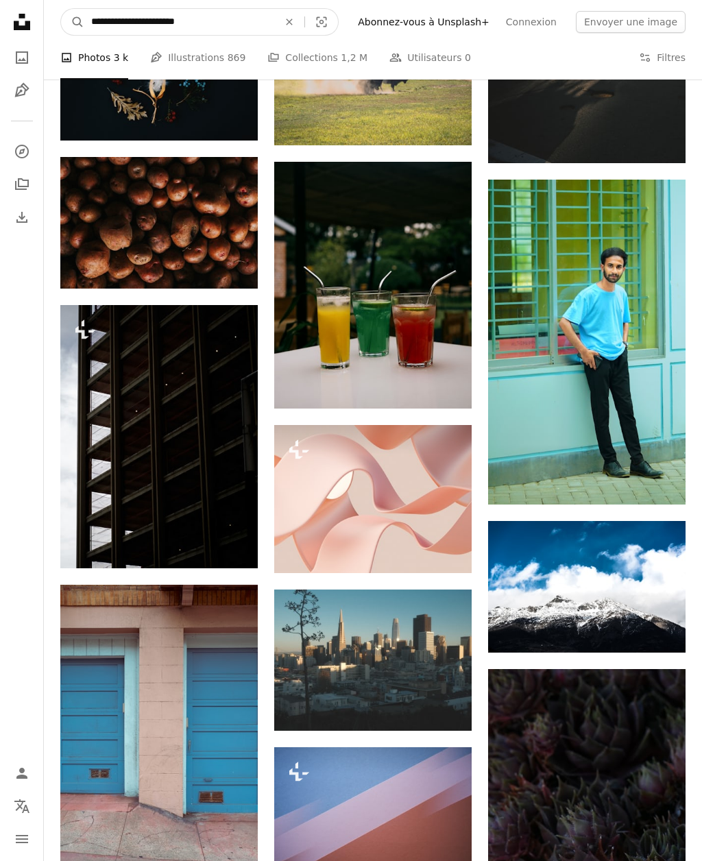
type input "**********"
click at [73, 21] on button "A magnifying glass" at bounding box center [72, 22] width 23 height 26
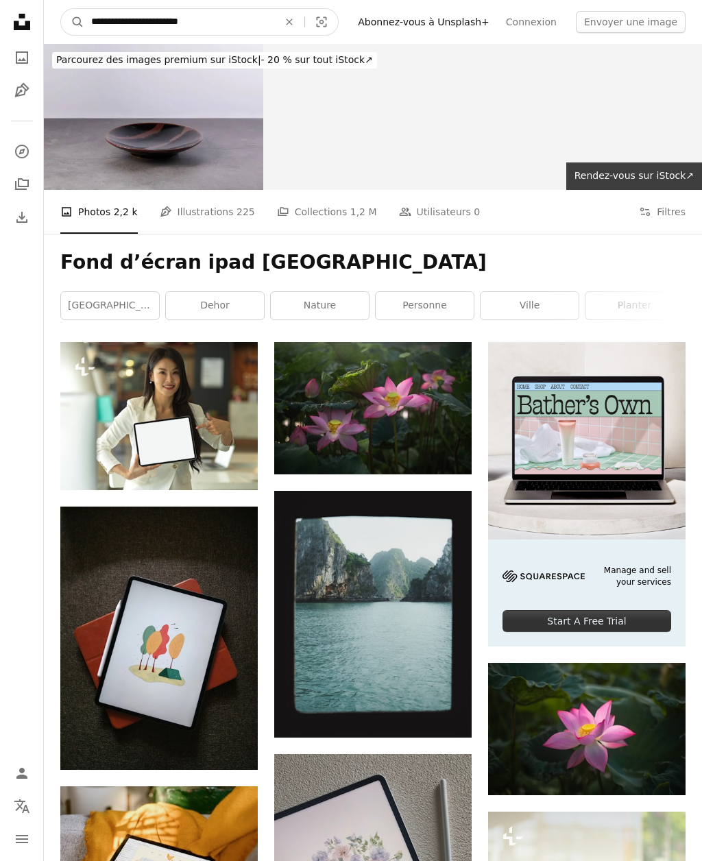
click at [236, 33] on input "**********" at bounding box center [179, 22] width 190 height 26
type input "**********"
click at [73, 22] on button "A magnifying glass" at bounding box center [72, 22] width 23 height 26
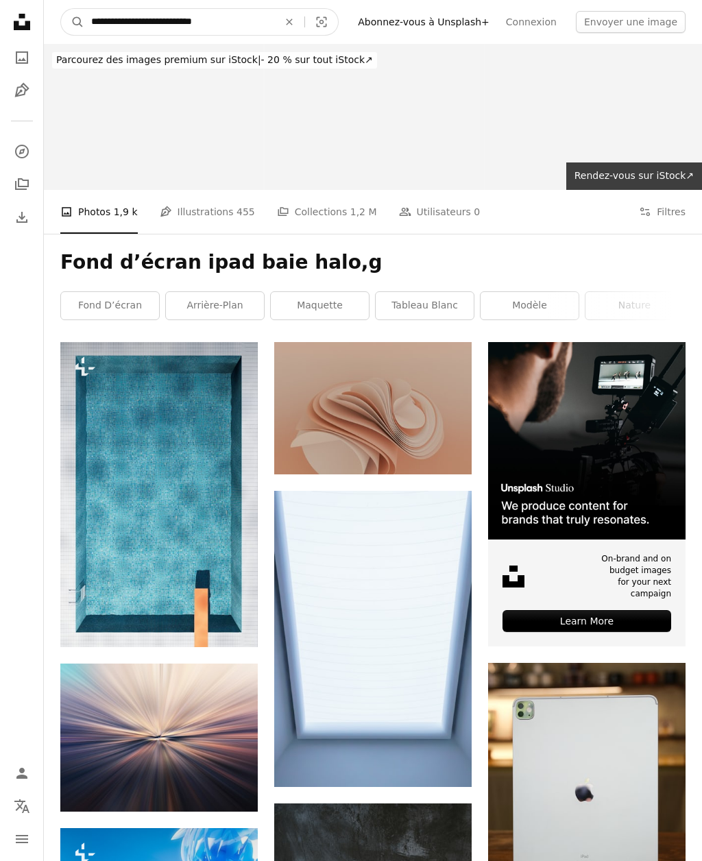
click at [239, 25] on input "**********" at bounding box center [179, 22] width 190 height 26
type input "**********"
click at [73, 22] on button "A magnifying glass" at bounding box center [72, 22] width 23 height 26
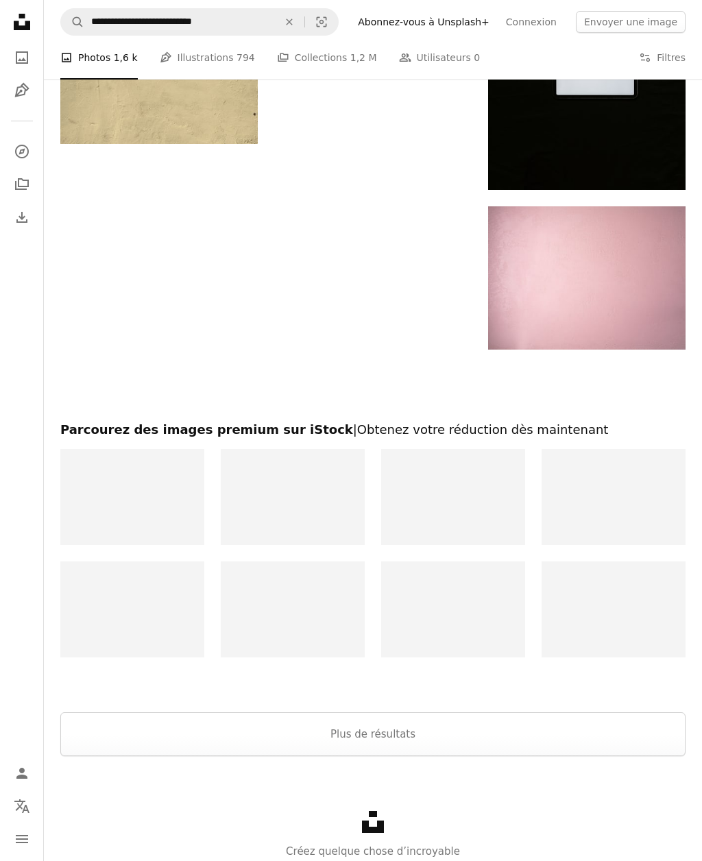
scroll to position [1779, 0]
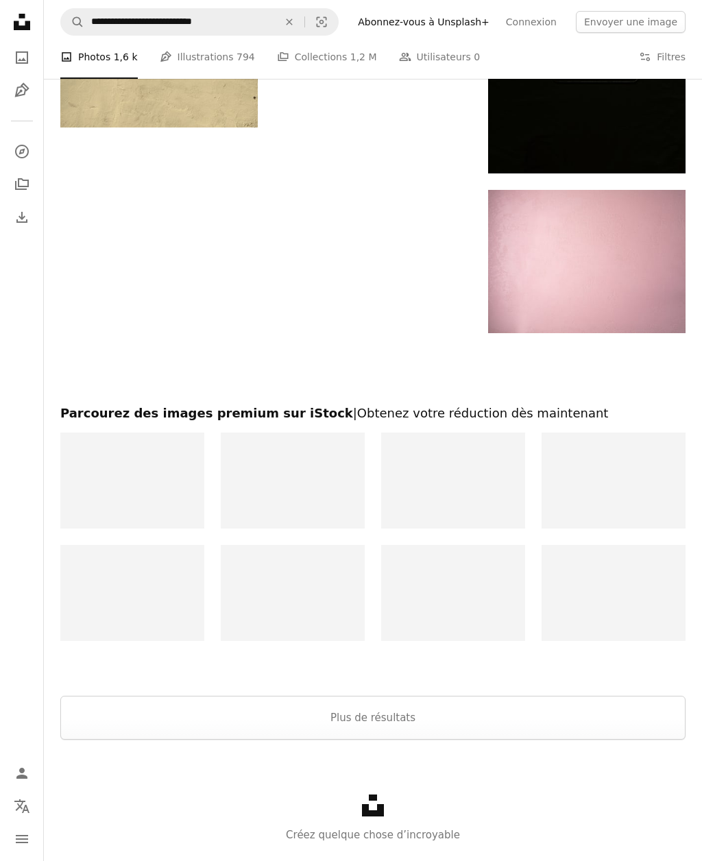
click at [437, 732] on button "Plus de résultats" at bounding box center [372, 719] width 625 height 44
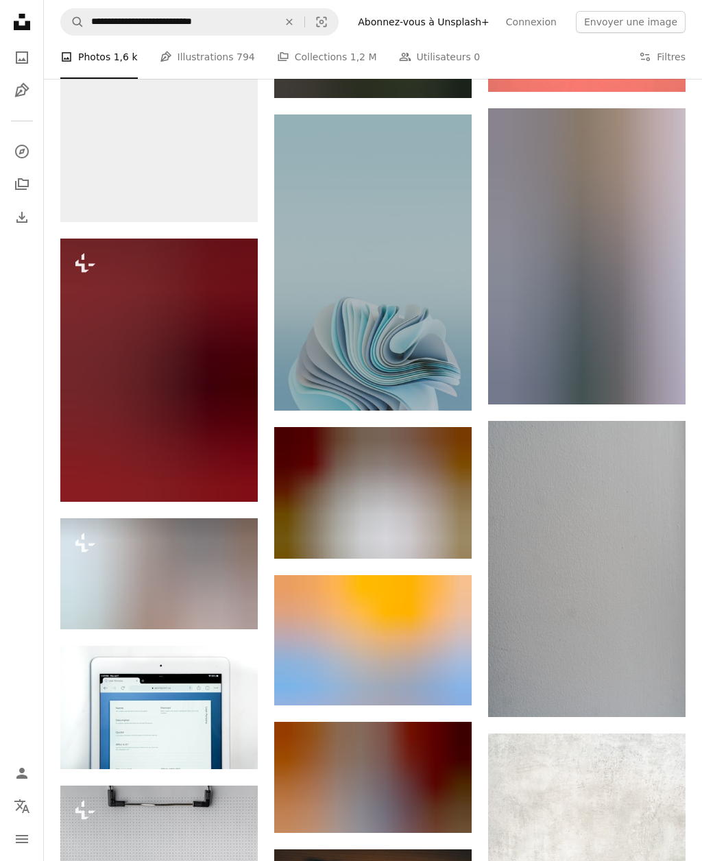
scroll to position [13189, 0]
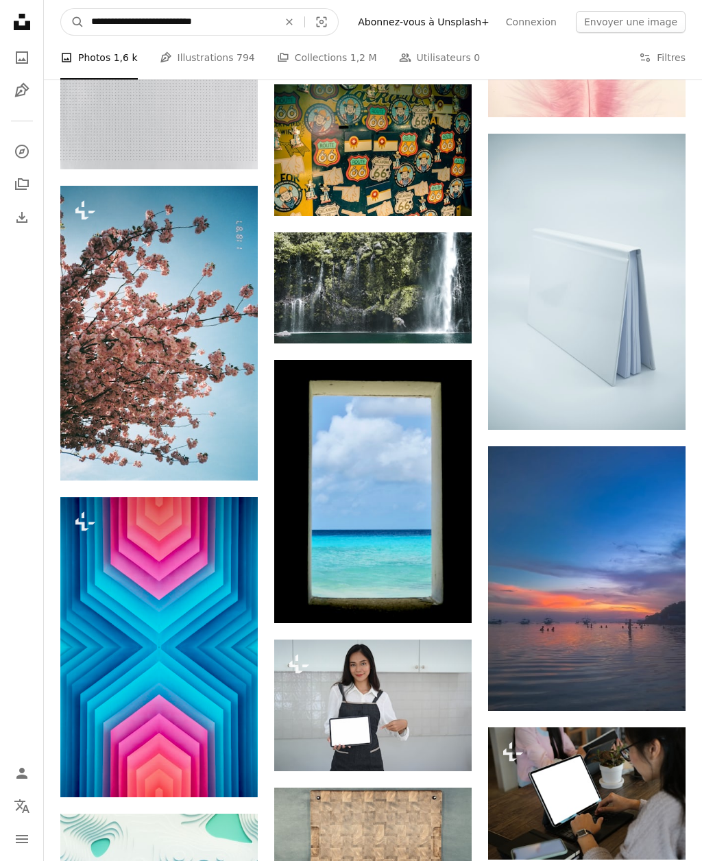
click at [136, 21] on input "**********" at bounding box center [179, 22] width 190 height 26
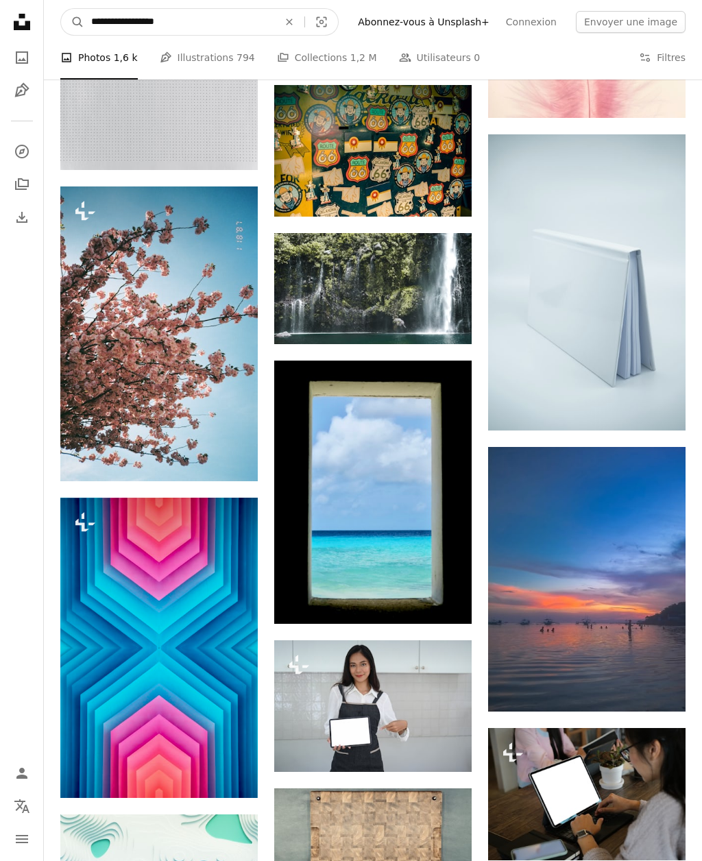
type input "**********"
click at [73, 21] on button "A magnifying glass" at bounding box center [72, 22] width 23 height 26
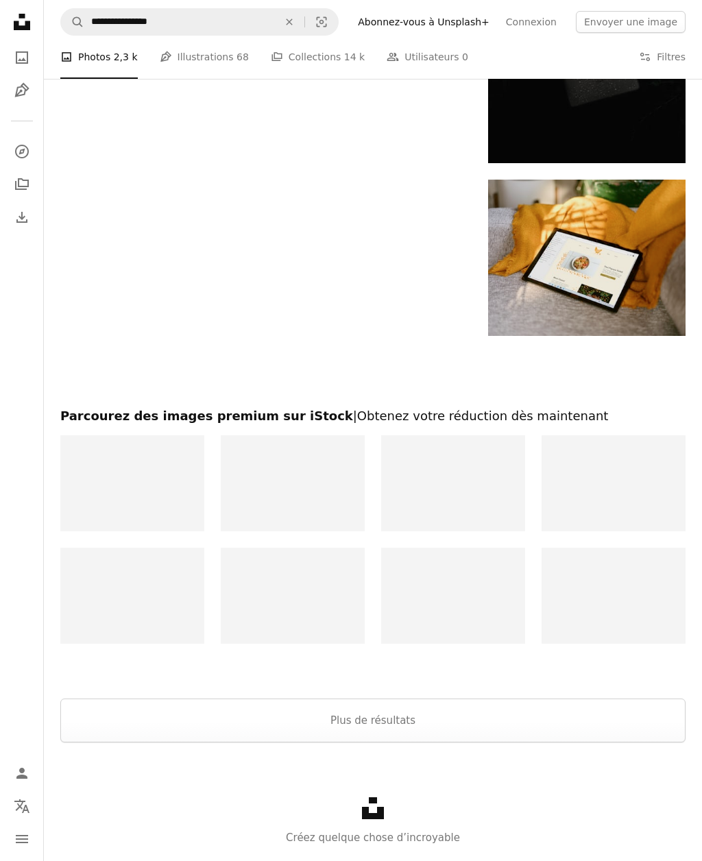
scroll to position [1745, 0]
